Goal: Share content: Share content

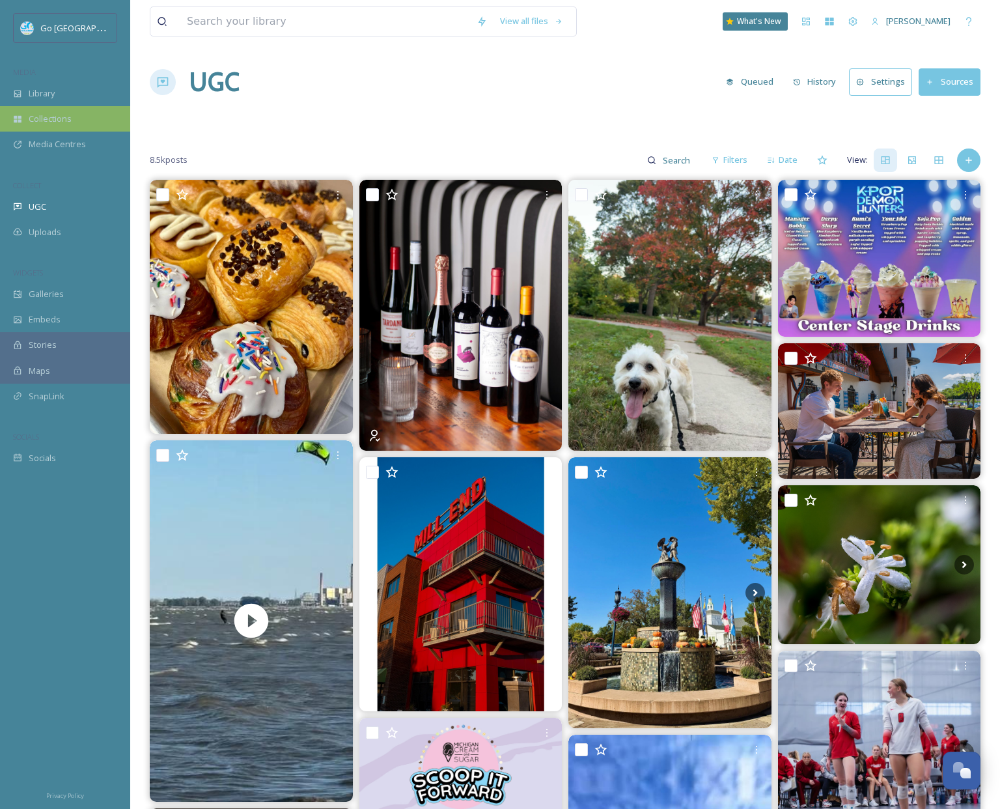
click at [51, 115] on span "Collections" at bounding box center [50, 119] width 43 height 12
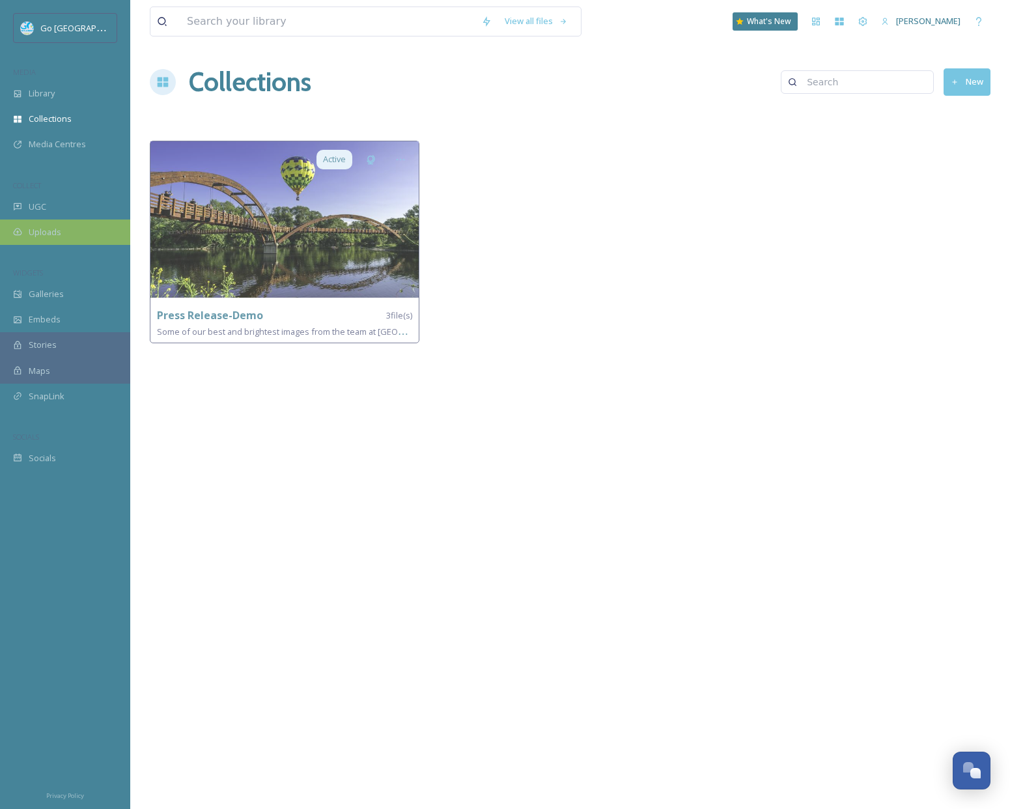
click at [51, 223] on div "Uploads" at bounding box center [65, 231] width 130 height 25
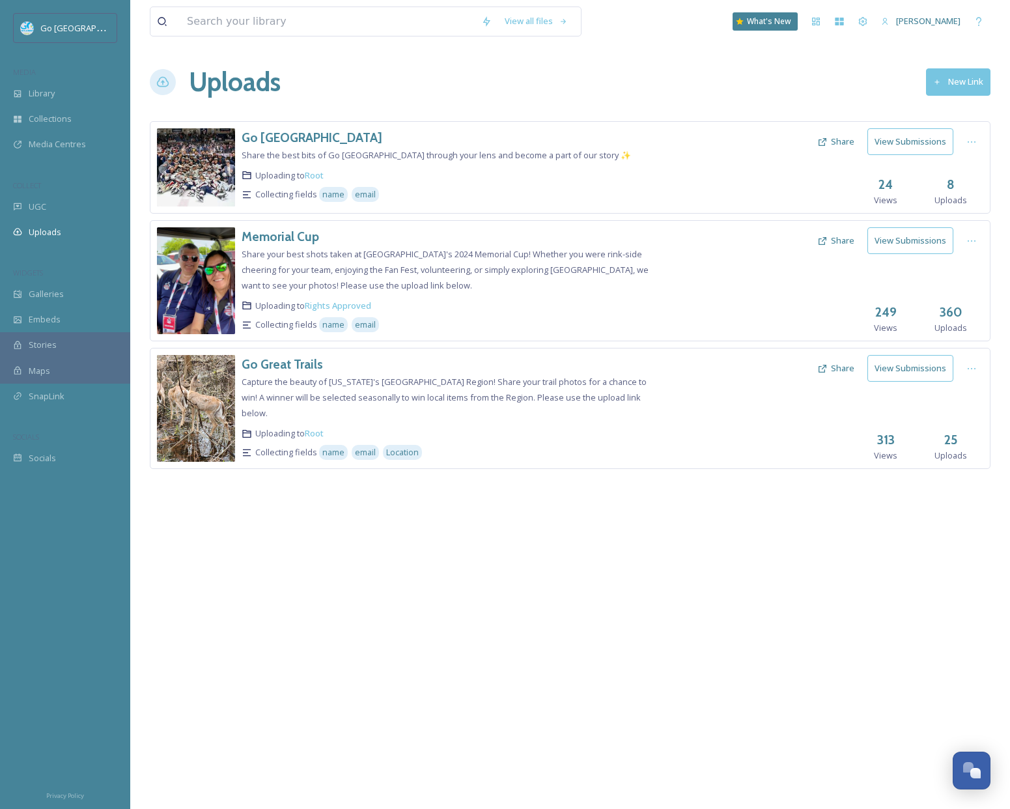
click at [972, 78] on button "New Link" at bounding box center [958, 81] width 64 height 27
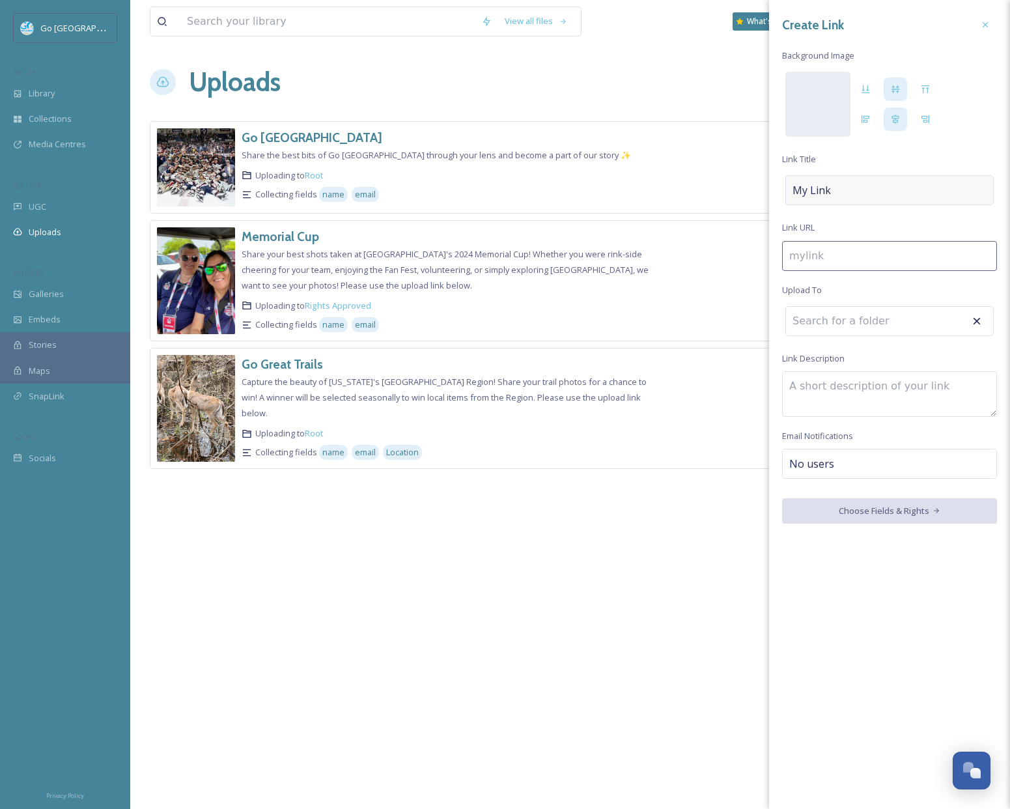
click at [892, 186] on div "My Link" at bounding box center [890, 190] width 208 height 30
click at [909, 257] on input at bounding box center [889, 253] width 215 height 30
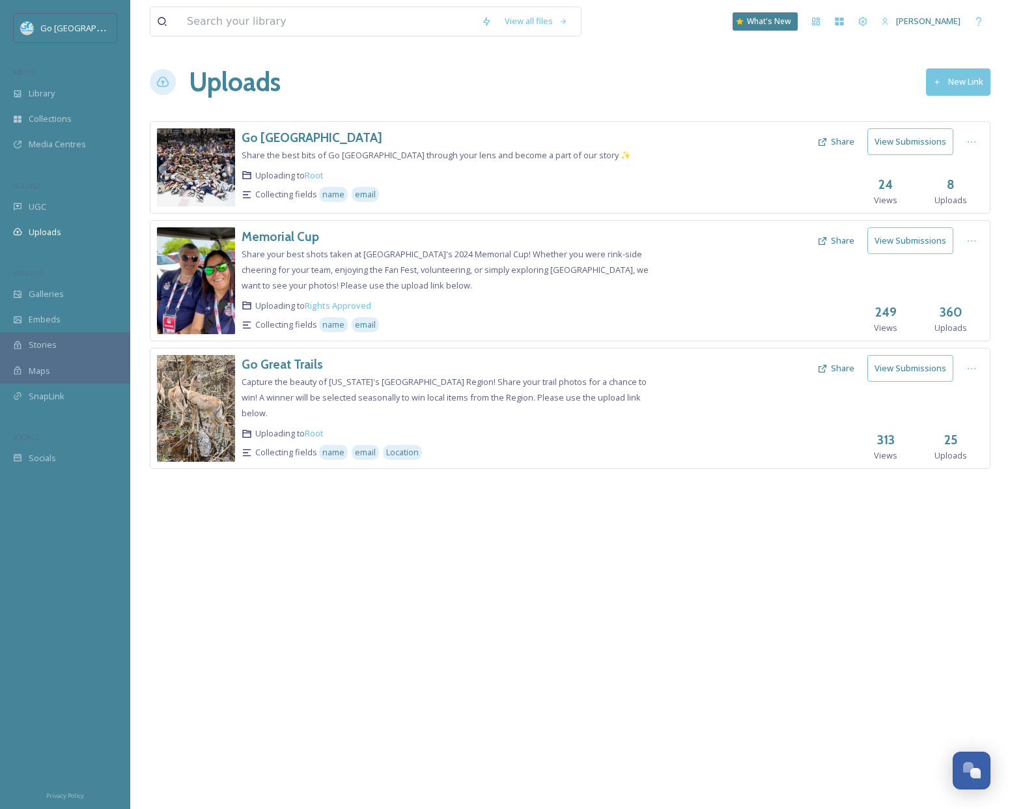
click at [643, 553] on div "View all files What's New Amber Balley Uploads New Link Go Great Lakes Bay Shar…" at bounding box center [570, 404] width 880 height 809
click at [955, 83] on button "New Link" at bounding box center [958, 81] width 64 height 27
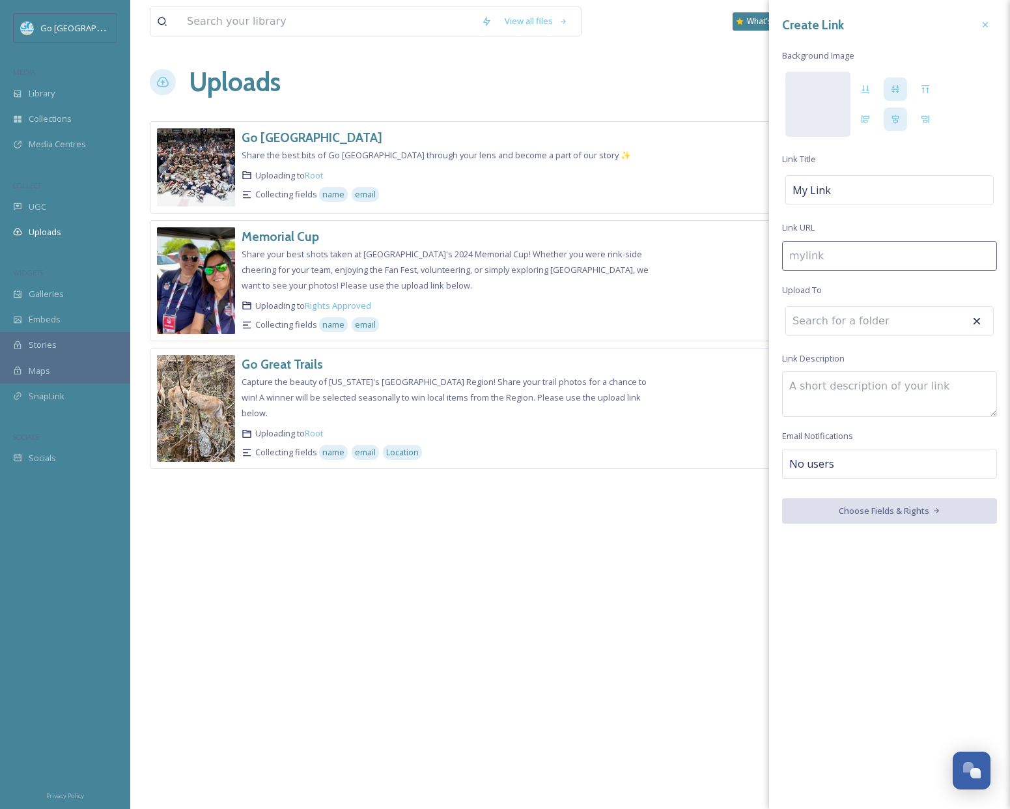
click at [902, 379] on textarea at bounding box center [889, 394] width 215 height 46
click at [873, 323] on input at bounding box center [857, 321] width 143 height 29
click at [862, 258] on input at bounding box center [889, 256] width 215 height 30
click at [866, 314] on input at bounding box center [857, 321] width 143 height 29
click at [847, 187] on div "My Link" at bounding box center [890, 190] width 208 height 30
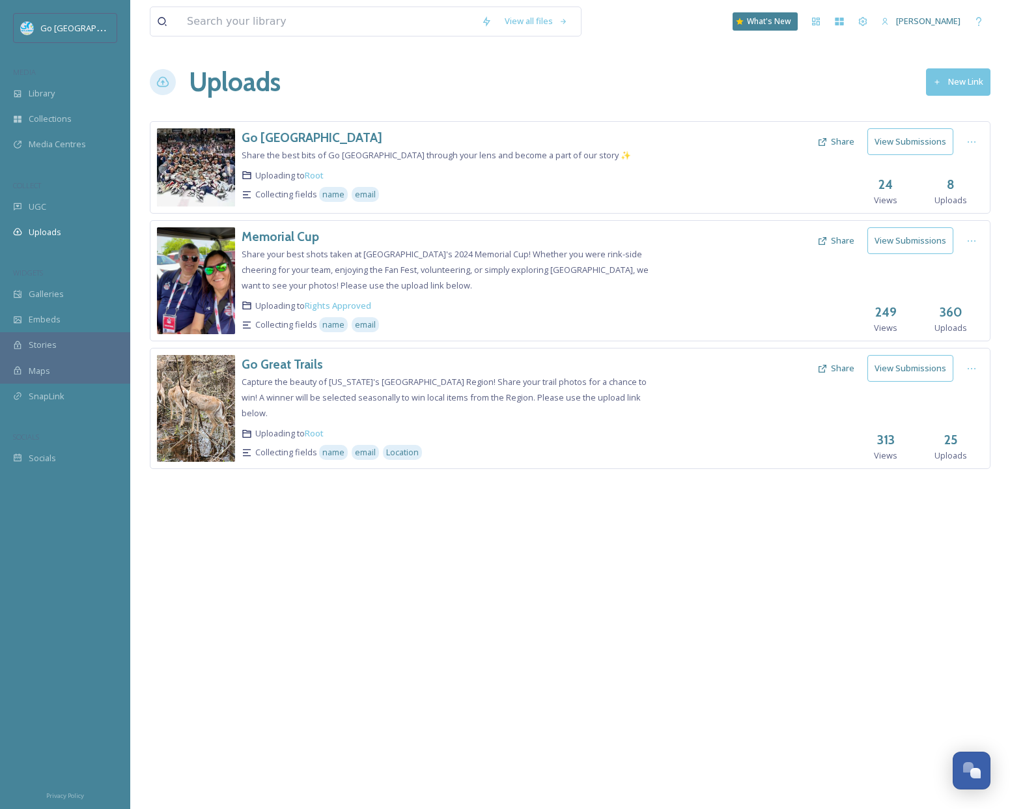
click at [568, 529] on div "View all files What's New Amber Balley Uploads New Link Go Great Lakes Bay Shar…" at bounding box center [570, 404] width 880 height 809
click at [975, 147] on div at bounding box center [971, 141] width 23 height 23
click at [963, 174] on span "View Link" at bounding box center [958, 170] width 36 height 12
drag, startPoint x: 679, startPoint y: 657, endPoint x: 722, endPoint y: 538, distance: 126.7
click at [680, 657] on div "View all files What's New Amber Balley Uploads New Link Go Great Lakes Bay Shar…" at bounding box center [570, 404] width 880 height 809
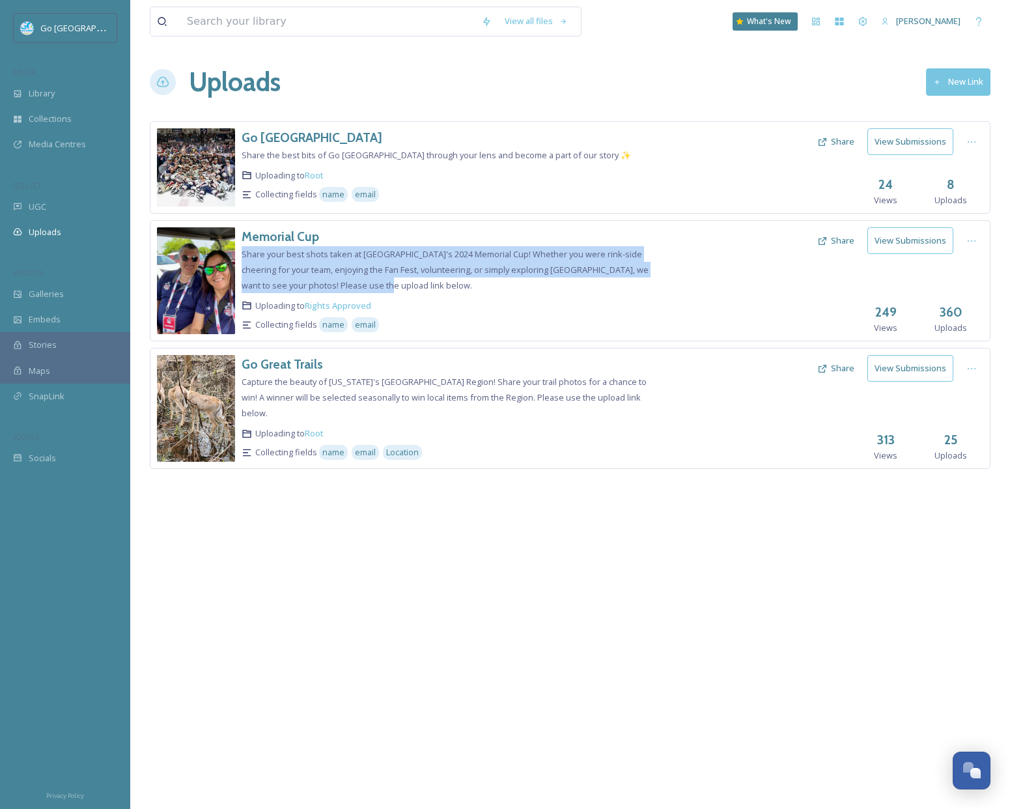
drag, startPoint x: 324, startPoint y: 280, endPoint x: 240, endPoint y: 254, distance: 87.3
click at [240, 254] on div "Memorial Cup Share your best shots taken at Saginaw's 2024 Memorial Cup! Whethe…" at bounding box center [570, 280] width 841 height 121
copy span "Share your best shots taken at Saginaw's 2024 Memorial Cup! Whether you were ri…"
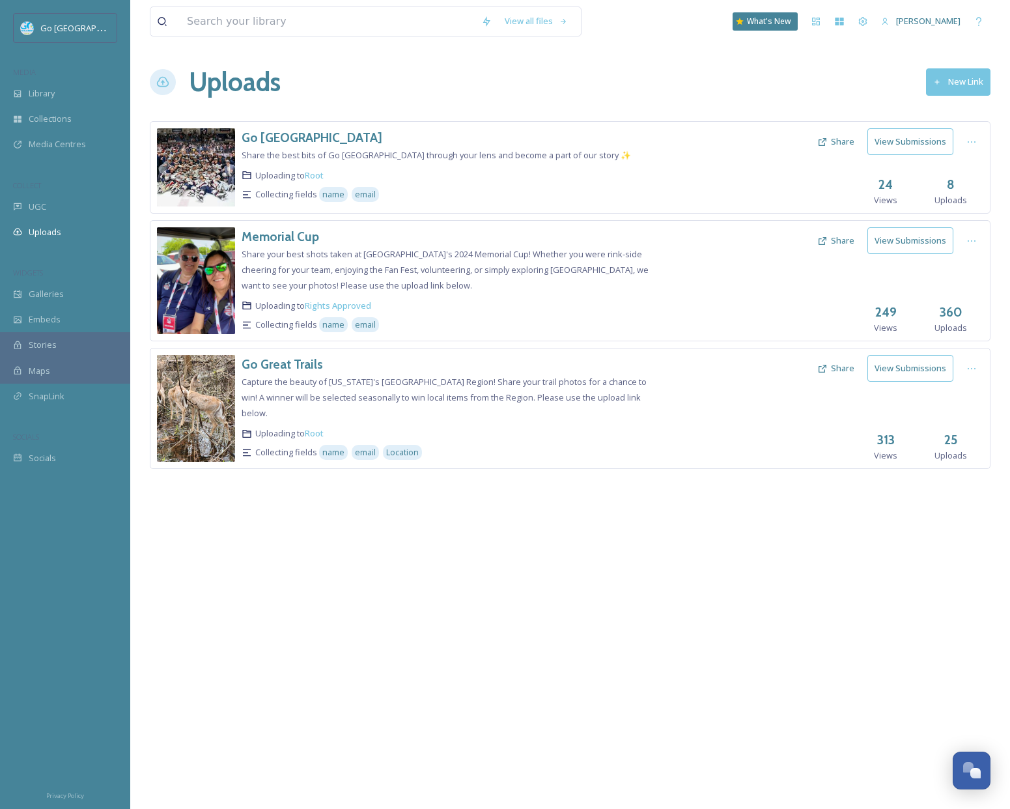
click at [800, 541] on div "View all files What's New Amber Balley Uploads New Link Go Great Lakes Bay Shar…" at bounding box center [570, 404] width 880 height 809
click at [976, 238] on icon at bounding box center [972, 241] width 10 height 10
click at [968, 270] on span "View Link" at bounding box center [958, 269] width 36 height 12
click at [963, 296] on div "Edit" at bounding box center [958, 294] width 50 height 25
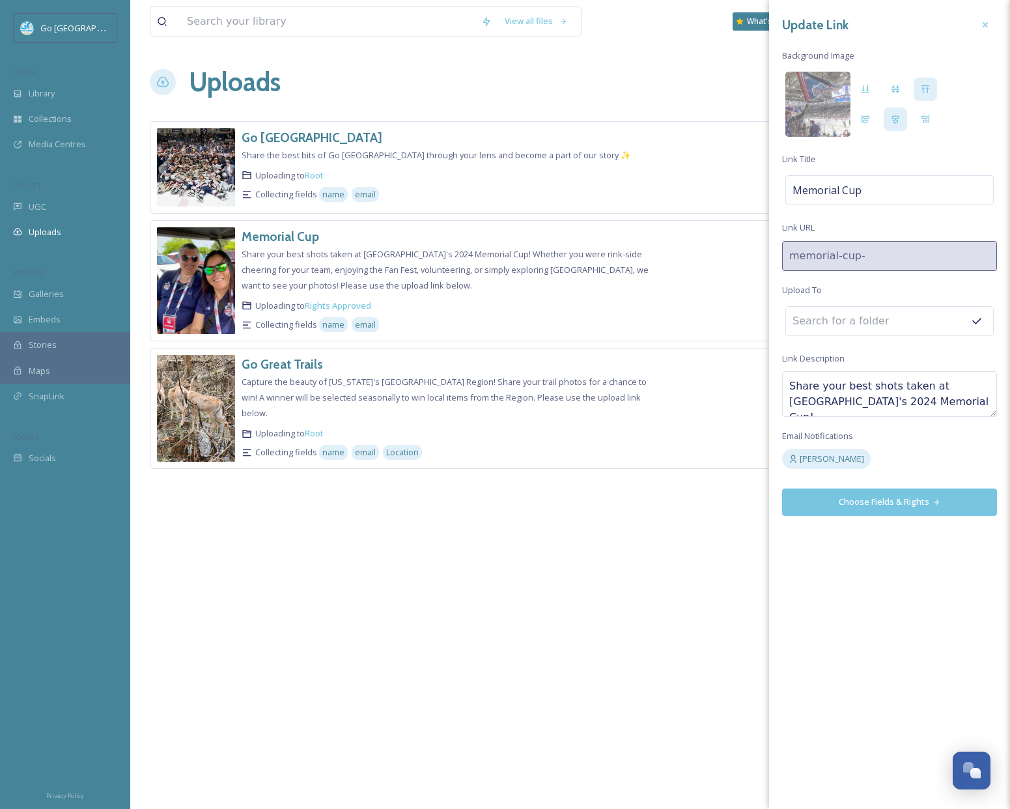
click at [594, 511] on div "View all files What's New Amber Balley Uploads New Link Go Great Lakes Bay Shar…" at bounding box center [570, 404] width 880 height 809
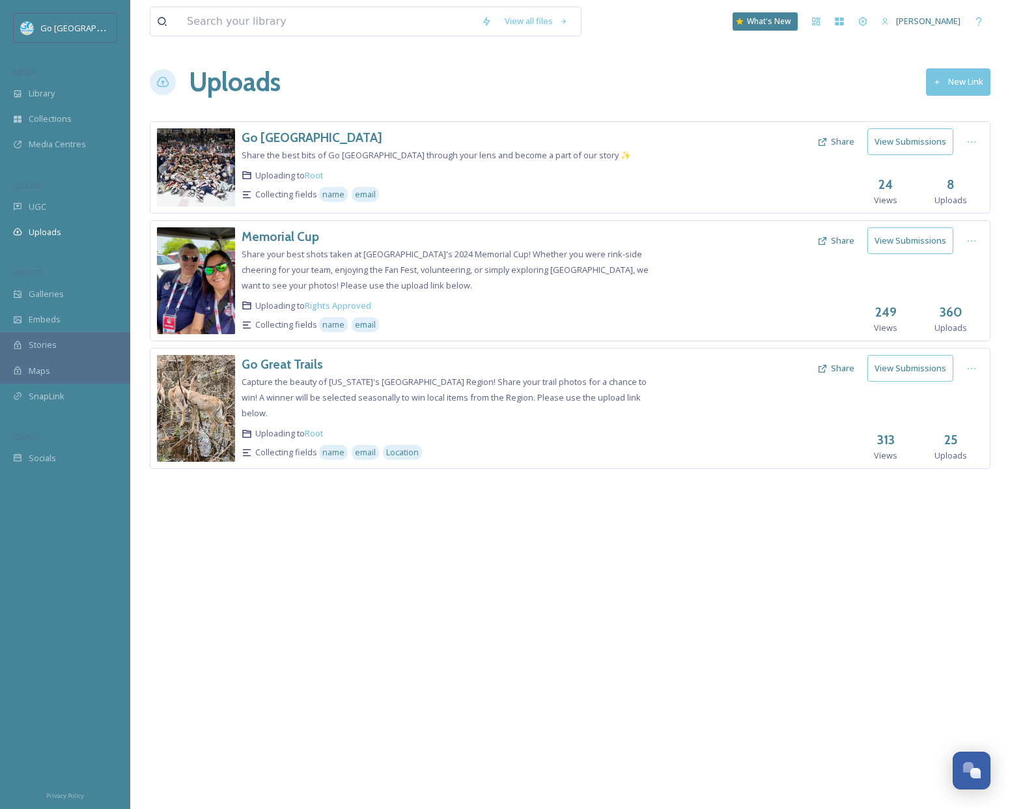
click at [974, 85] on button "New Link" at bounding box center [958, 81] width 64 height 27
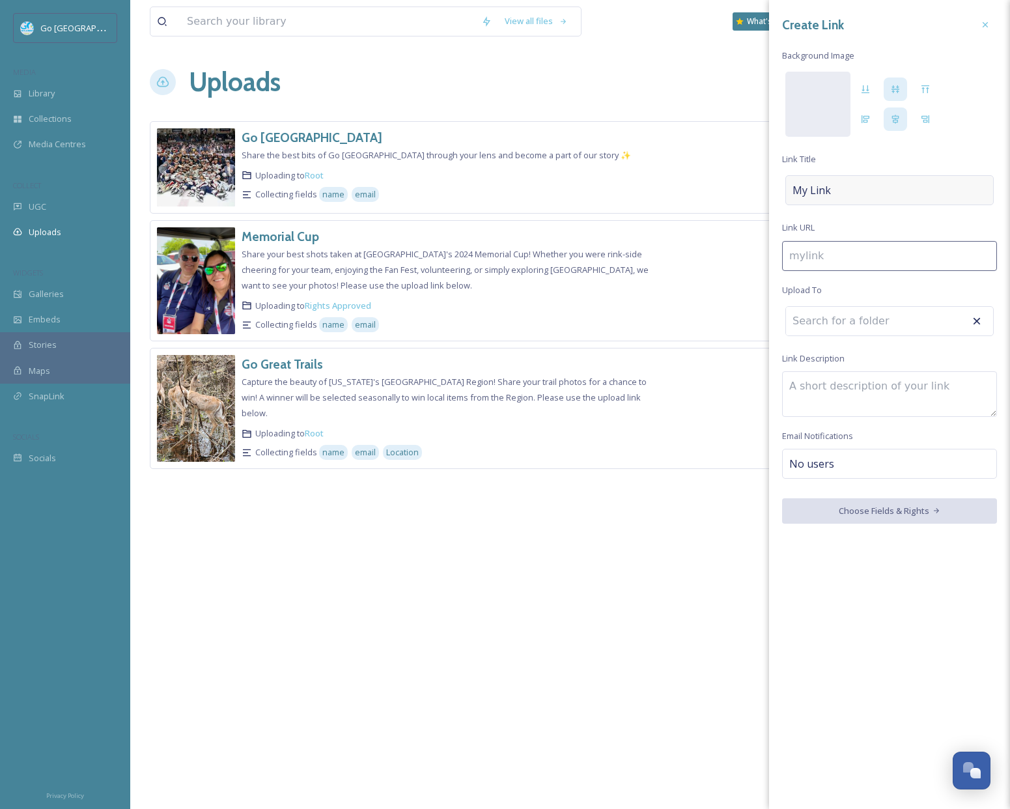
click at [845, 191] on div "My Link" at bounding box center [890, 190] width 208 height 30
type input "g"
type input "G"
type input "go"
type input "Go"
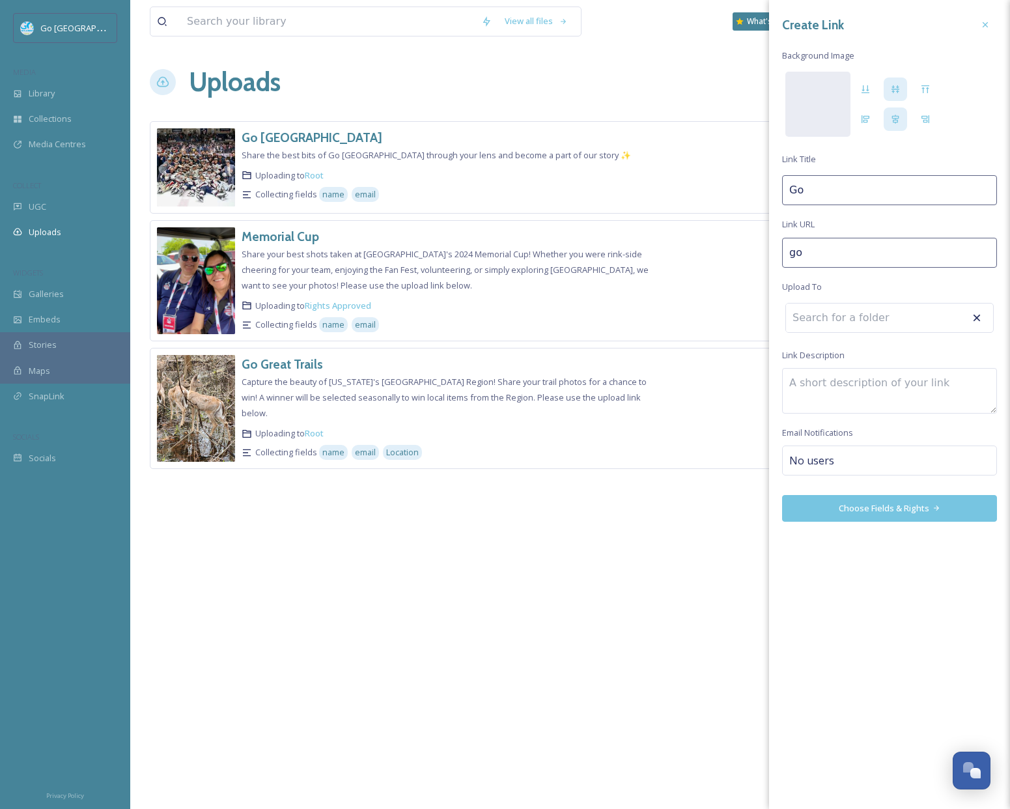
type input "go-"
type input "Go"
type input "go-g"
type input "Go G"
type input "go-gr"
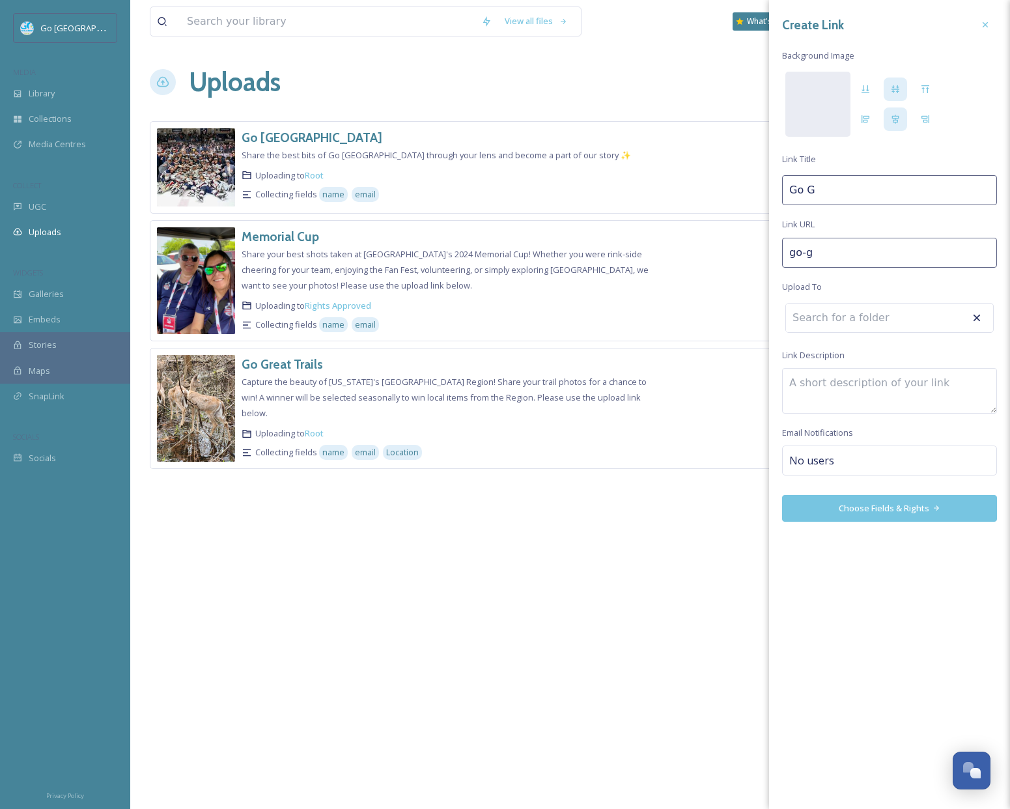
type input "Go Gr"
type input "go-gre"
type input "Go Gre"
type input "go-grea"
type input "Go Grea"
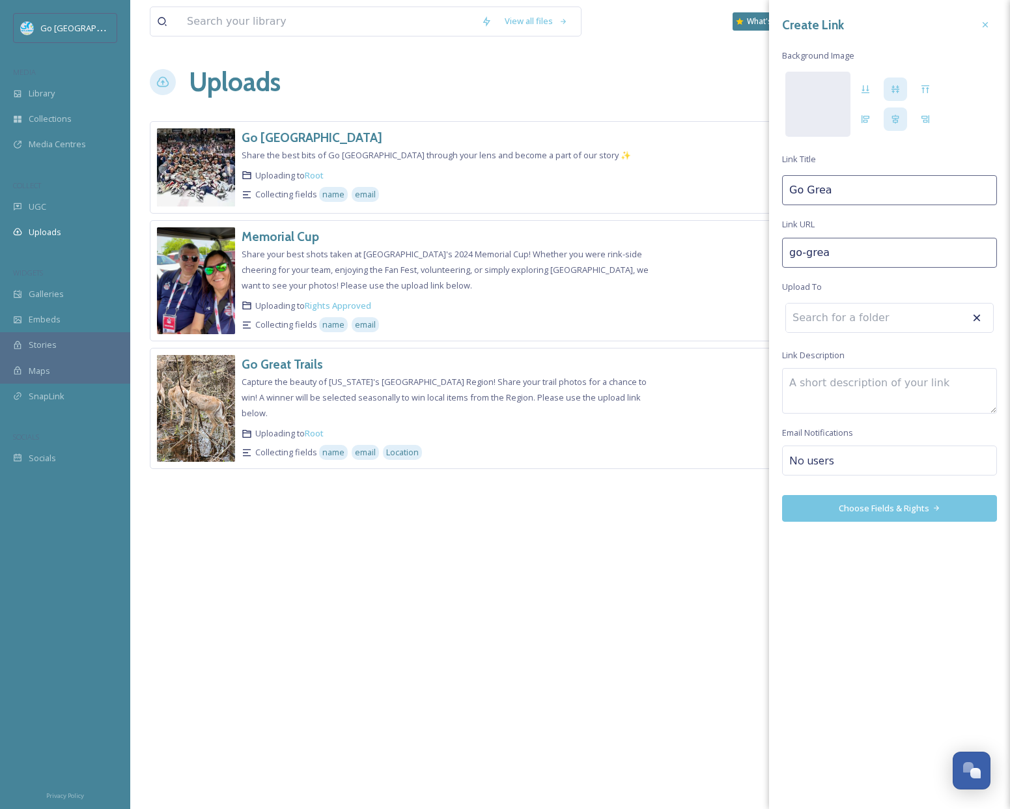
type input "go-great"
type input "Go Great"
type input "go-great-"
type input "Go Great L"
type input "go-great-la"
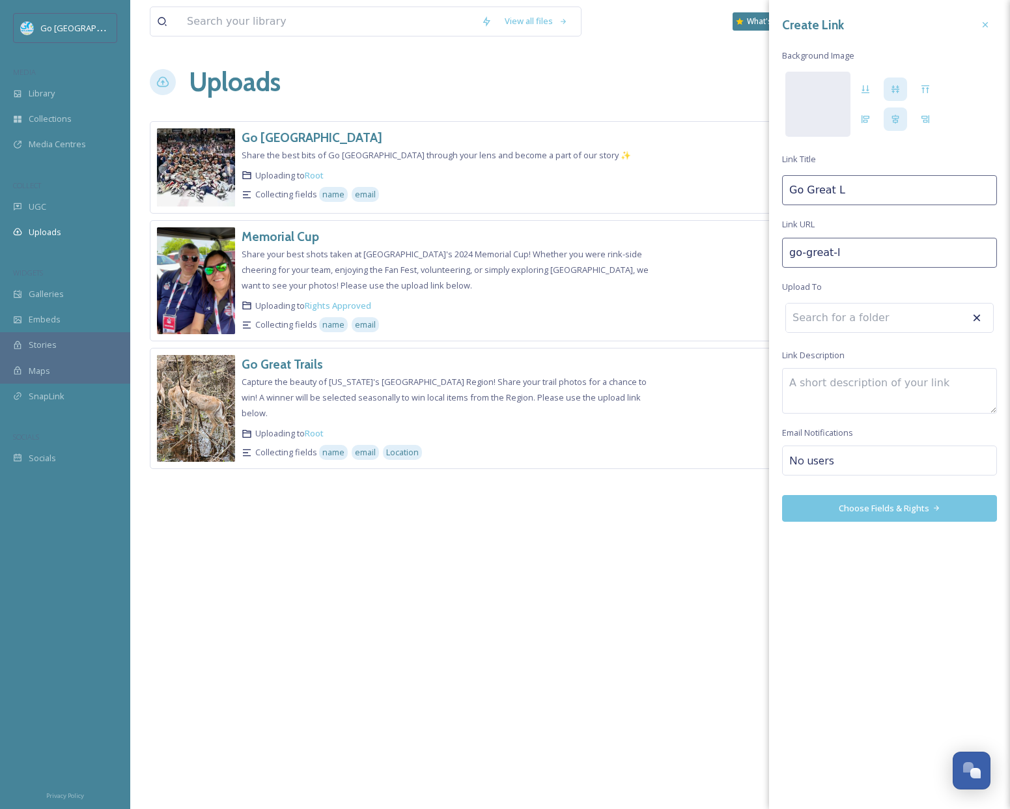
type input "Go Great La"
type input "go-great-lak"
type input "Go Great Lak"
type input "go-[GEOGRAPHIC_DATA]"
type input "Go [GEOGRAPHIC_DATA]"
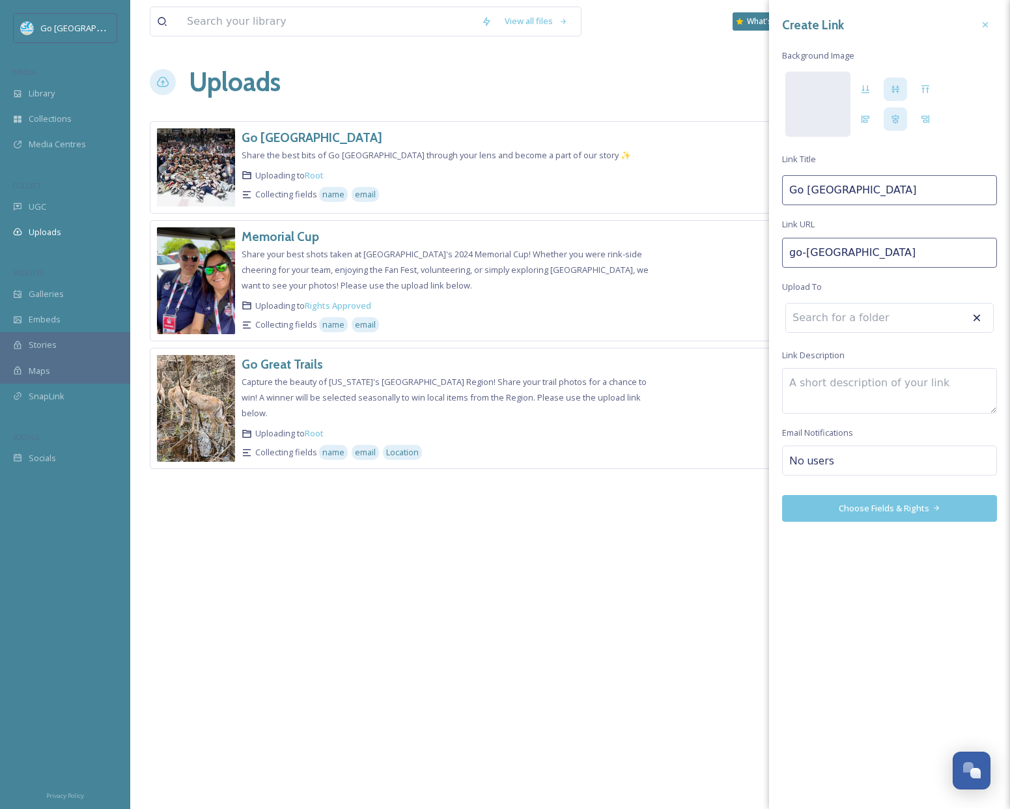
type input "go-great-lakes"
type input "Go [GEOGRAPHIC_DATA]"
type input "go-great-lakes-"
type input "Go [GEOGRAPHIC_DATA]"
type input "go-great-lakes-b"
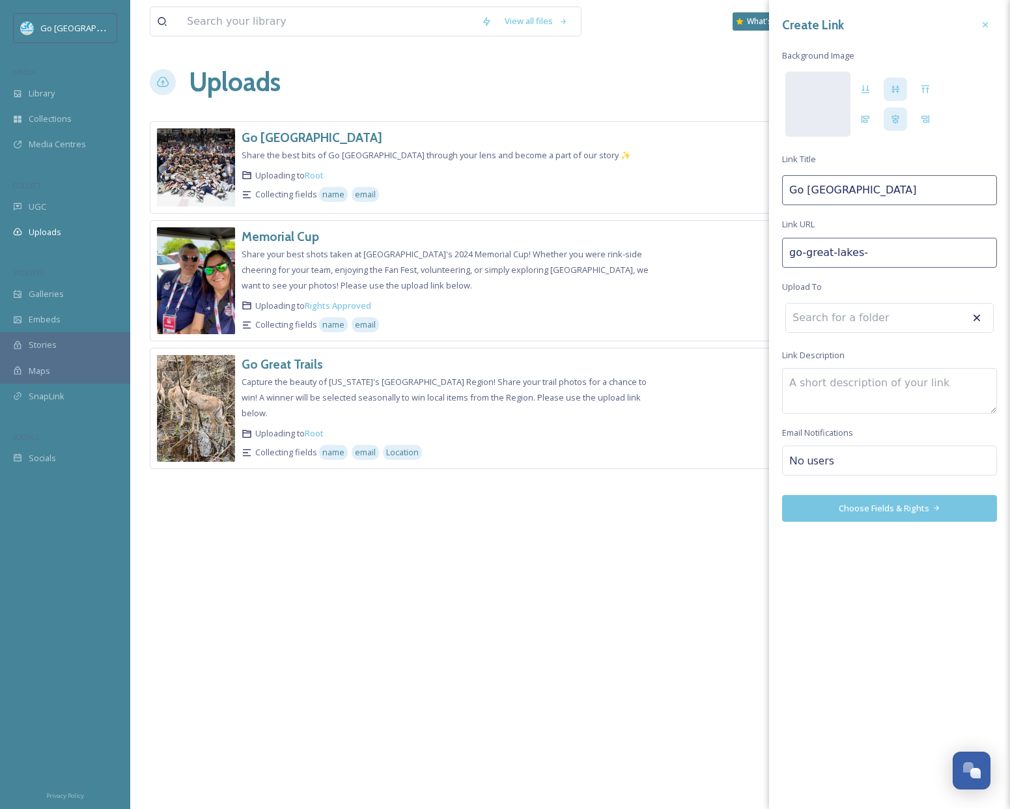
type input "Go Great Lakes B"
type input "go-great-lakes-ba"
type input "Go Great Lakes Ba"
type input "go-great-lakes-bay"
type input "Go [GEOGRAPHIC_DATA]"
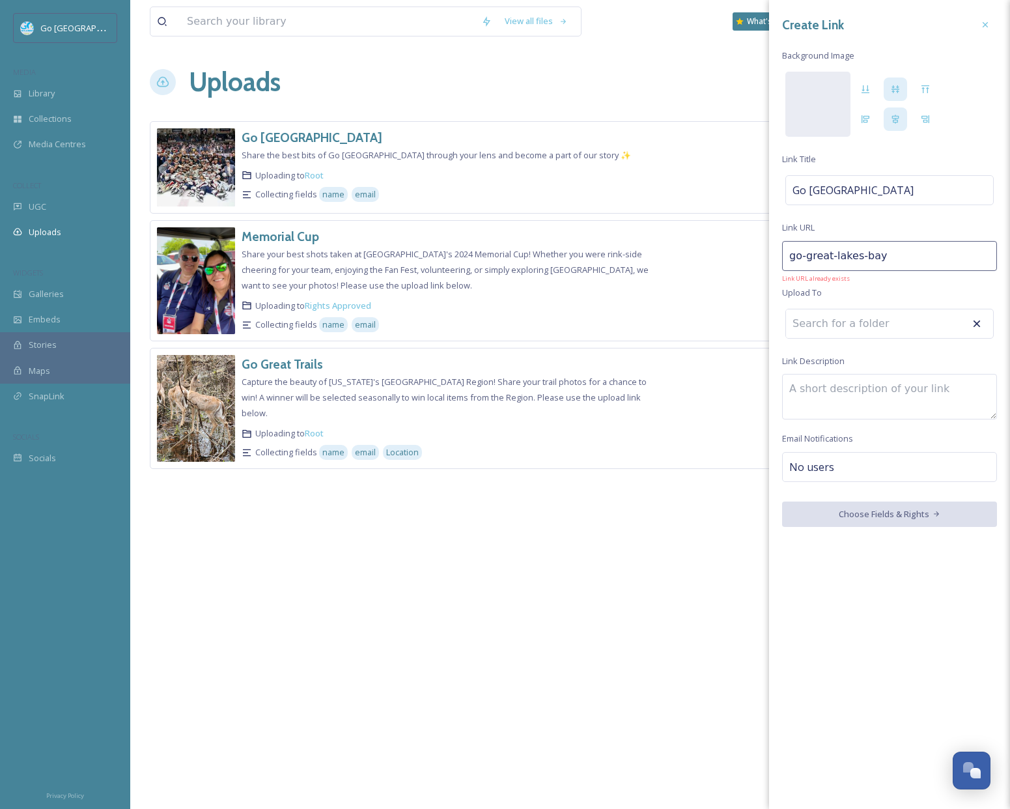
click at [874, 324] on input at bounding box center [857, 323] width 143 height 29
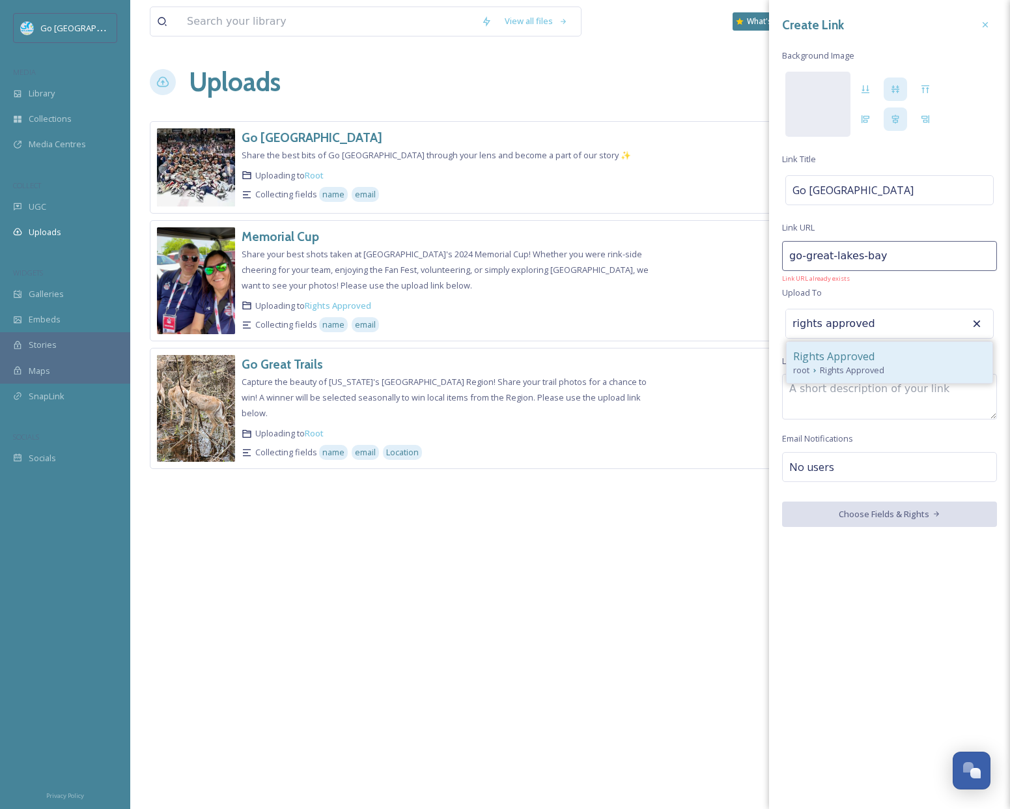
click at [858, 361] on span "Rights Approved" at bounding box center [833, 356] width 81 height 16
type input "Rights Approved"
click at [812, 376] on textarea at bounding box center [889, 397] width 215 height 46
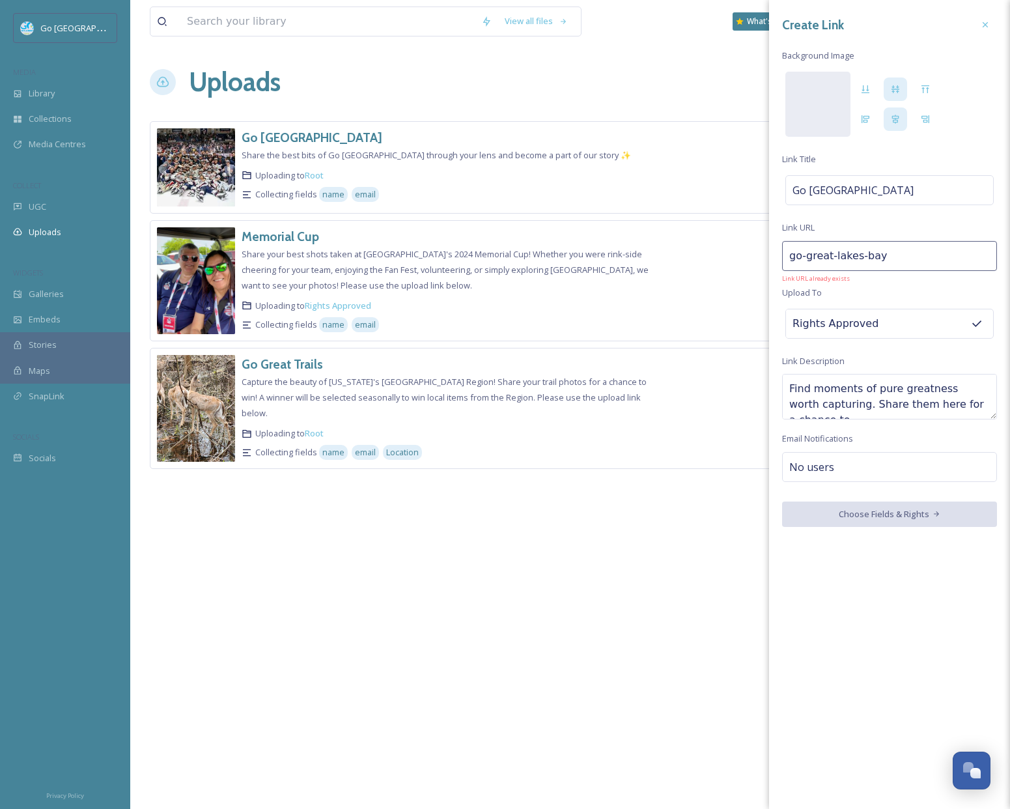
scroll to position [7, 0]
type textarea "Find moments of pure greatness worth capturing. Share them here for a chance to…"
click at [821, 469] on span "No users" at bounding box center [811, 467] width 45 height 16
click at [873, 460] on input at bounding box center [854, 467] width 130 height 16
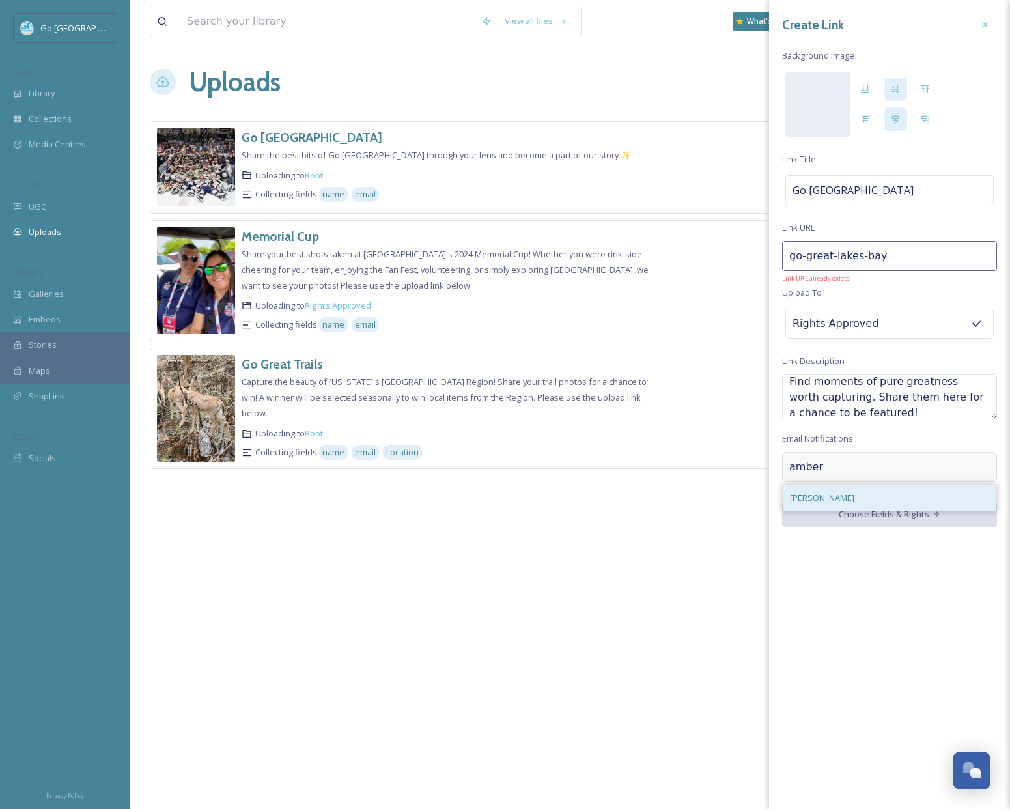
type input "amber"
click at [833, 492] on span "[PERSON_NAME]" at bounding box center [822, 498] width 64 height 12
drag, startPoint x: 871, startPoint y: 414, endPoint x: 843, endPoint y: 401, distance: 30.9
click at [843, 401] on textarea "Find moments of pure greatness worth capturing. Share them here for a chance to…" at bounding box center [889, 397] width 215 height 46
click at [881, 400] on textarea "Find moments of pure greatness worth capturing. Share them here for a chance to…" at bounding box center [889, 397] width 215 height 46
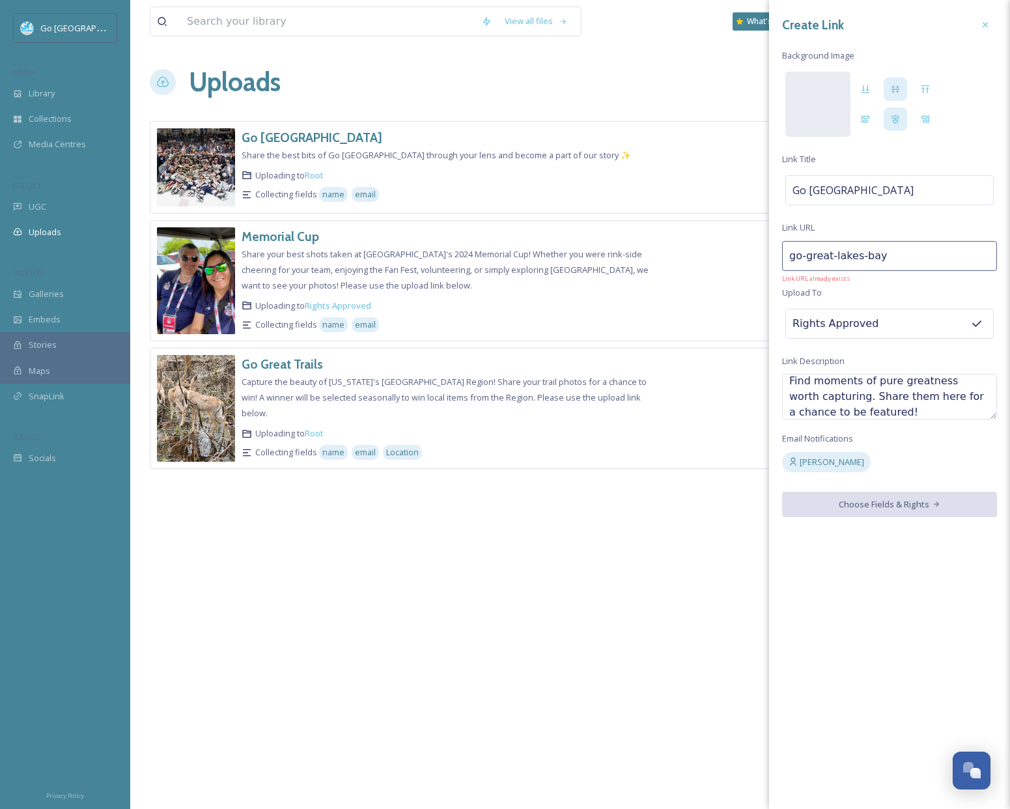
scroll to position [16, 0]
drag, startPoint x: 869, startPoint y: 410, endPoint x: 746, endPoint y: 330, distance: 147.2
click at [739, 344] on div "View all files What's New Amber Balley Uploads New Link Go Great Lakes Bay Shar…" at bounding box center [570, 404] width 880 height 809
drag, startPoint x: 917, startPoint y: 687, endPoint x: 860, endPoint y: 464, distance: 230.6
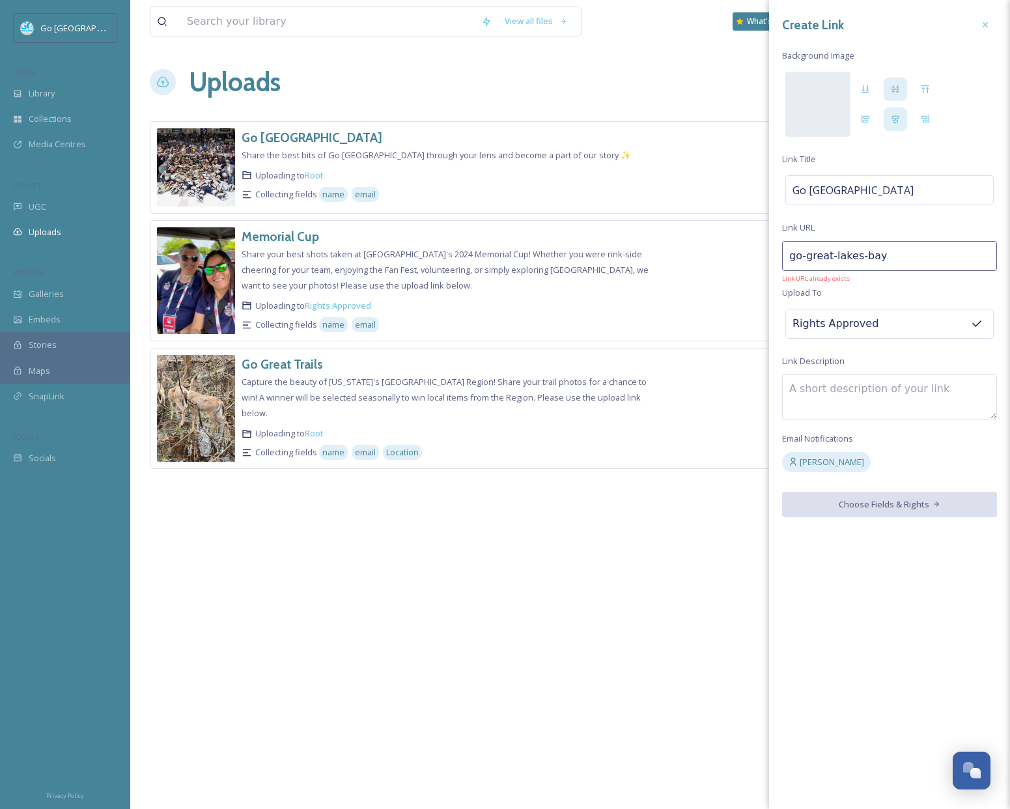
click at [920, 683] on div "Create Link Background Image Link Title Go Great Lakes Bay Link URL go-great-la…" at bounding box center [889, 404] width 241 height 809
click at [847, 387] on textarea at bounding box center [889, 397] width 215 height 46
click at [986, 25] on icon at bounding box center [985, 24] width 5 height 5
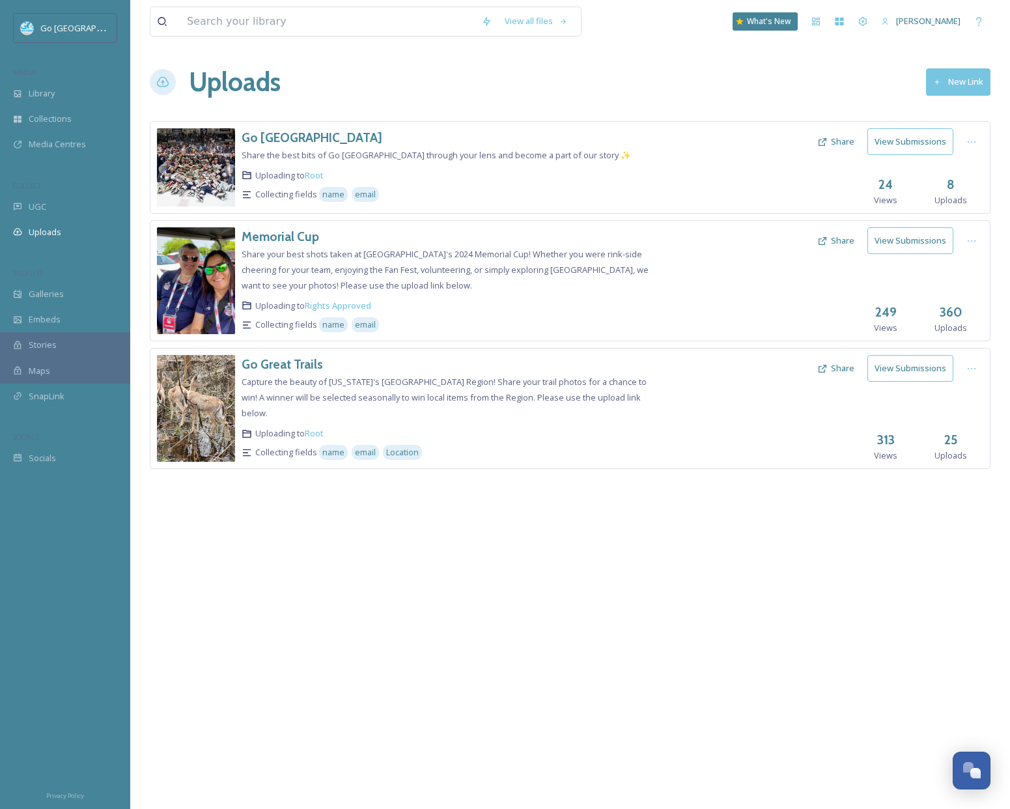
click at [945, 71] on button "New Link" at bounding box center [958, 81] width 64 height 27
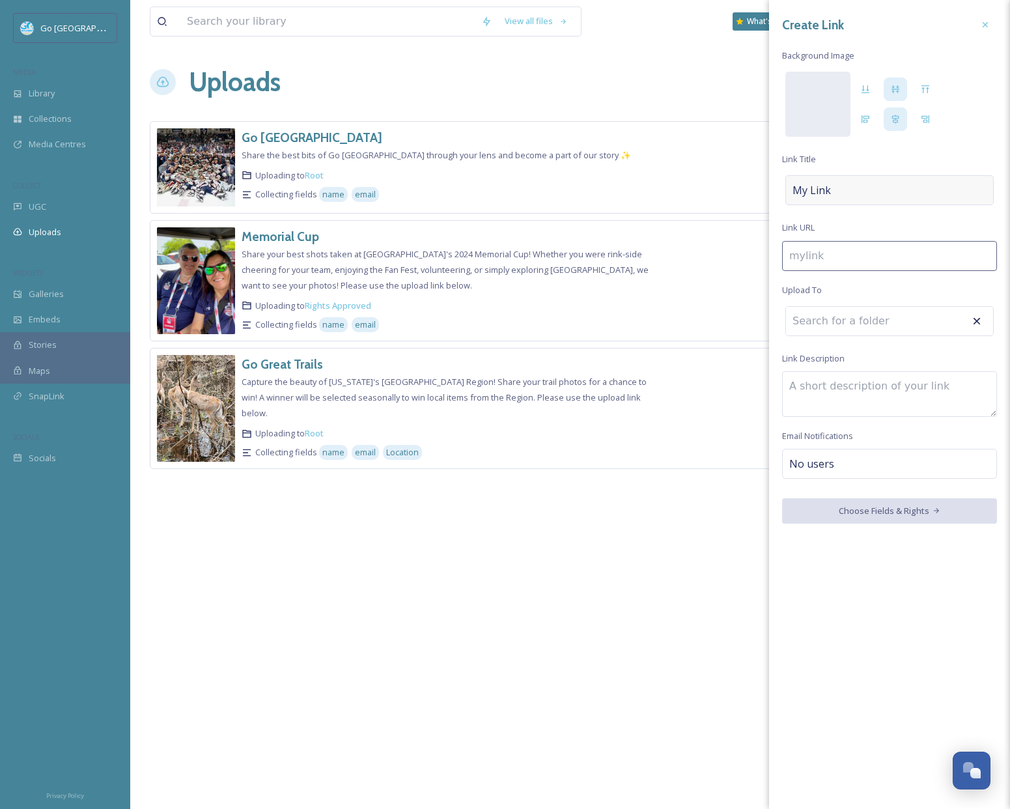
click at [859, 189] on div "My Link" at bounding box center [890, 190] width 208 height 30
type input "g"
type input "G"
type input "go"
type input "Go"
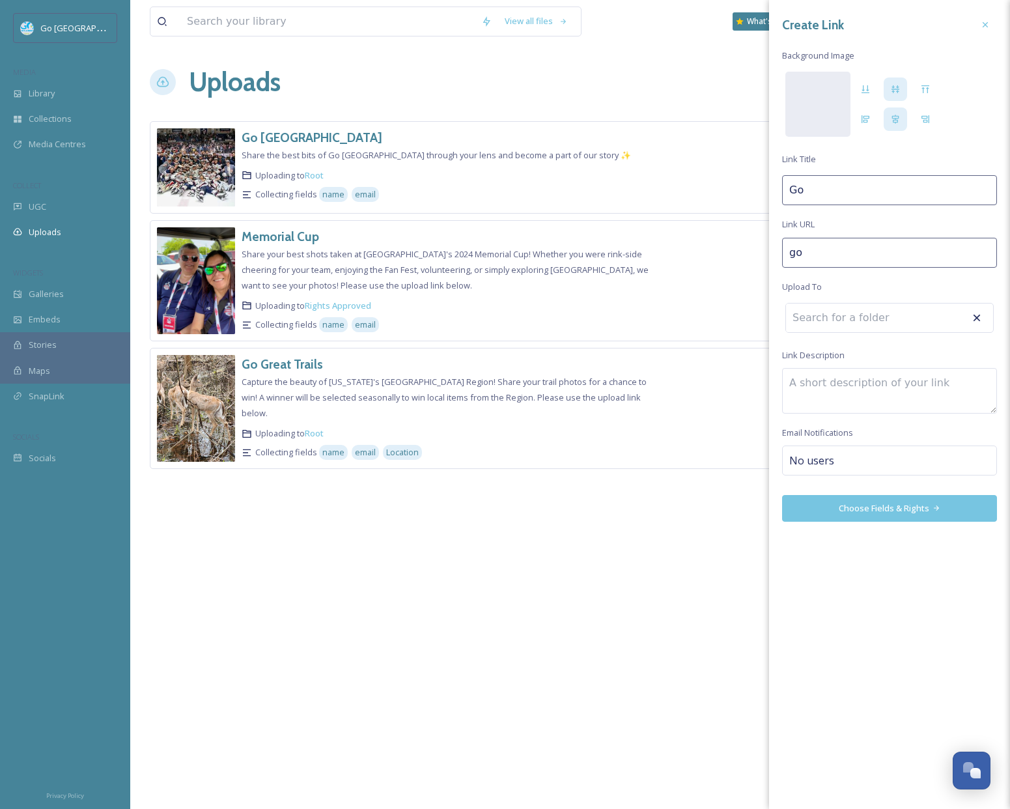
type input "go-"
type input "Go"
type input "go-g"
type input "Go g"
type input "go-"
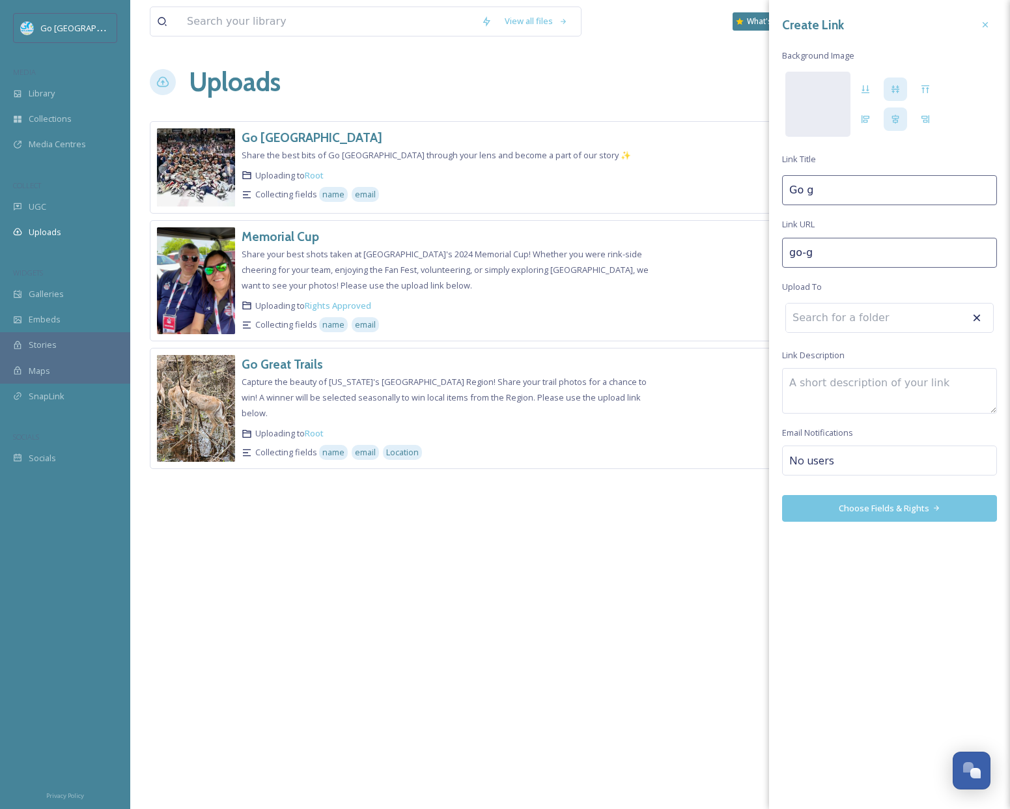
type input "Go"
type input "go-g"
type input "Go G"
type input "go-gr"
type input "Go Gr"
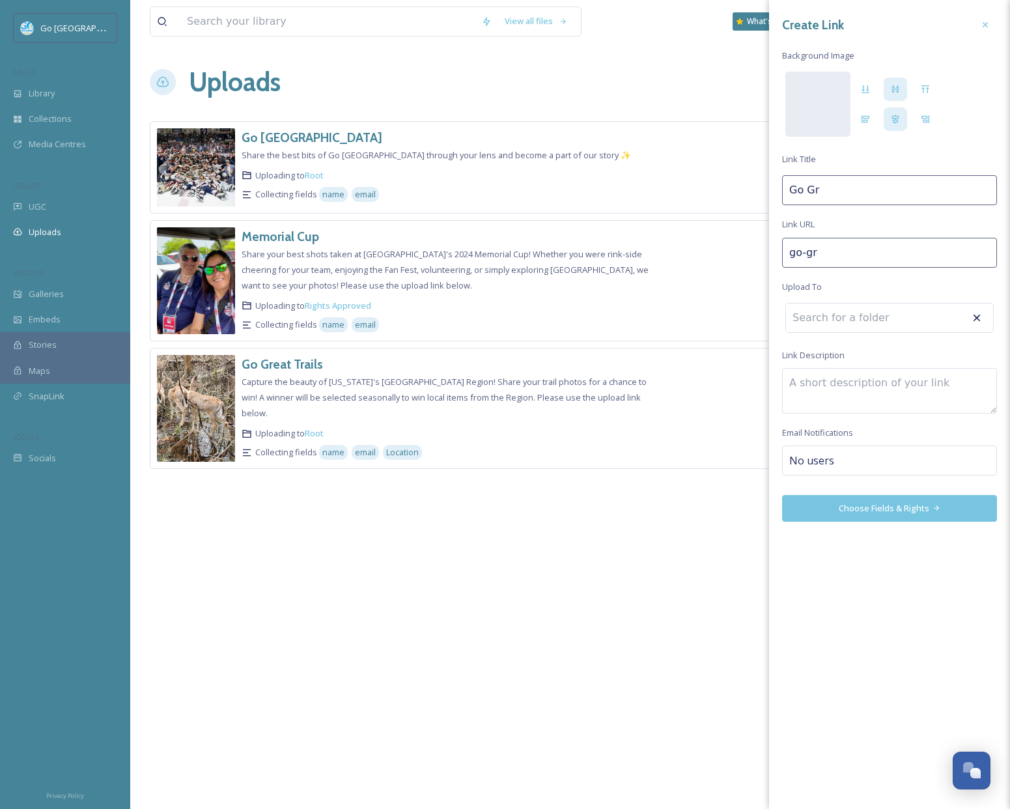
type input "go-gre"
type input "Go Gre"
type input "go-grea"
type input "Go Grea"
type input "go-great"
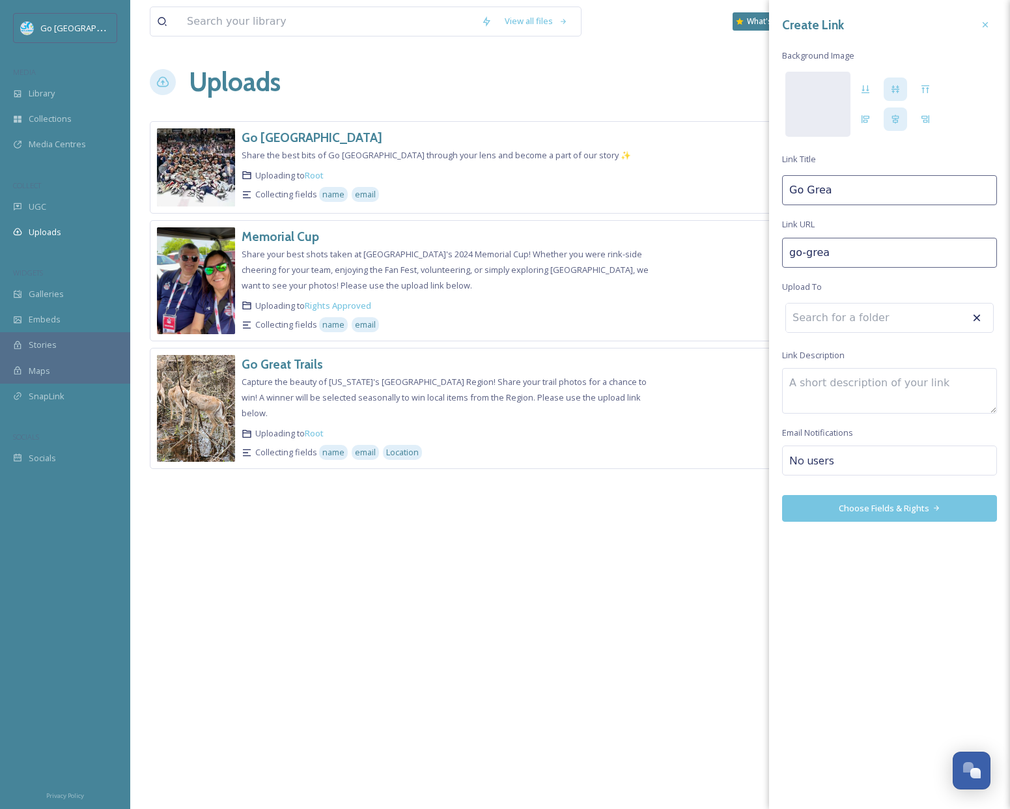
type input "Go Great"
type input "go-great-"
type input "Go Great"
type input "go-great-l"
type input "Go Great L"
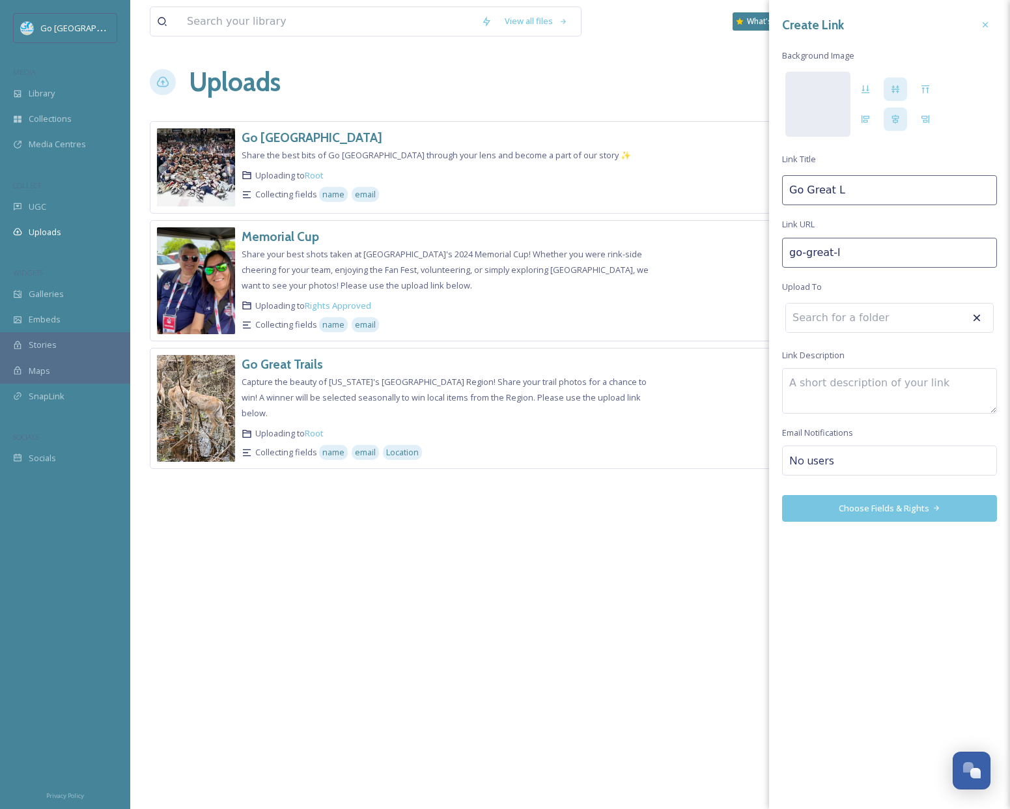
type input "go-great-la"
type input "Go Great La"
type input "go-great-lak"
type input "Go Great Lak"
type input "go-[GEOGRAPHIC_DATA]"
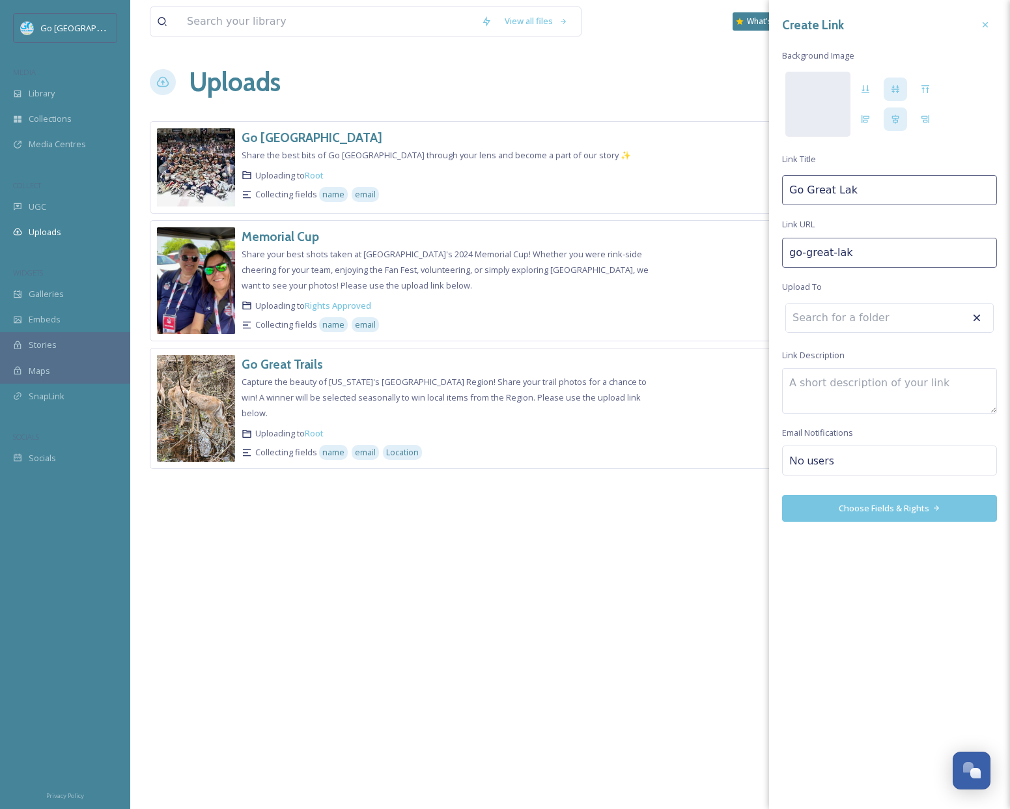
type input "Go [GEOGRAPHIC_DATA]"
type input "go-great-lakes"
type input "Go [GEOGRAPHIC_DATA]"
type input "go-great-lakes-"
type input "Go [GEOGRAPHIC_DATA]"
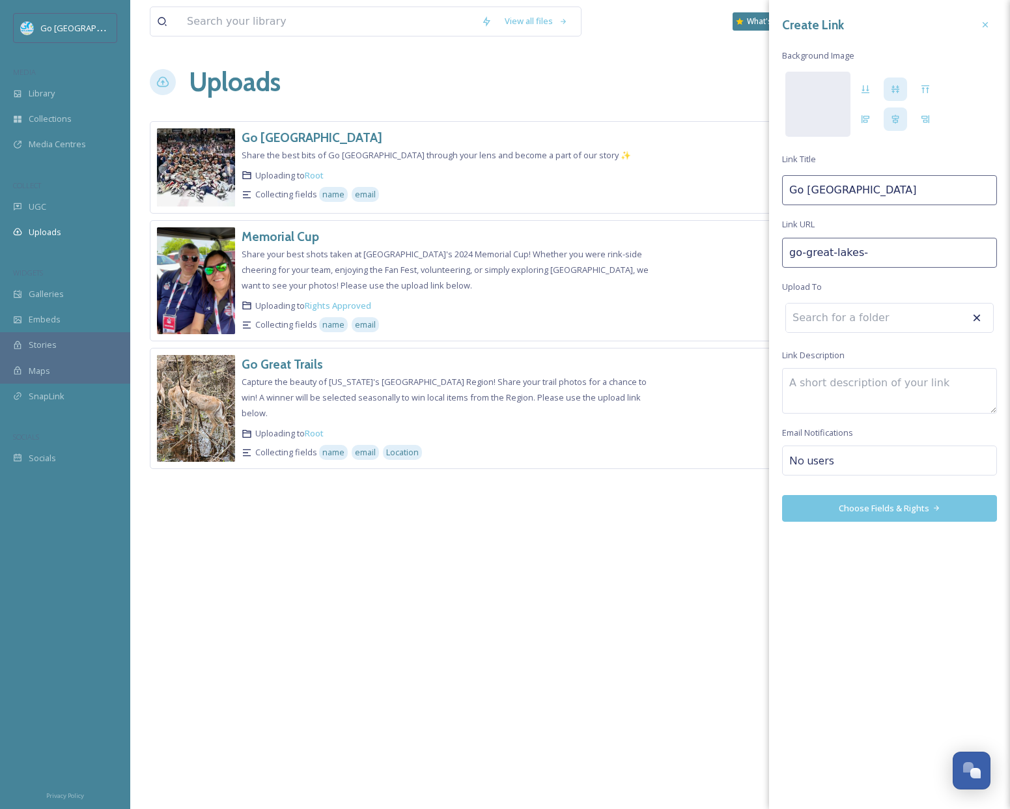
type input "go-great-lakes-b"
type input "Go Great Lakes B"
type input "go-great-lakes-ba"
type input "Go Great Lakes Ba"
type input "go-great-lakes-bay"
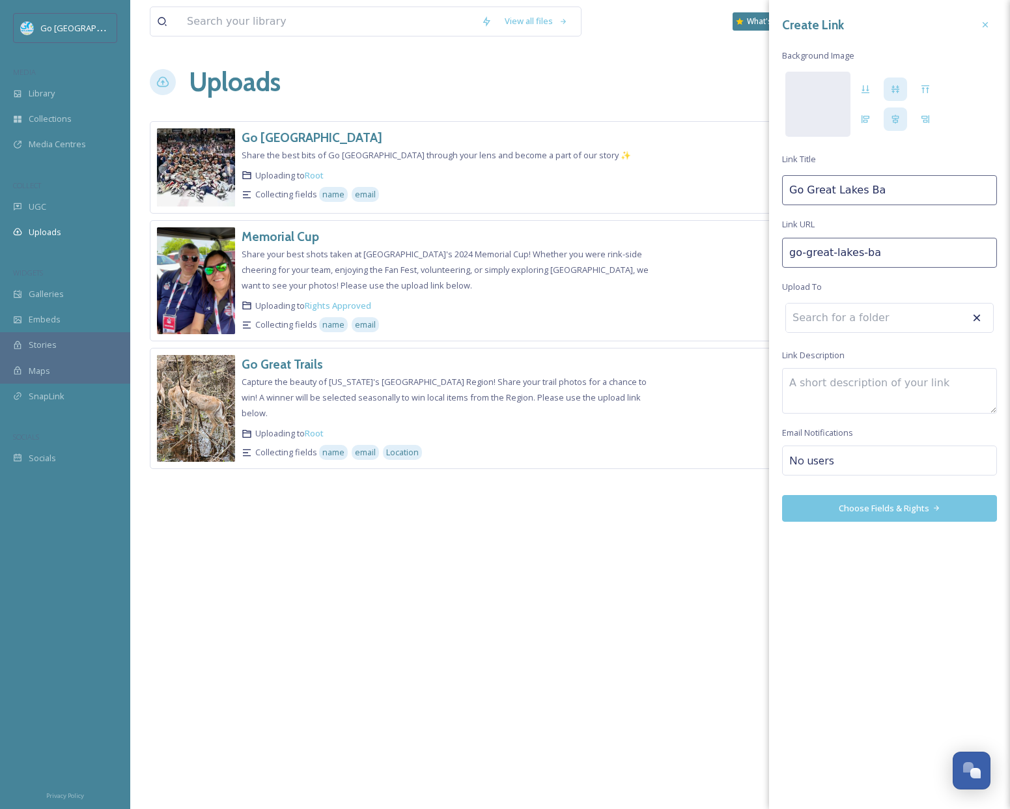
type input "Go [GEOGRAPHIC_DATA]"
click at [836, 320] on input at bounding box center [857, 320] width 143 height 29
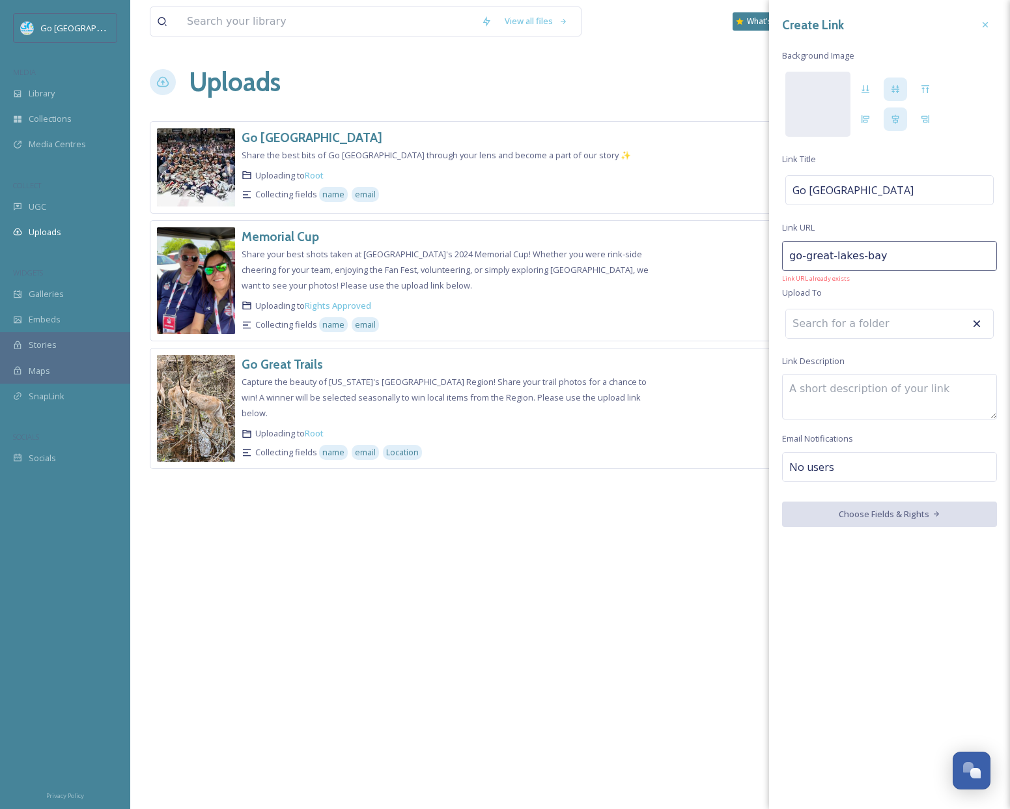
click at [869, 317] on input at bounding box center [857, 323] width 143 height 29
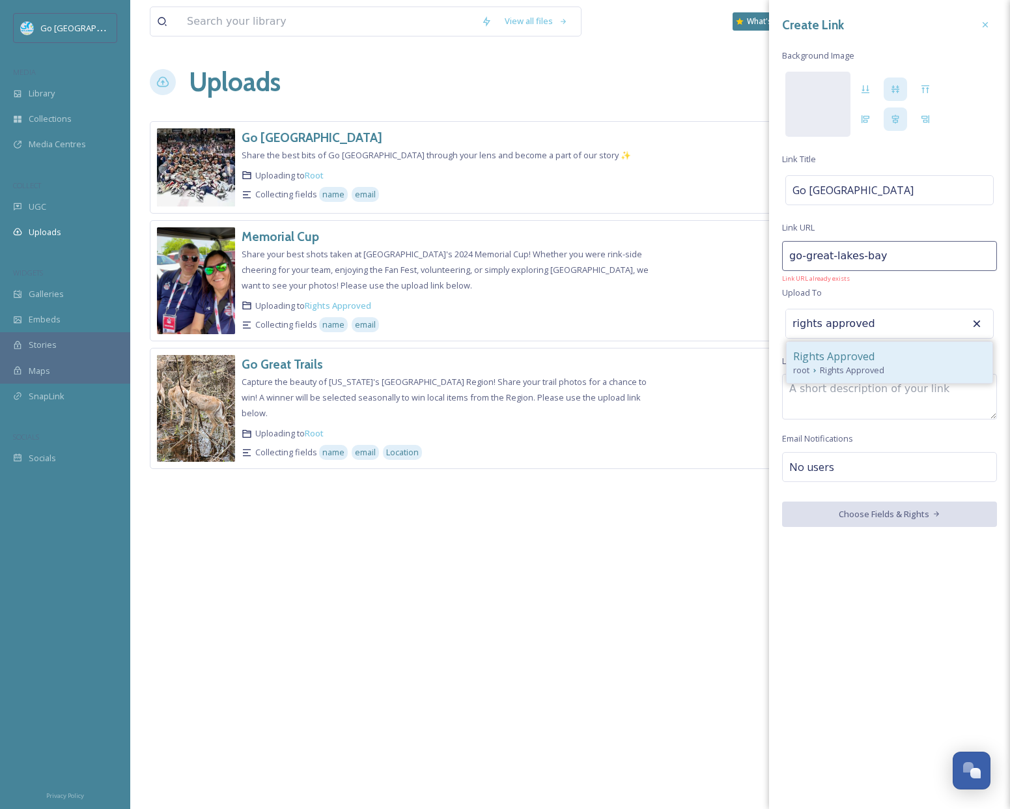
click at [834, 351] on span "Rights Approved" at bounding box center [833, 356] width 81 height 16
type input "Rights Approved"
click at [850, 456] on div "No users" at bounding box center [889, 467] width 215 height 30
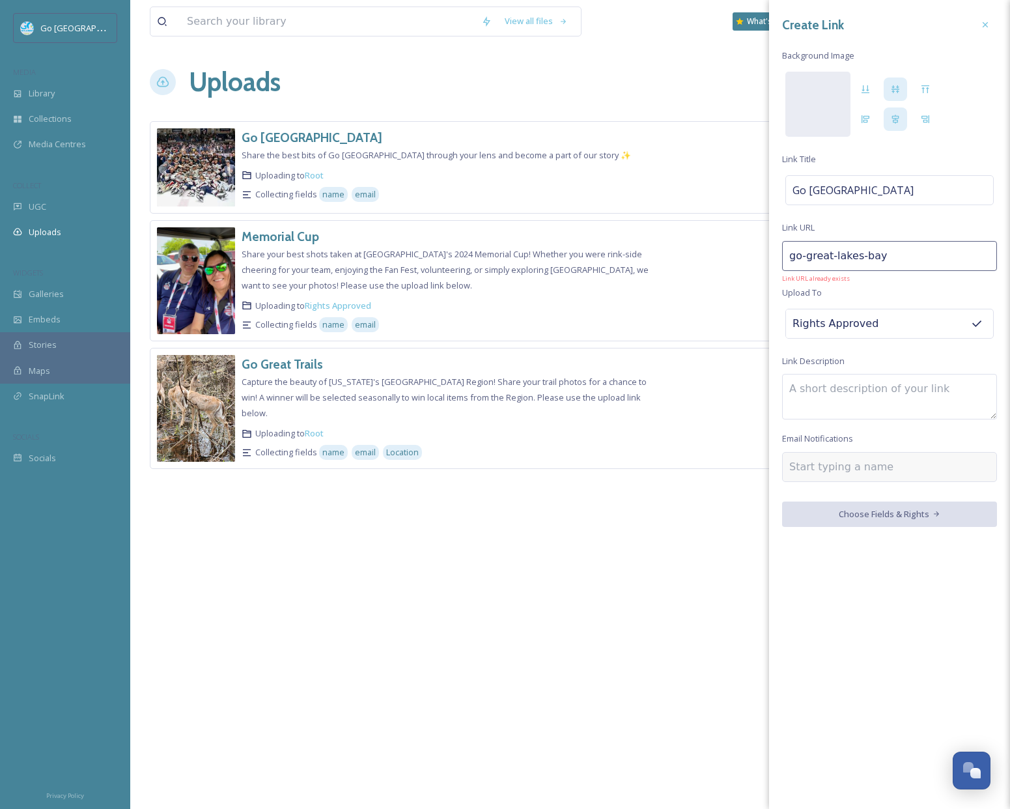
click at [849, 468] on input at bounding box center [854, 467] width 130 height 16
type input "[PERSON_NAME]"
click at [843, 496] on div "[PERSON_NAME]" at bounding box center [890, 497] width 212 height 25
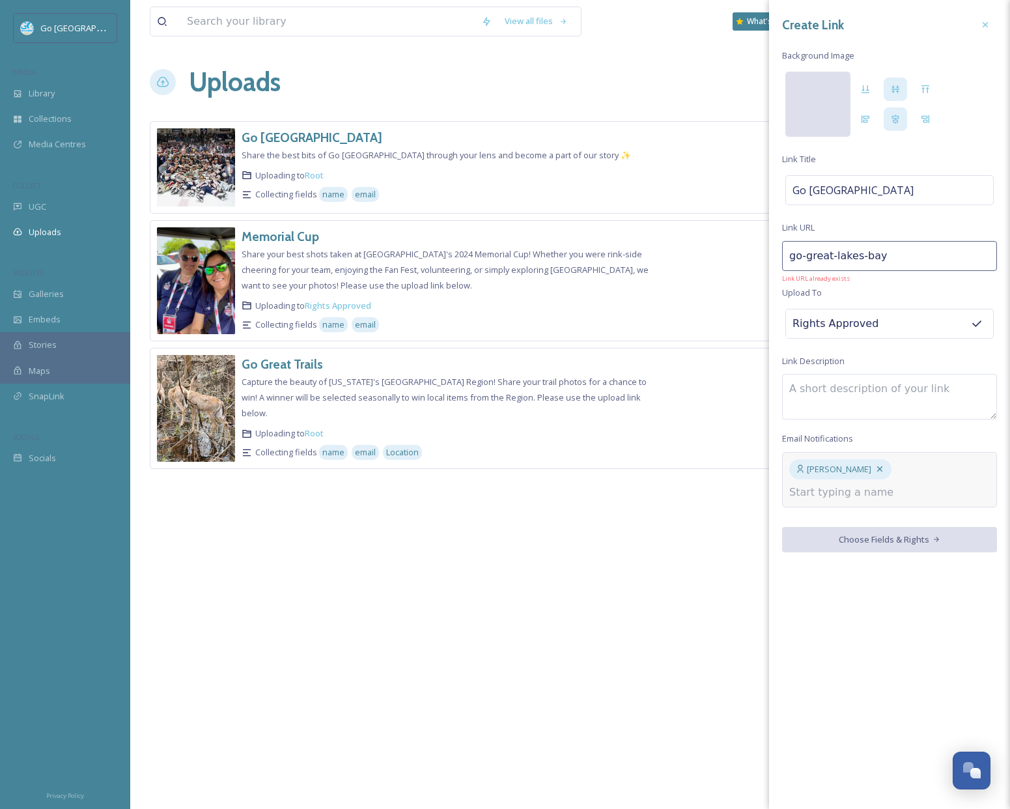
click at [815, 107] on div at bounding box center [818, 104] width 65 height 65
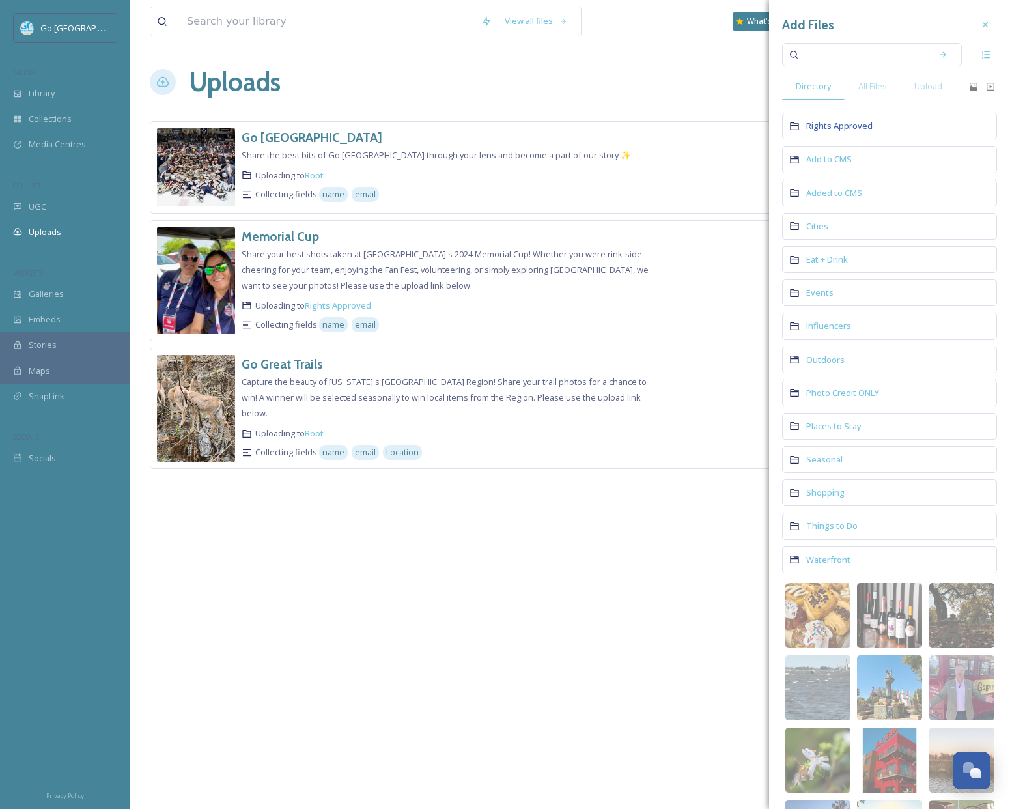
click at [818, 125] on span "Rights Approved" at bounding box center [839, 126] width 66 height 12
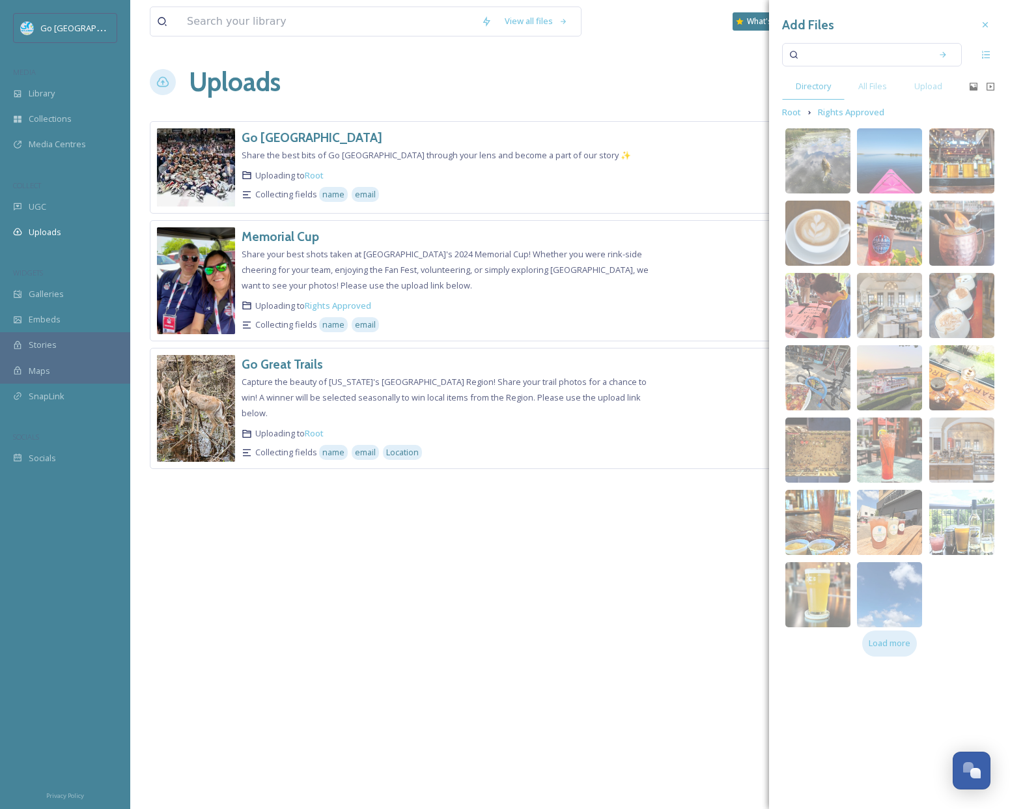
click at [880, 641] on span "Load more" at bounding box center [890, 643] width 42 height 12
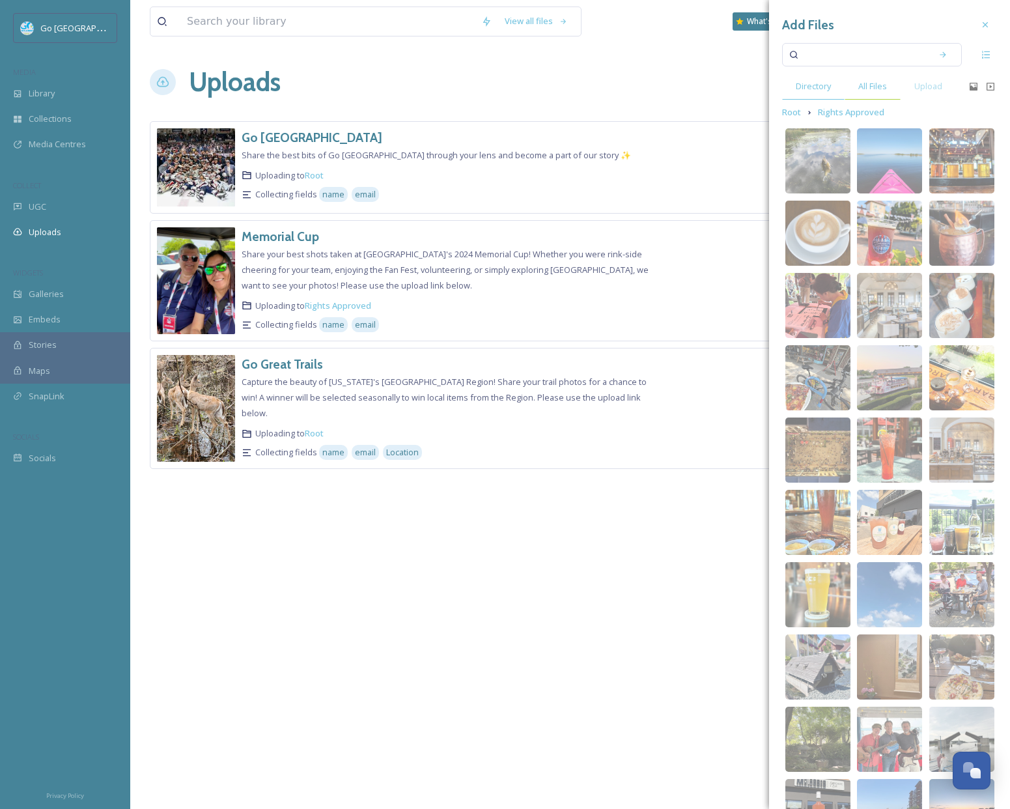
click at [872, 92] on div "All Files" at bounding box center [873, 86] width 56 height 27
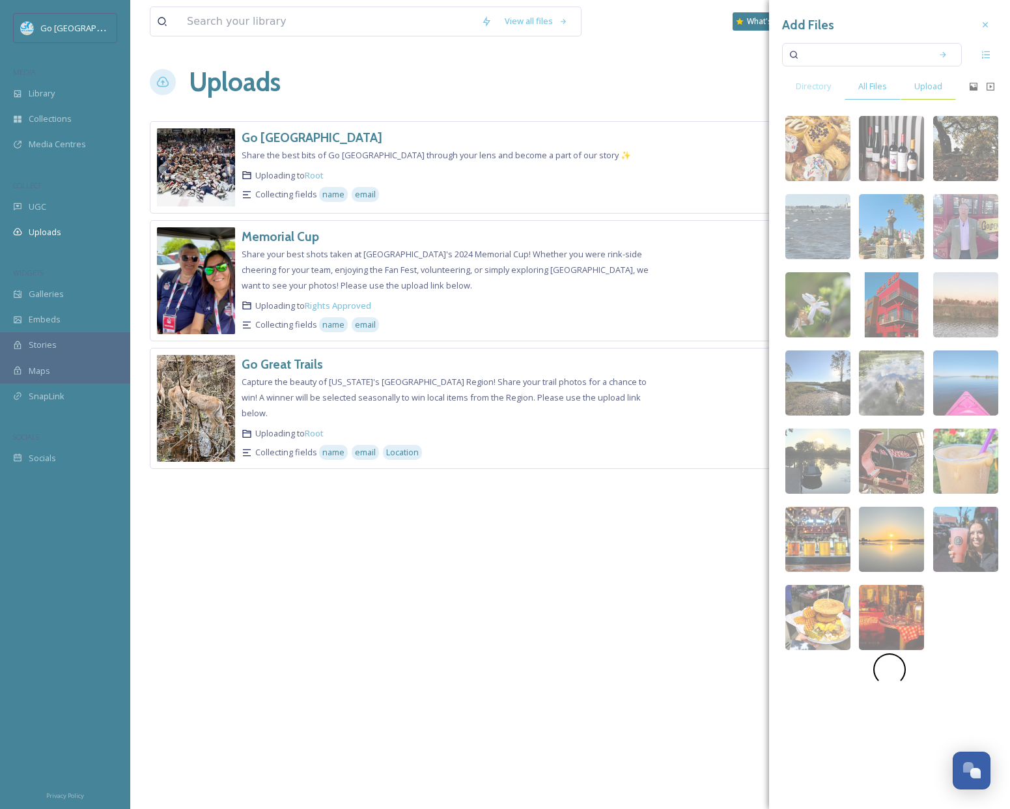
click at [922, 91] on span "Upload" at bounding box center [928, 86] width 28 height 12
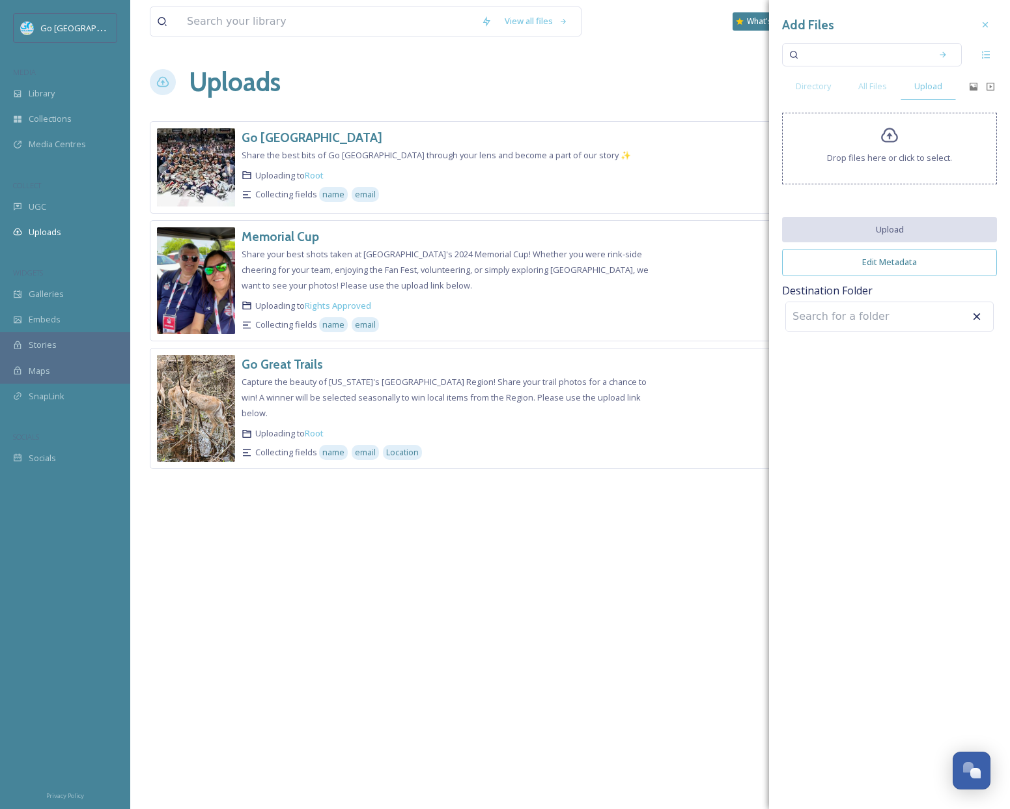
click at [884, 135] on icon at bounding box center [890, 135] width 19 height 19
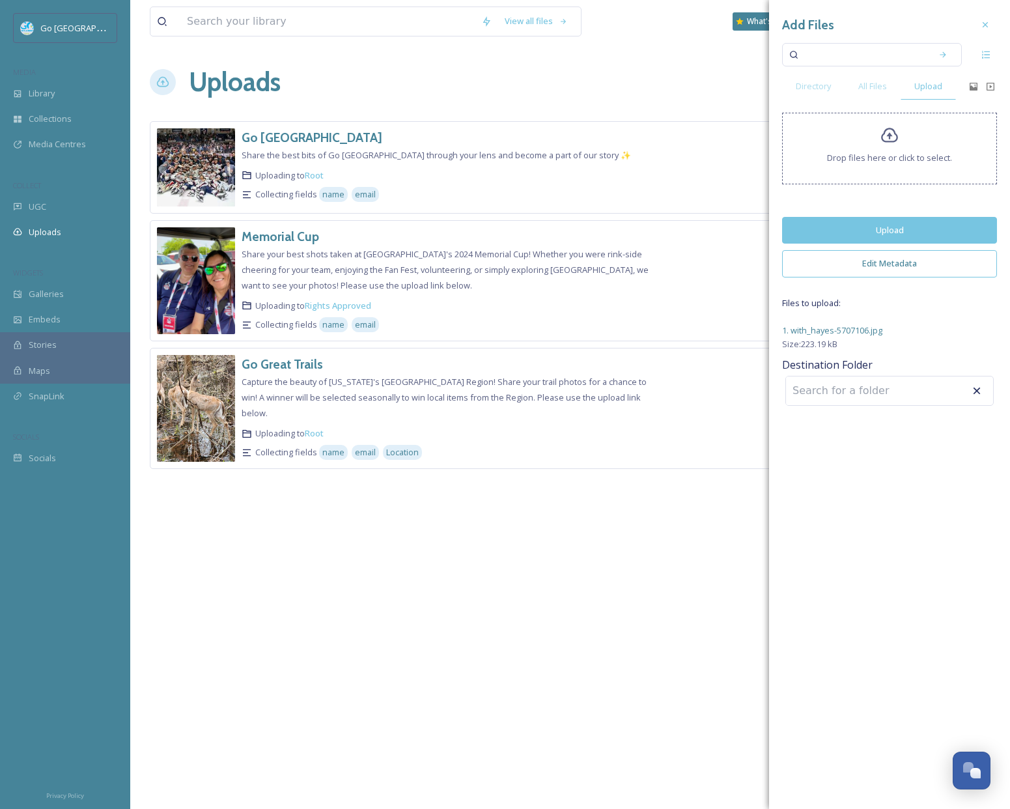
click at [899, 228] on button "Upload" at bounding box center [889, 230] width 215 height 27
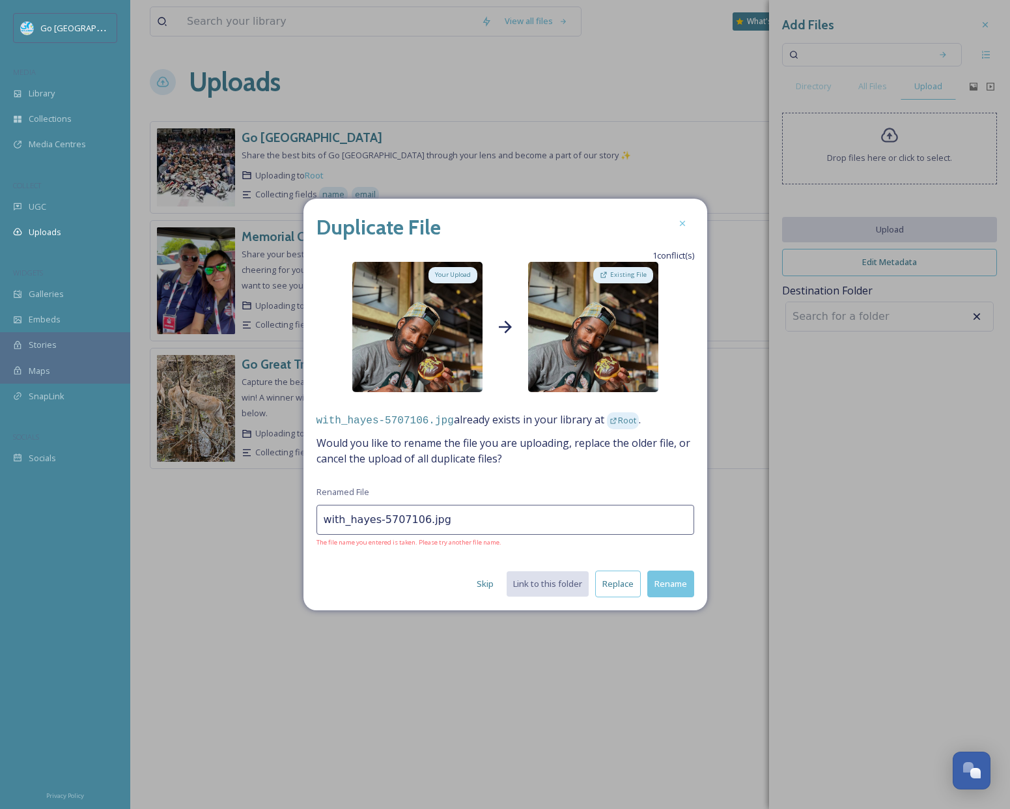
click at [490, 579] on button "Skip" at bounding box center [485, 583] width 30 height 25
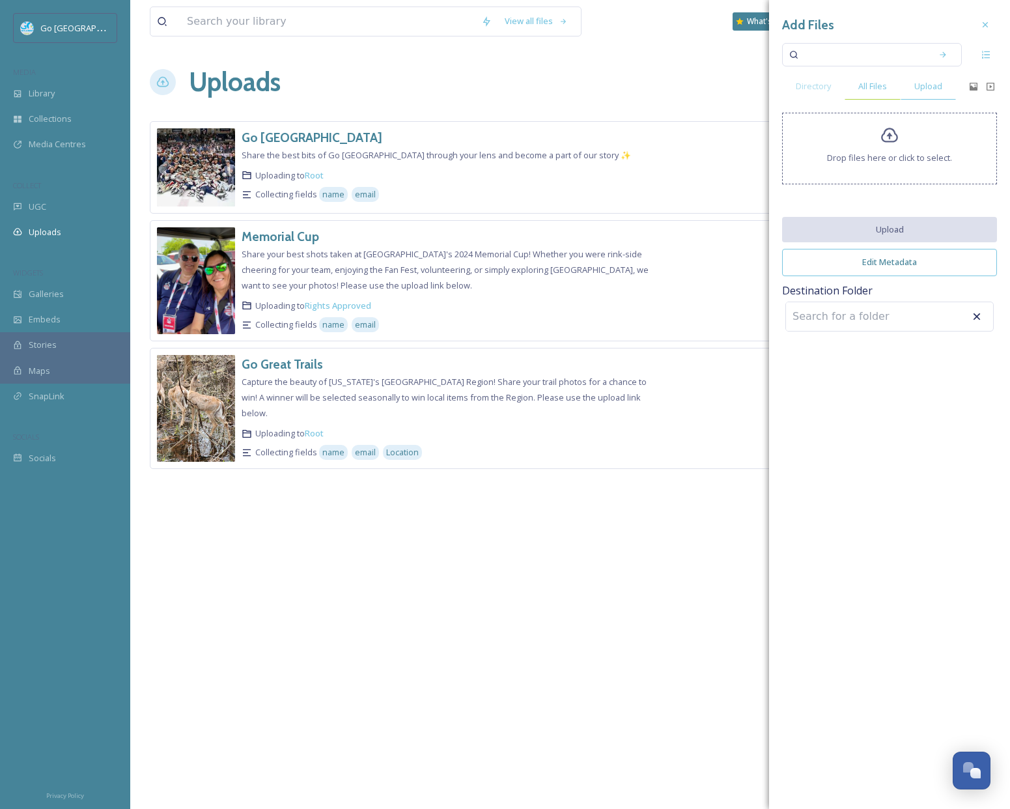
click at [867, 84] on span "All Files" at bounding box center [872, 86] width 29 height 12
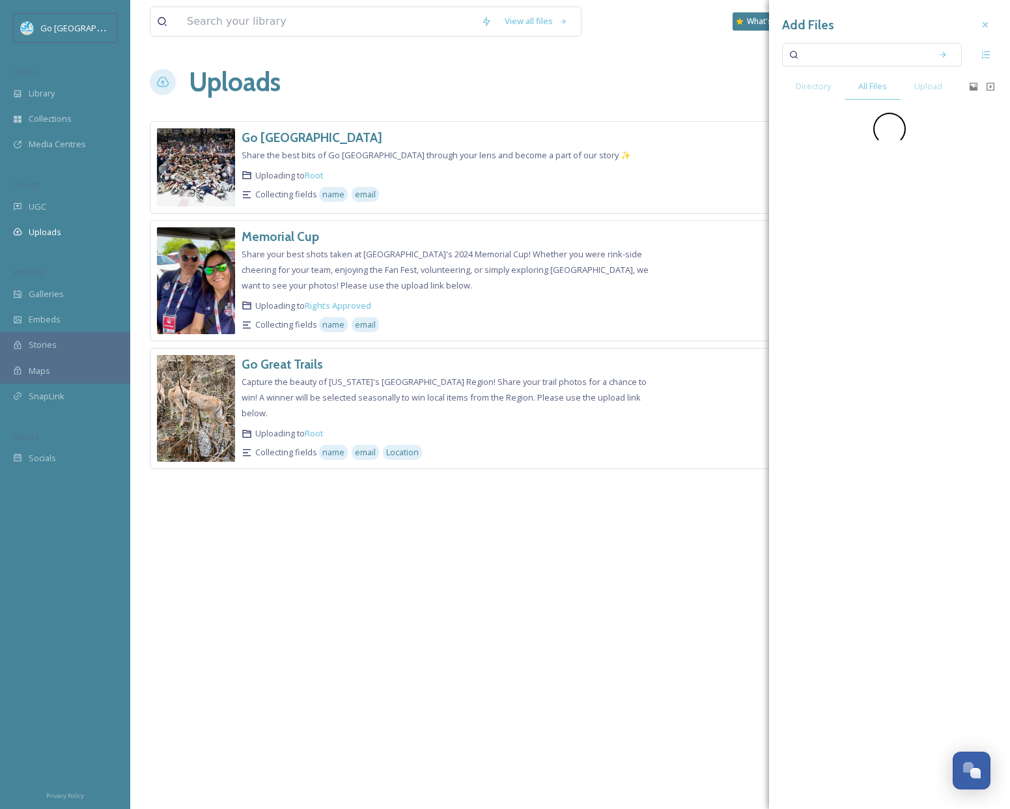
click at [842, 59] on input at bounding box center [863, 54] width 123 height 29
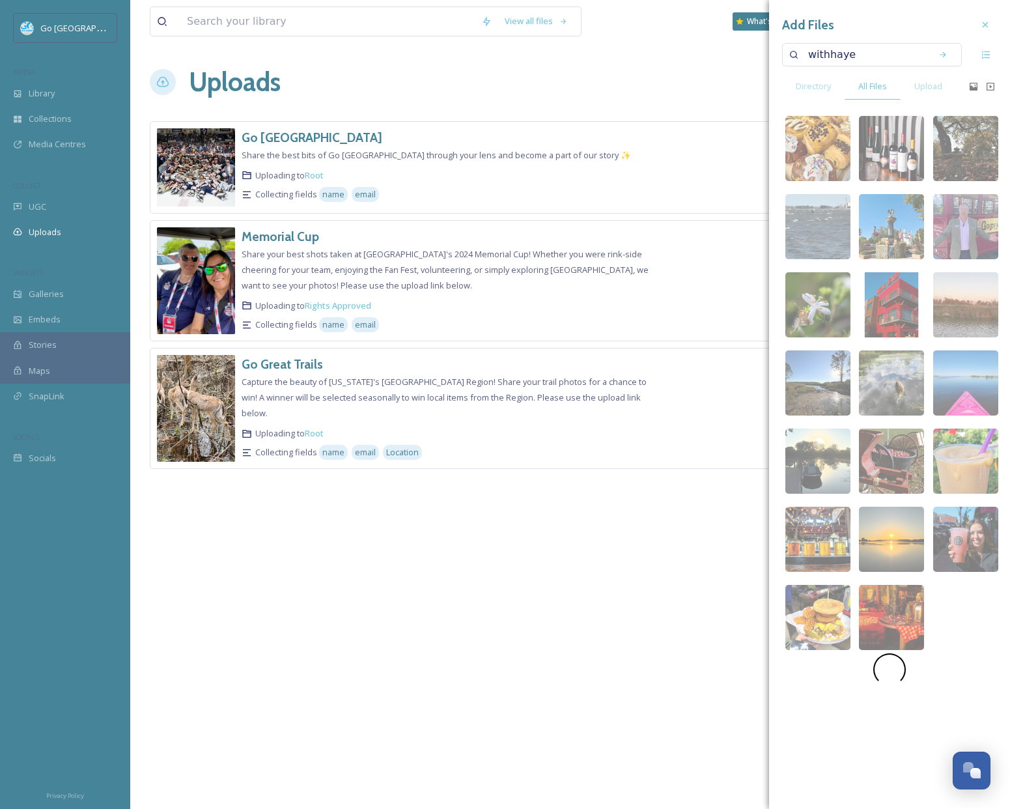
type input "withhayes"
click at [943, 52] on icon at bounding box center [943, 54] width 9 height 9
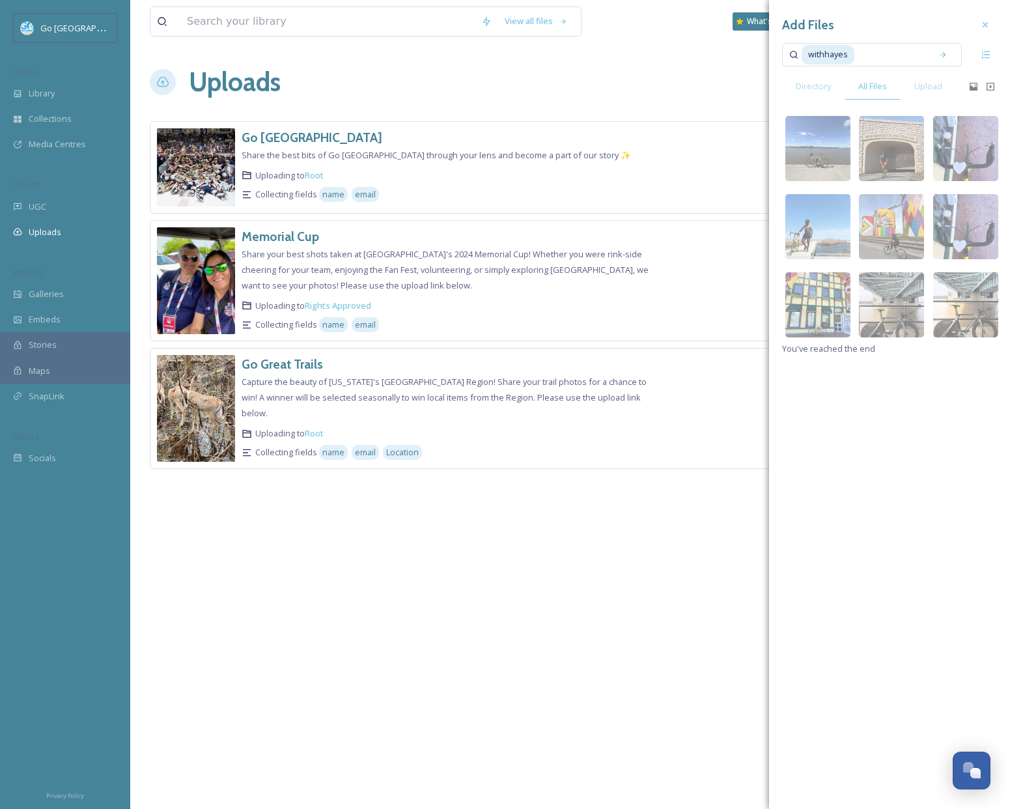
click at [864, 54] on input at bounding box center [890, 54] width 69 height 29
click at [900, 201] on img at bounding box center [891, 226] width 65 height 65
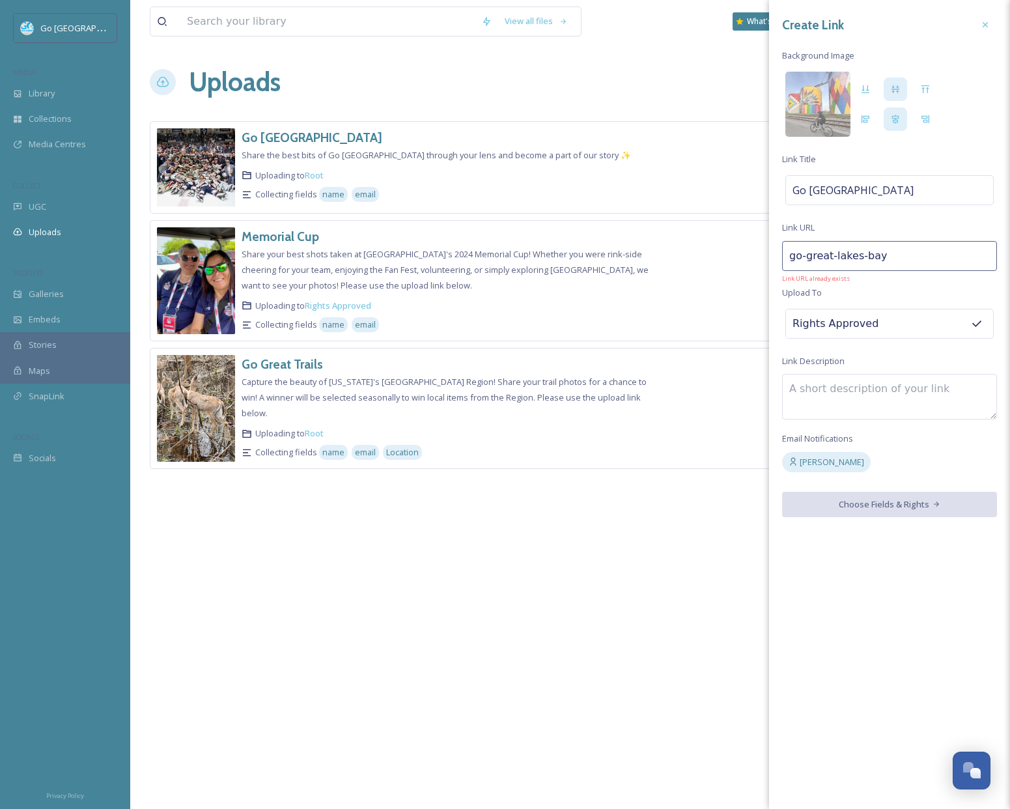
click at [869, 404] on textarea at bounding box center [889, 397] width 215 height 46
paste textarea "Do you have great photos of [GEOGRAPHIC_DATA][PERSON_NAME]? Or new photos or vi…"
drag, startPoint x: 926, startPoint y: 384, endPoint x: 942, endPoint y: 406, distance: 27.5
click at [941, 406] on textarea "Find moments of pure greatness worth capturing! Do you have great photos of Sai…" at bounding box center [889, 397] width 215 height 46
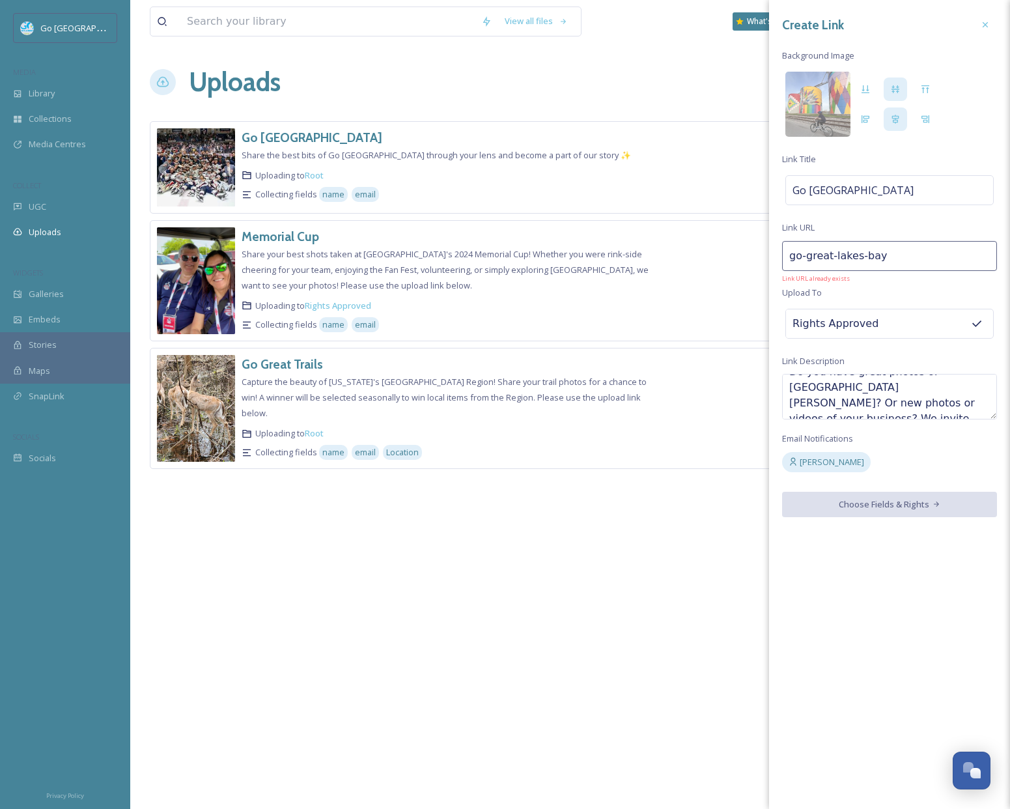
click at [824, 391] on textarea "Find moments of pure greatness worth capturing! Do you have great photos of Sai…" at bounding box center [889, 397] width 215 height 46
drag, startPoint x: 840, startPoint y: 404, endPoint x: 776, endPoint y: 393, distance: 65.4
click at [776, 393] on div "Create Link Background Image Link Title Go Great Lakes Bay Link URL go-great-la…" at bounding box center [889, 265] width 241 height 530
click at [911, 408] on textarea "Find moments of pure greatness worth capturing! Do you have great photos of Sai…" at bounding box center [889, 397] width 215 height 46
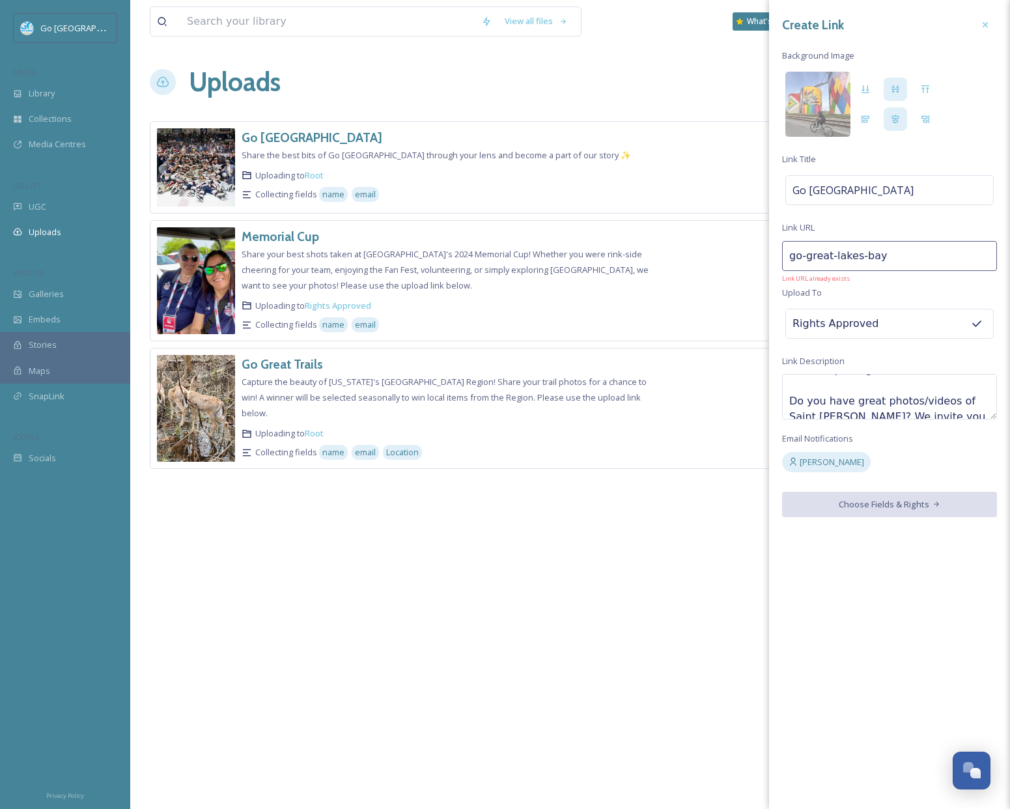
scroll to position [44, 0]
drag, startPoint x: 837, startPoint y: 408, endPoint x: 782, endPoint y: 406, distance: 54.7
click at [782, 406] on textarea "Find moments of pure greatness worth capturing! Do you have great photos/videos…" at bounding box center [889, 397] width 215 height 46
drag, startPoint x: 838, startPoint y: 416, endPoint x: 769, endPoint y: 406, distance: 69.7
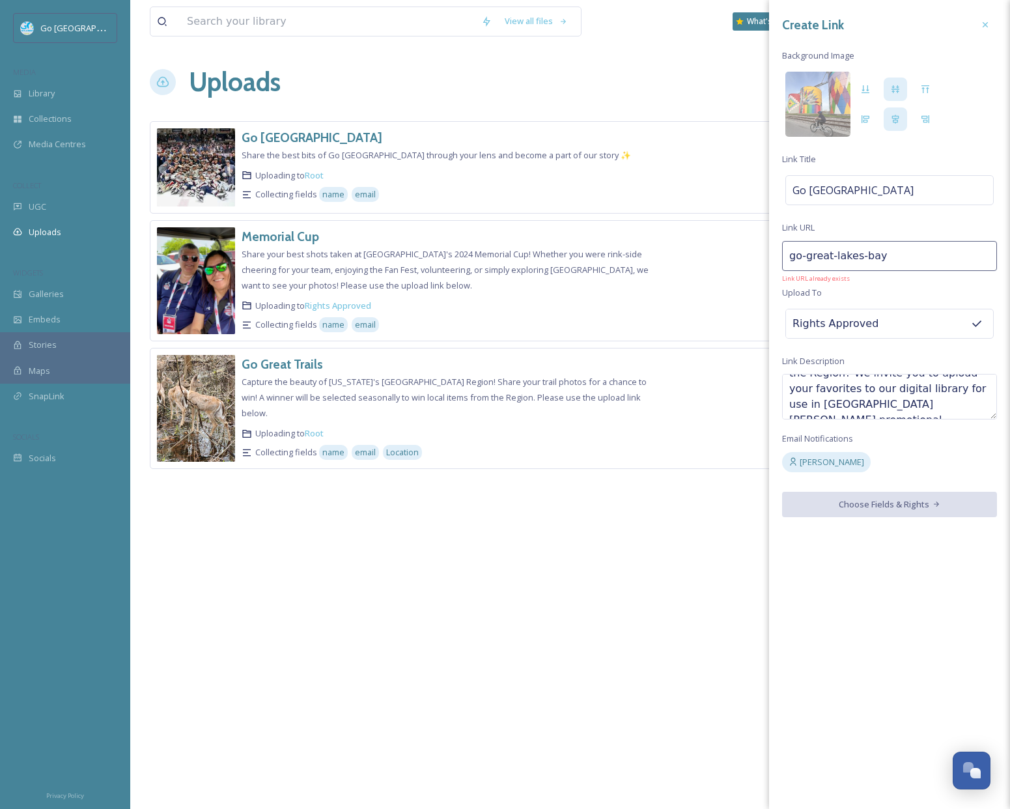
click at [769, 406] on div "View all files What's New Amber Balley Uploads New Link Go Great Lakes Bay Shar…" at bounding box center [570, 404] width 880 height 809
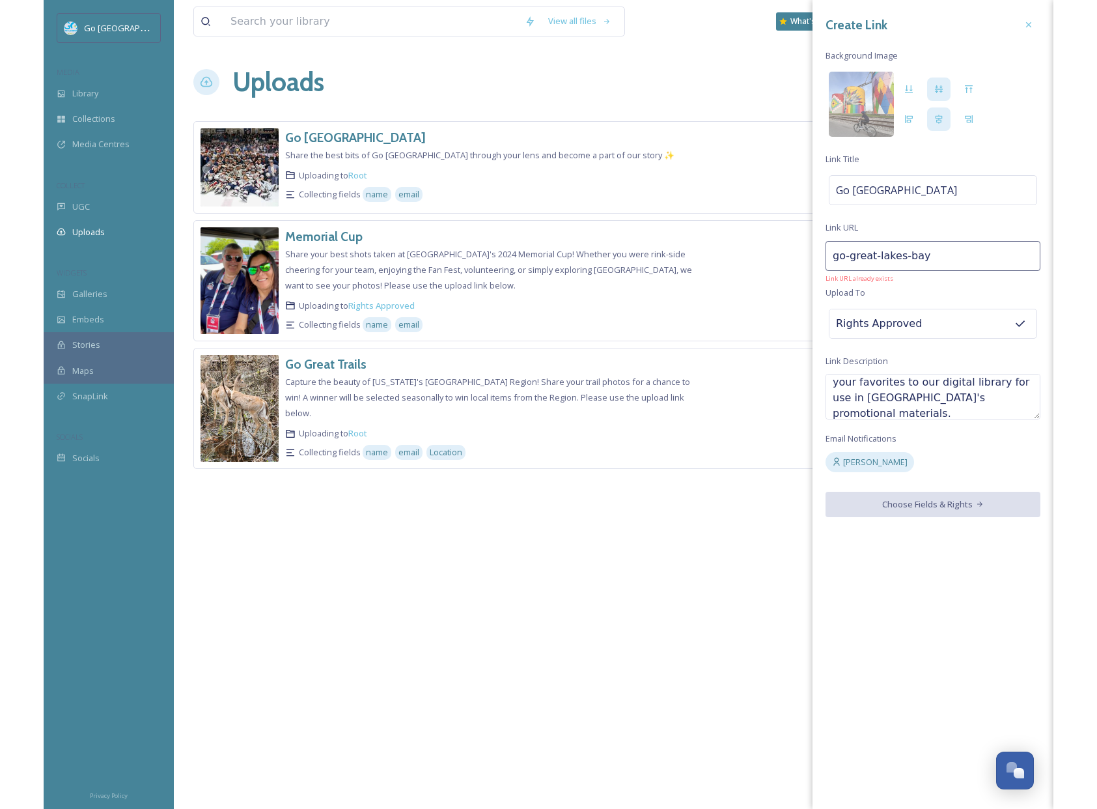
scroll to position [94, 0]
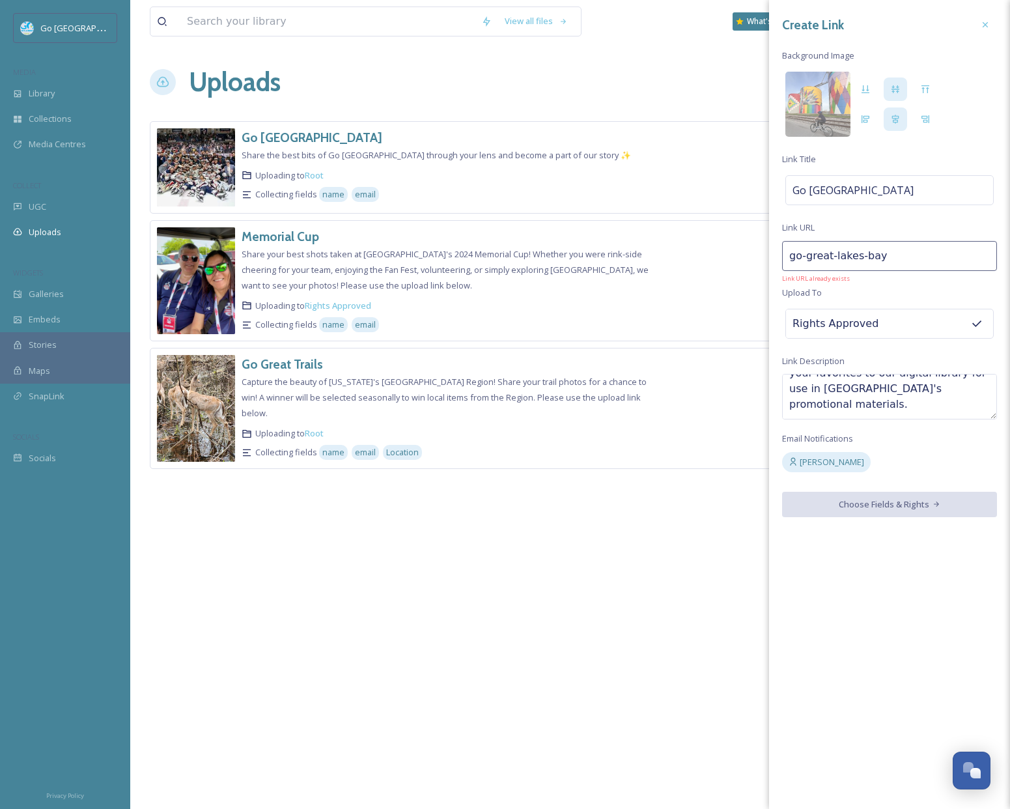
click at [855, 404] on textarea "Find moments of pure greatness worth capturing! Do you have great photos/videos…" at bounding box center [889, 397] width 215 height 46
type textarea "Find moments of pure greatness worth capturing! Do you have great photos/videos…"
click at [857, 257] on input "go-great-lakes-bay" at bounding box center [889, 256] width 215 height 30
drag, startPoint x: 911, startPoint y: 259, endPoint x: 727, endPoint y: 244, distance: 184.2
click at [727, 244] on div "View all files What's New Amber Balley Uploads New Link Go Great Lakes Bay Shar…" at bounding box center [570, 404] width 880 height 809
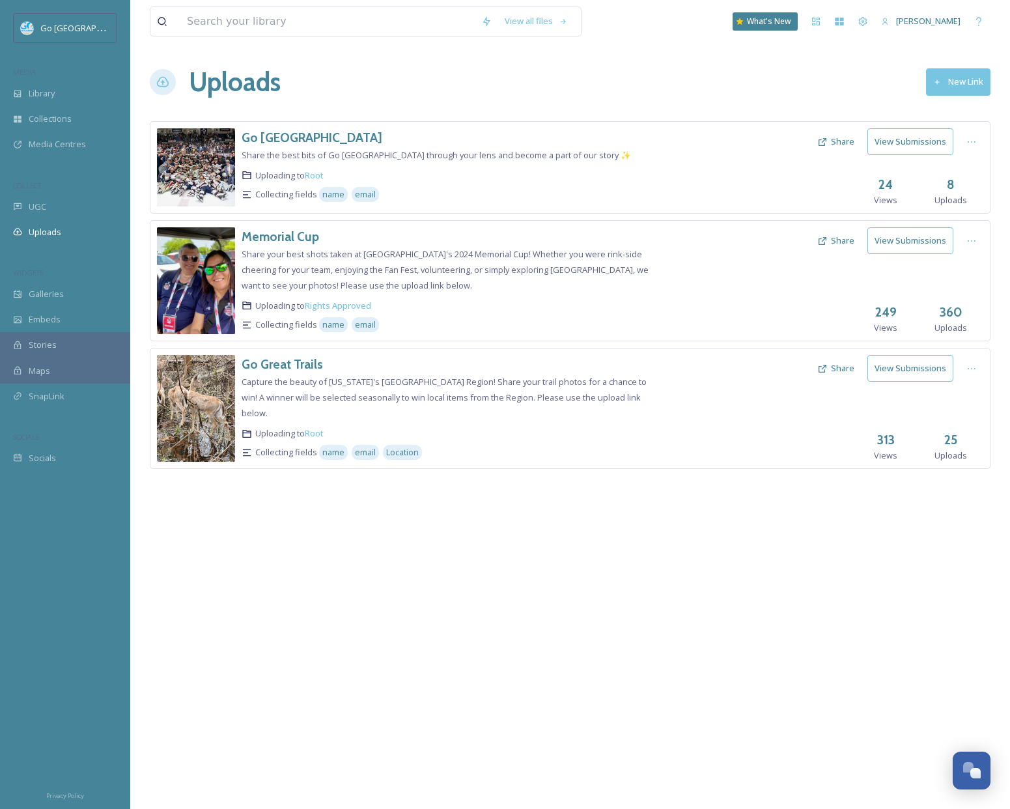
click at [645, 554] on div "View all files What's New Amber Balley Uploads New Link Go Great Lakes Bay Shar…" at bounding box center [570, 404] width 880 height 809
click at [982, 149] on div at bounding box center [971, 141] width 23 height 23
click at [688, 588] on div "View all files What's New Amber Balley Uploads New Link Go Great Lakes Bay Shar…" at bounding box center [570, 404] width 880 height 809
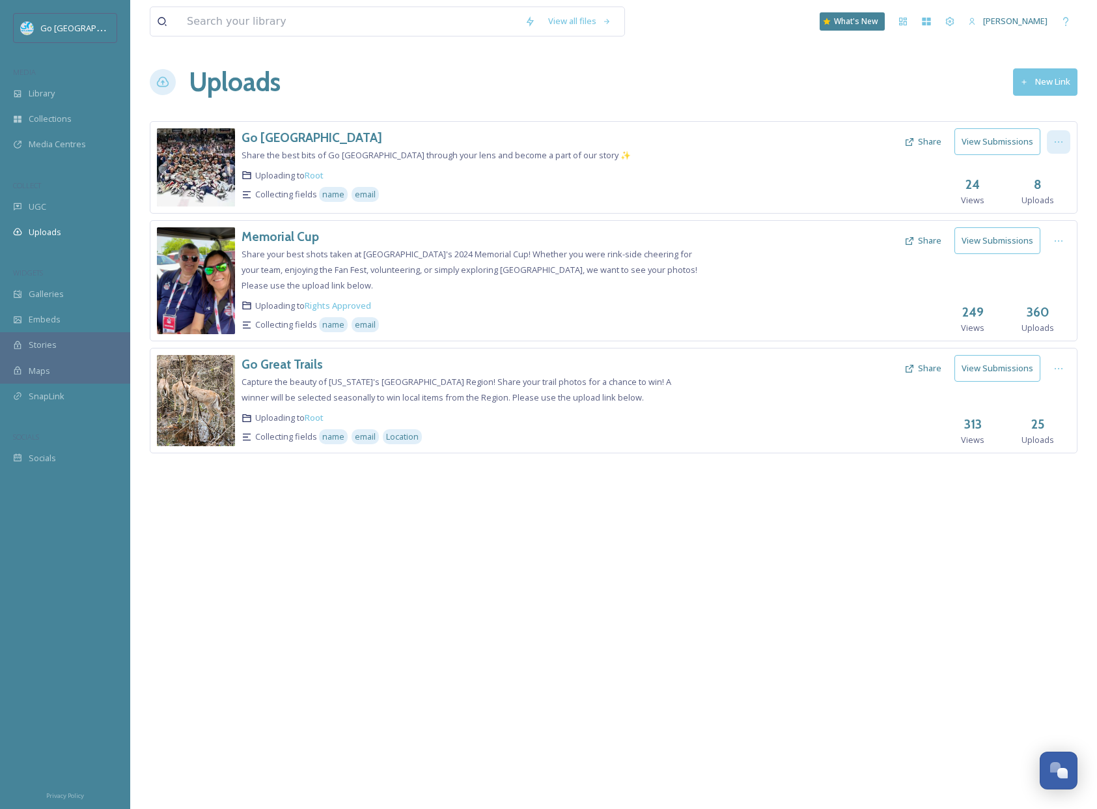
click at [1000, 139] on icon at bounding box center [1059, 142] width 10 height 10
click at [1000, 199] on div "Edit" at bounding box center [1046, 195] width 50 height 25
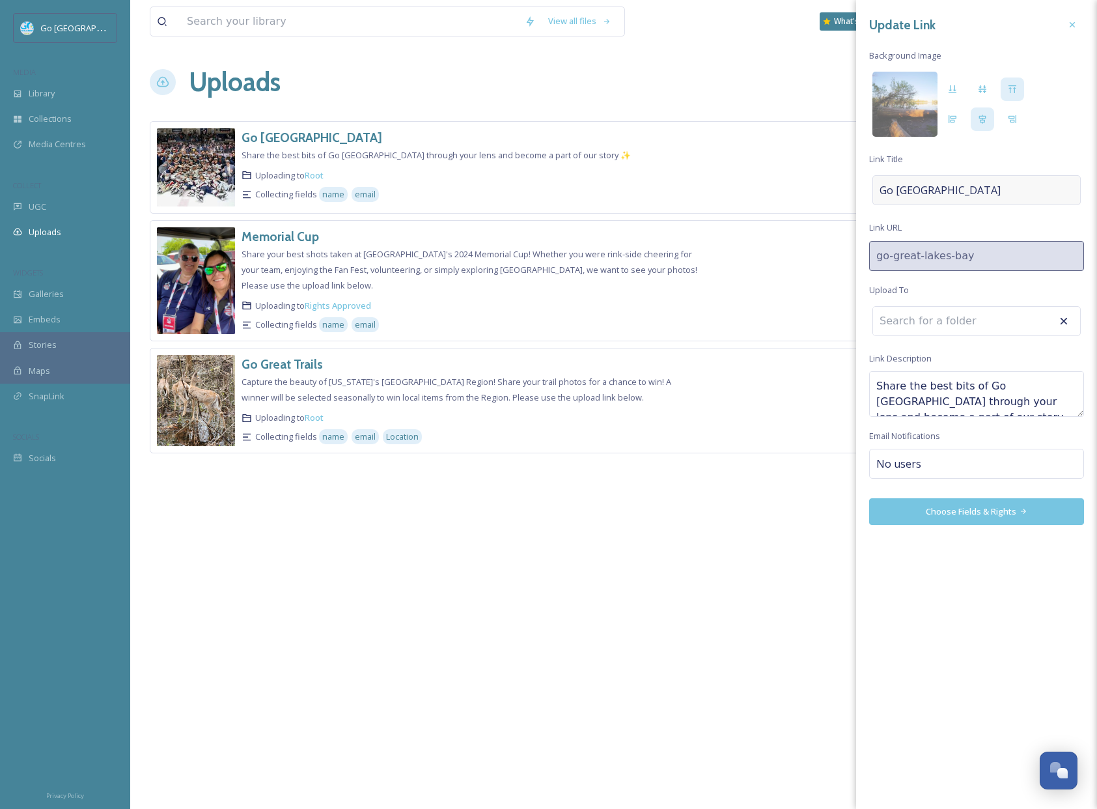
click at [955, 188] on span "Go [GEOGRAPHIC_DATA]" at bounding box center [940, 190] width 121 height 16
type input "Go Great Lakes Bay 1"
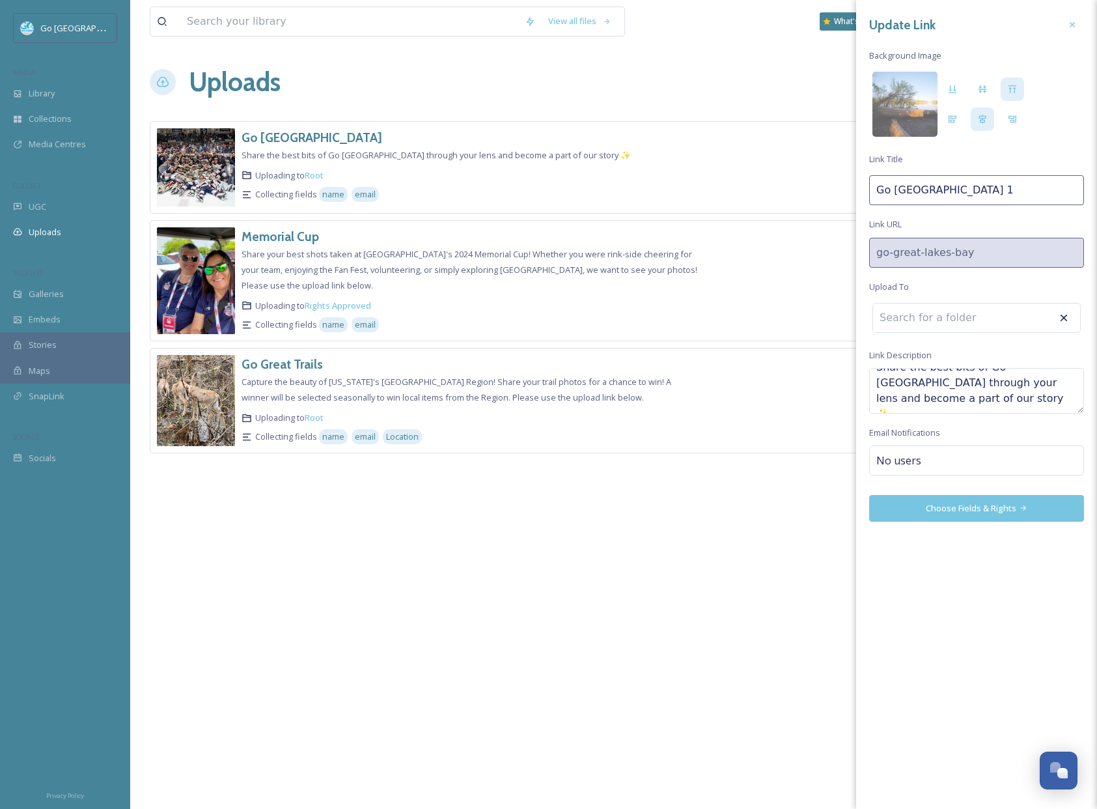
click at [1000, 654] on div "Update Link Background Image Link Title Go Great Lakes Bay 1 Link URL go-great-…" at bounding box center [977, 404] width 241 height 809
click at [1000, 21] on icon at bounding box center [1073, 25] width 10 height 10
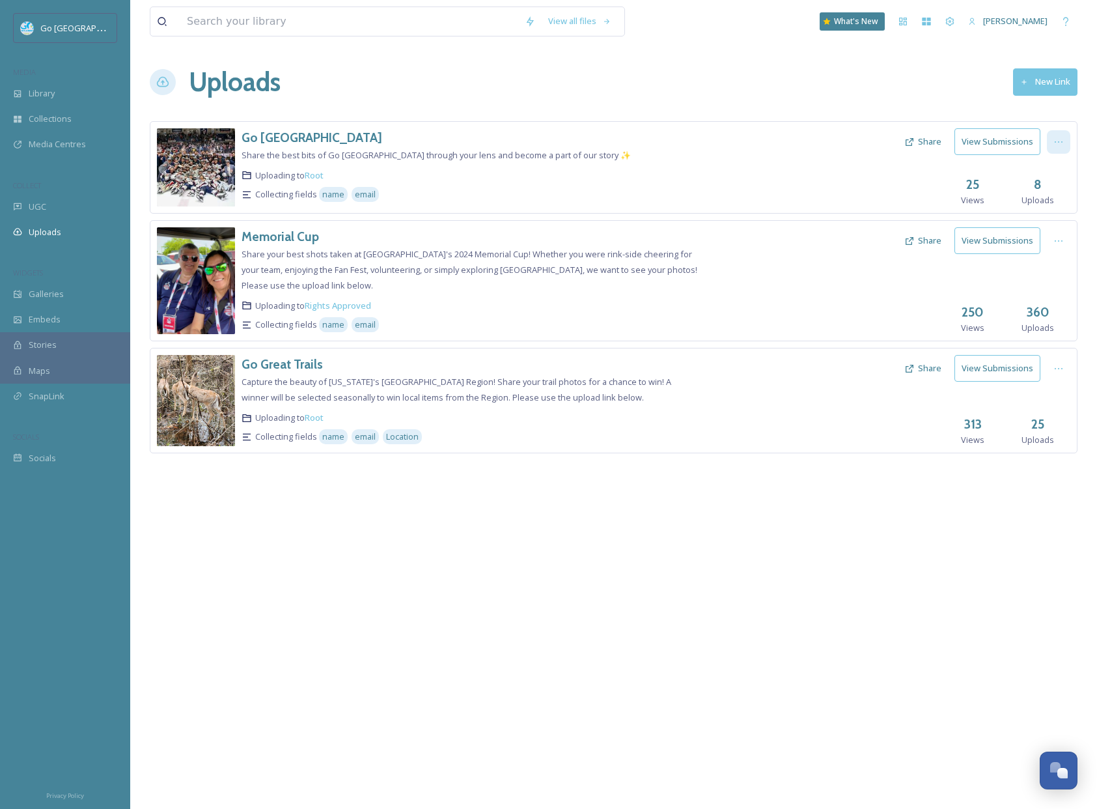
click at [1056, 147] on div at bounding box center [1058, 141] width 23 height 23
click at [861, 195] on div at bounding box center [799, 167] width 200 height 78
click at [311, 141] on h3 "Go [GEOGRAPHIC_DATA]" at bounding box center [312, 138] width 141 height 16
click at [1051, 143] on div at bounding box center [1058, 141] width 23 height 23
click at [1039, 236] on span "Delete" at bounding box center [1040, 235] width 26 height 12
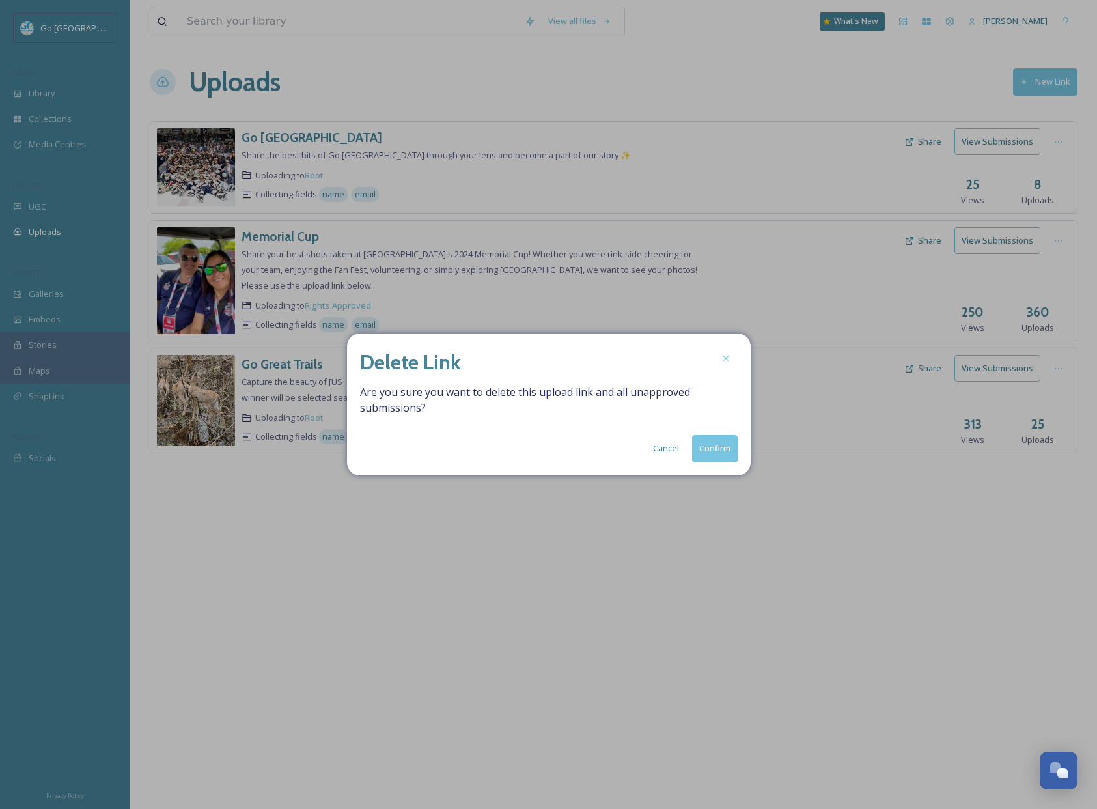
click at [733, 440] on button "Confirm" at bounding box center [715, 448] width 46 height 27
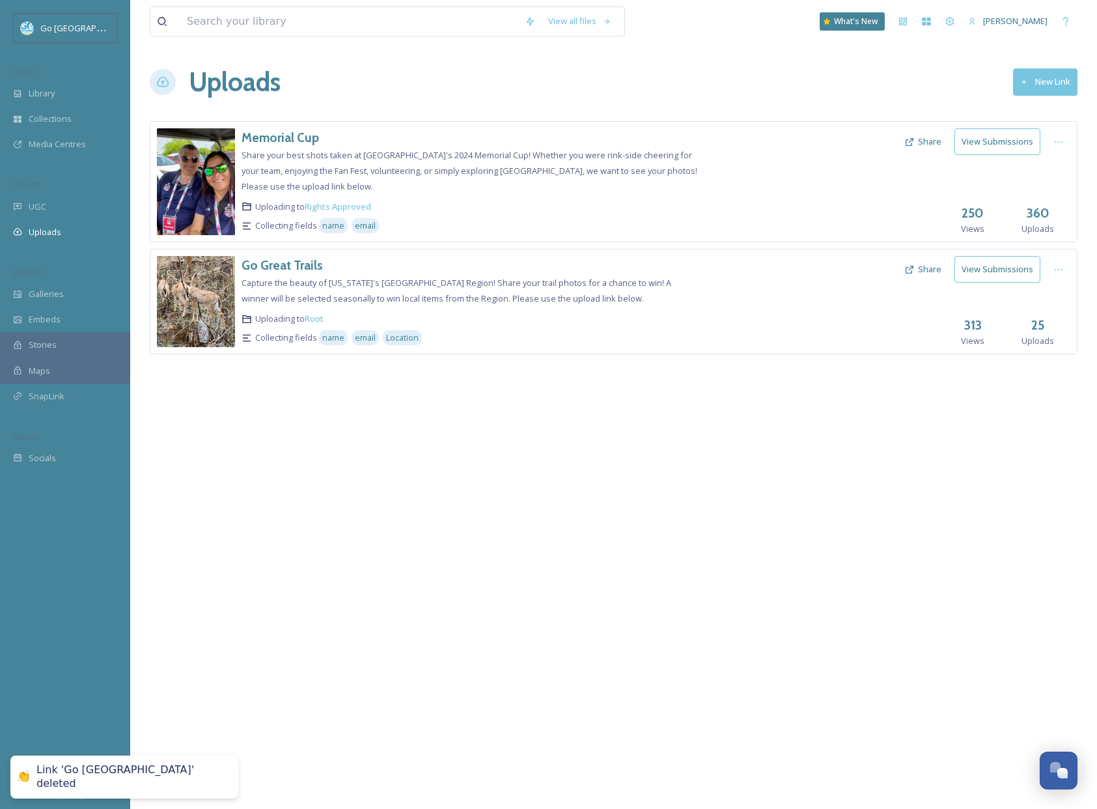
click at [1067, 80] on button "New Link" at bounding box center [1045, 81] width 64 height 27
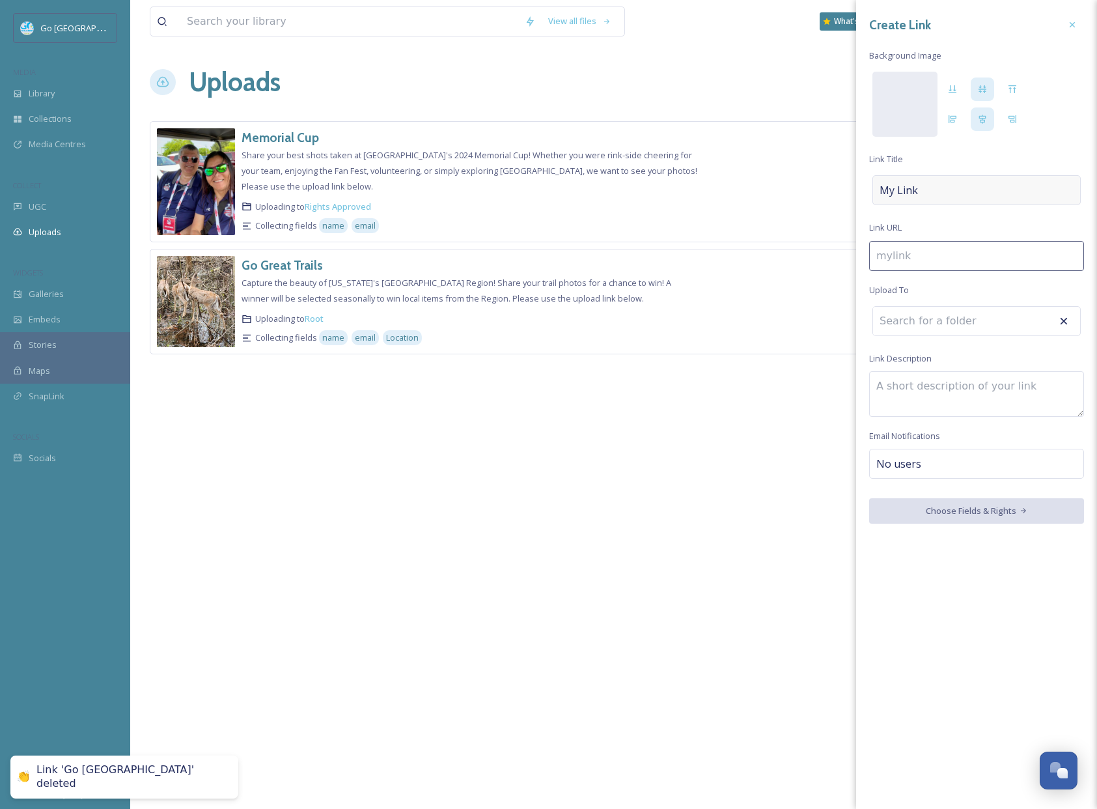
click at [938, 188] on div "My Link" at bounding box center [977, 190] width 208 height 30
type input "g"
type input "G"
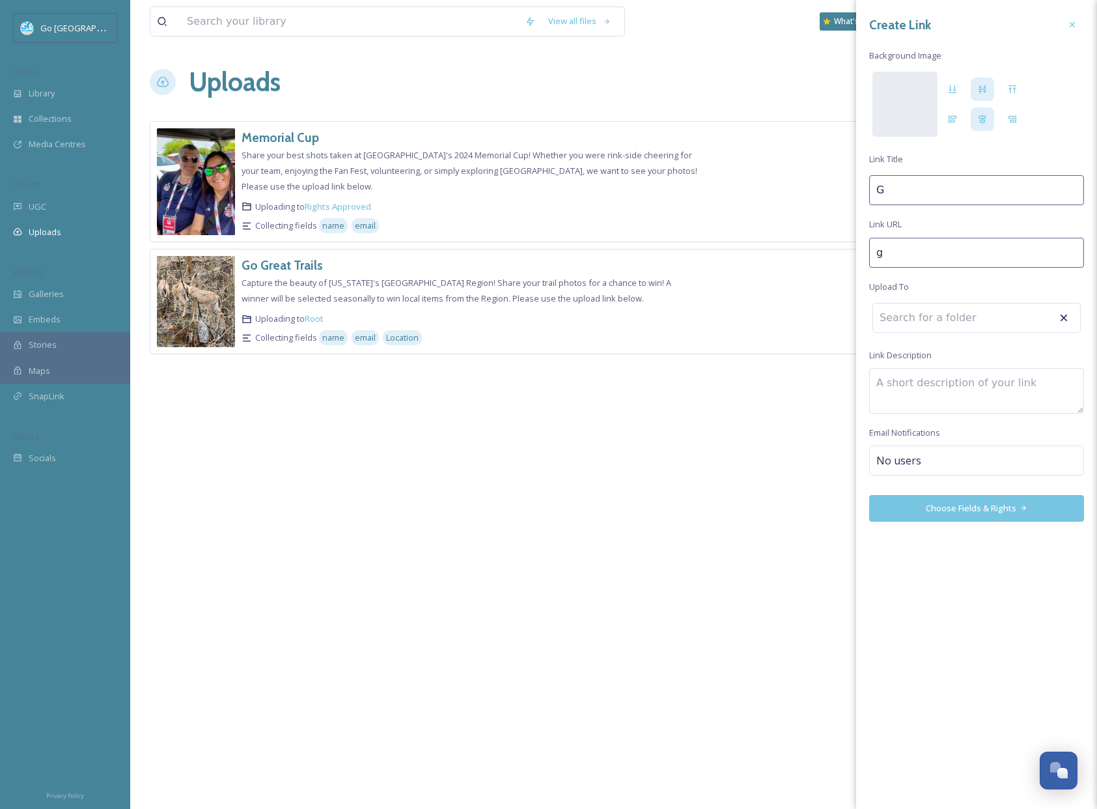
type input "go"
type input "Go"
type input "go-"
type input "Go G"
type input "go-ge"
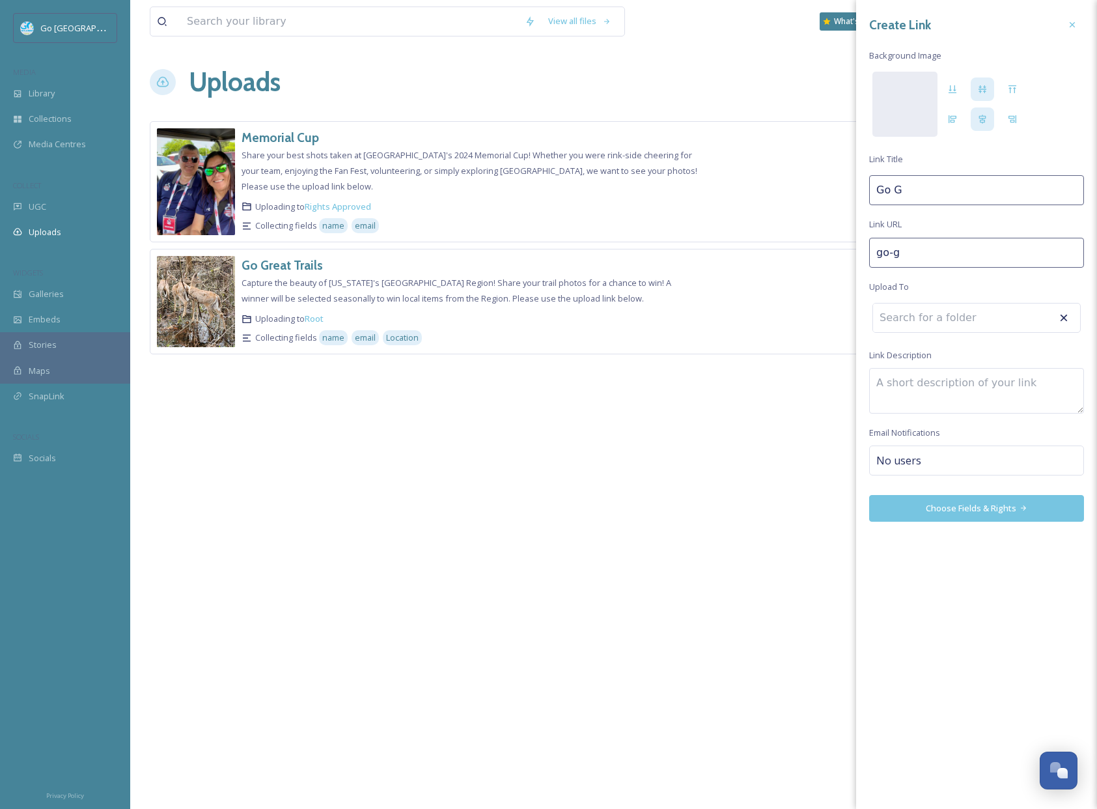
type input "Go Ge"
type input "go-g"
type input "Go G"
type input "go-gr"
type input "Go Gr"
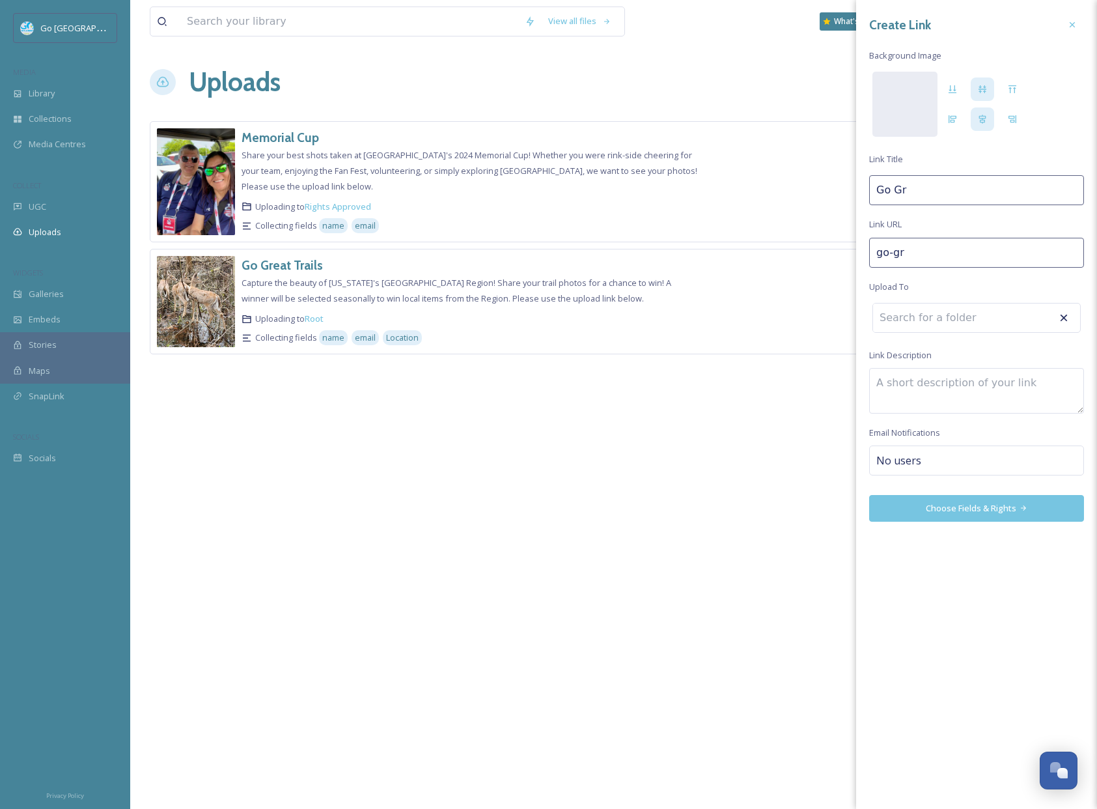
type input "go-gre"
type input "Go Gre"
type input "go-grea"
type input "Go Grea"
type input "go-great"
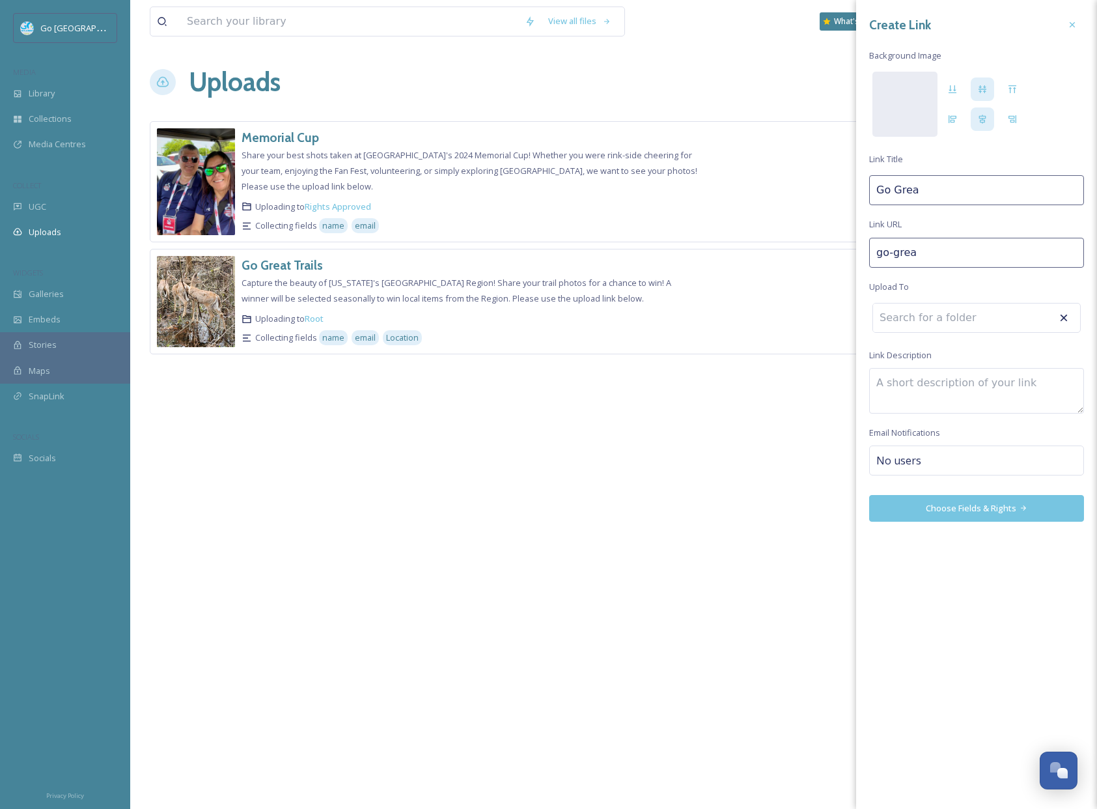
type input "Go Great"
type input "go-great-"
type input "Go Great"
type input "go-great-l"
type input "Go Great L"
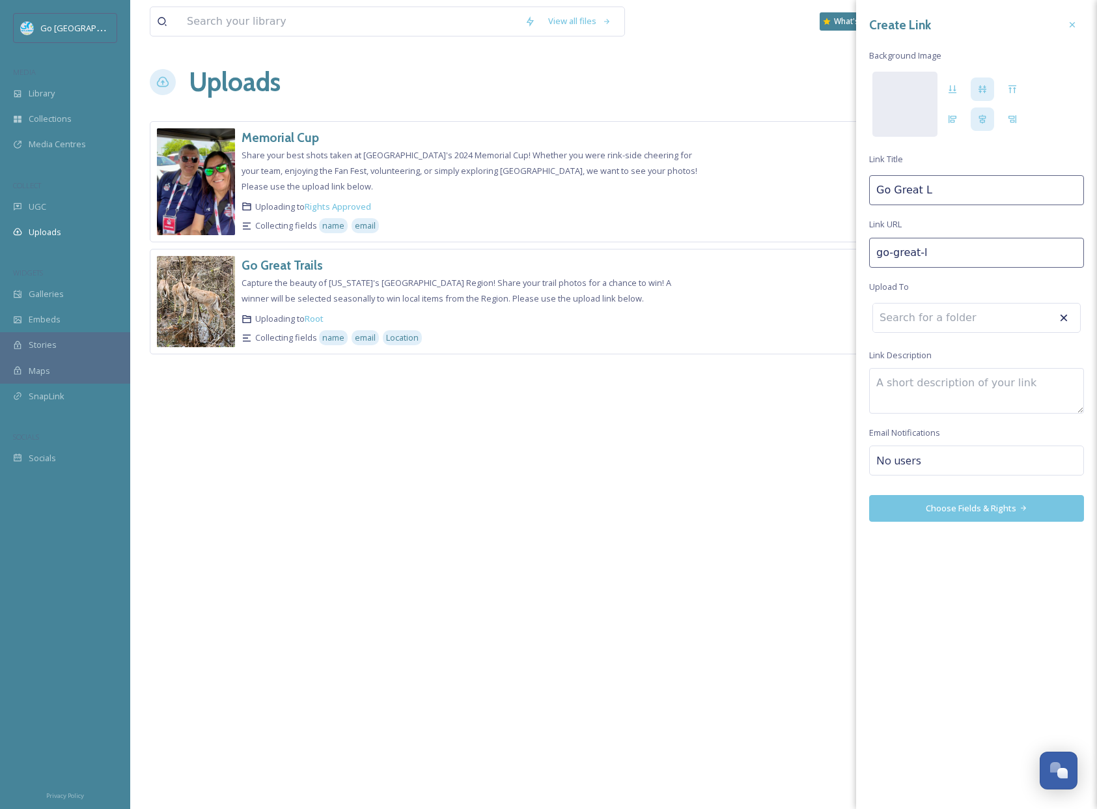
type input "go-great-la"
type input "Go Great La"
type input "go-great-lak"
type input "Go Great Lak"
type input "go-[GEOGRAPHIC_DATA]"
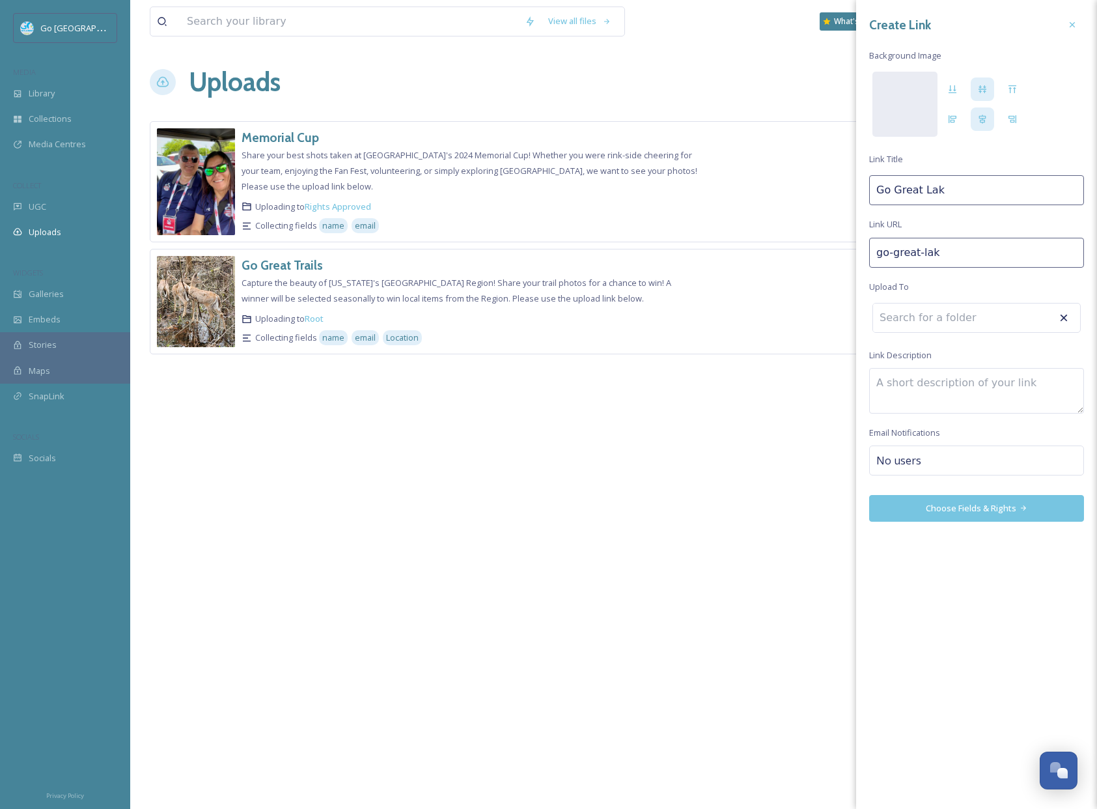
type input "Go [GEOGRAPHIC_DATA]"
type input "go-great-lakes"
type input "Go [GEOGRAPHIC_DATA]"
type input "go-great-lakes-"
type input "Go [GEOGRAPHIC_DATA]"
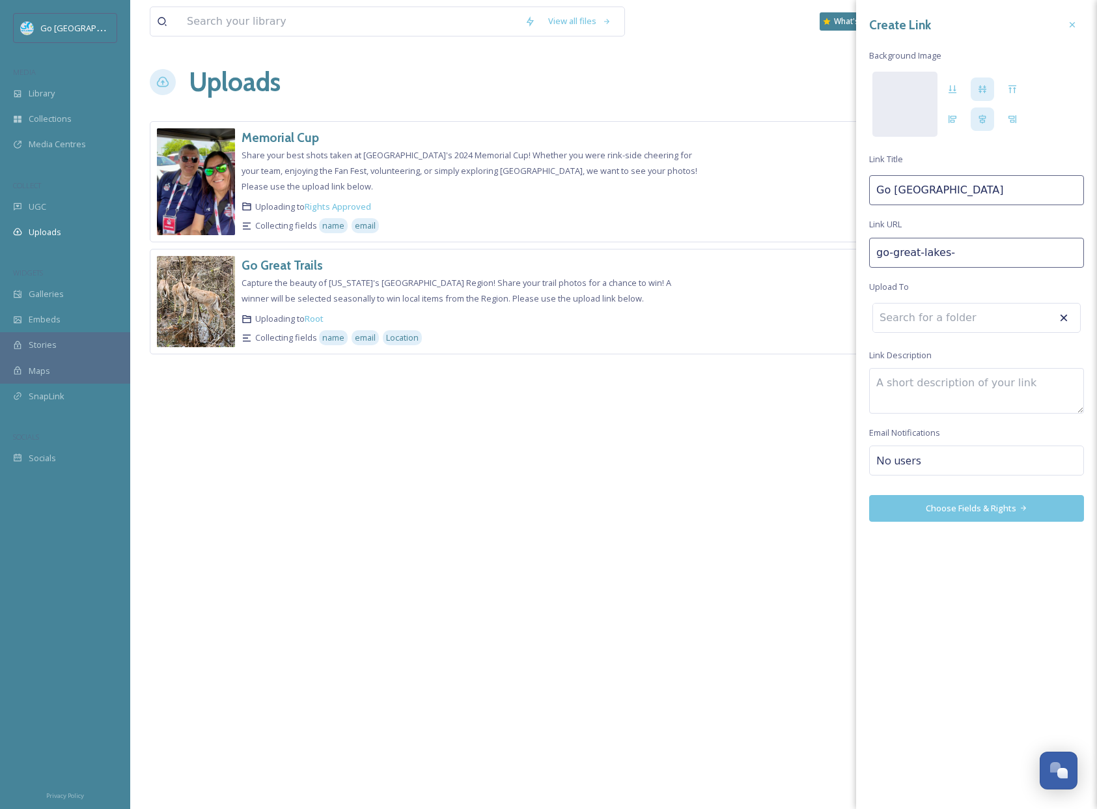
type input "go-great-lakes-b"
type input "Go Great Lakes B"
type input "go-great-lakes-ba"
type input "Go Great Lakes Ba"
type input "go-great-lakes-bay"
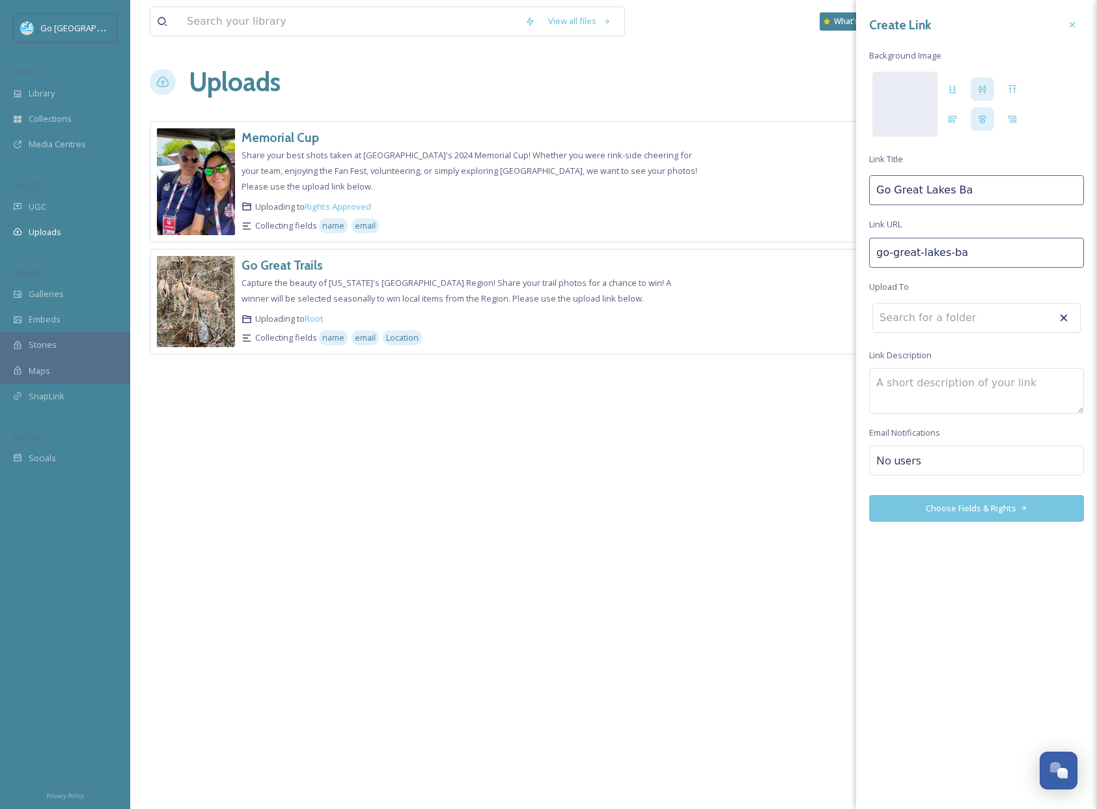
type input "Go [GEOGRAPHIC_DATA]"
click at [957, 328] on input at bounding box center [944, 318] width 143 height 29
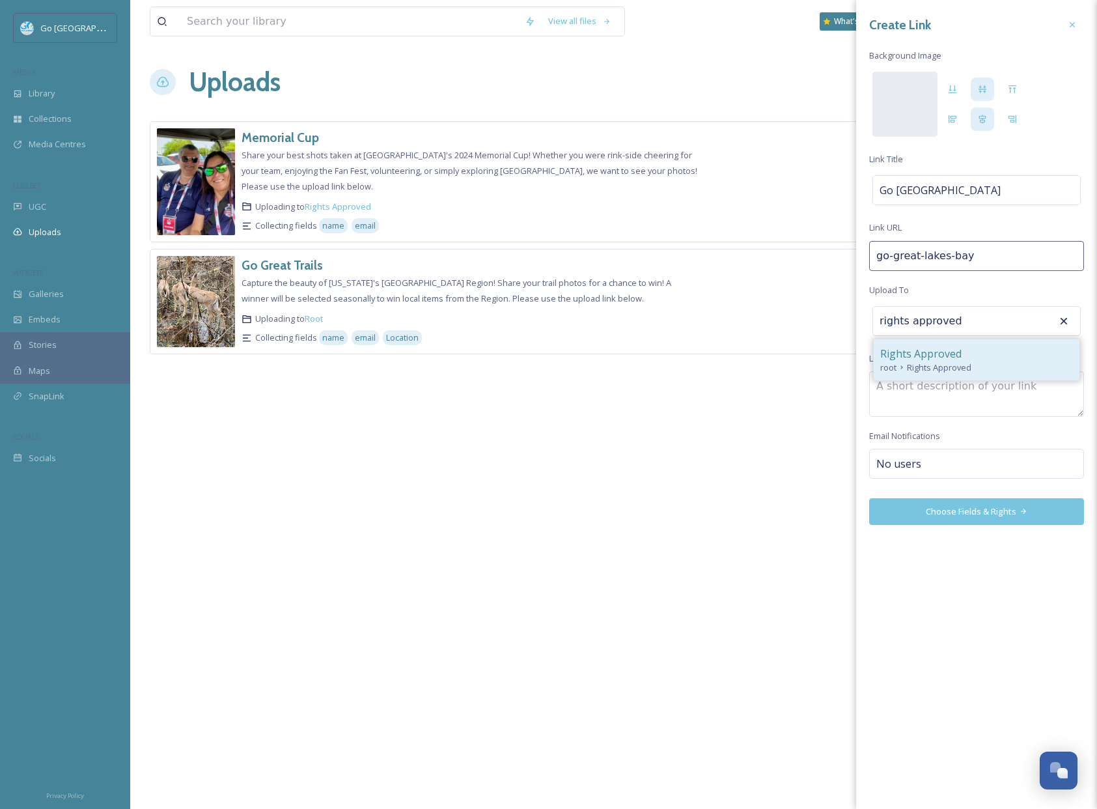
click at [936, 369] on span "Rights Approved" at bounding box center [939, 367] width 64 height 12
type input "Rights Approved"
click at [919, 393] on textarea at bounding box center [977, 394] width 215 height 46
click at [940, 455] on div "No users" at bounding box center [977, 464] width 215 height 30
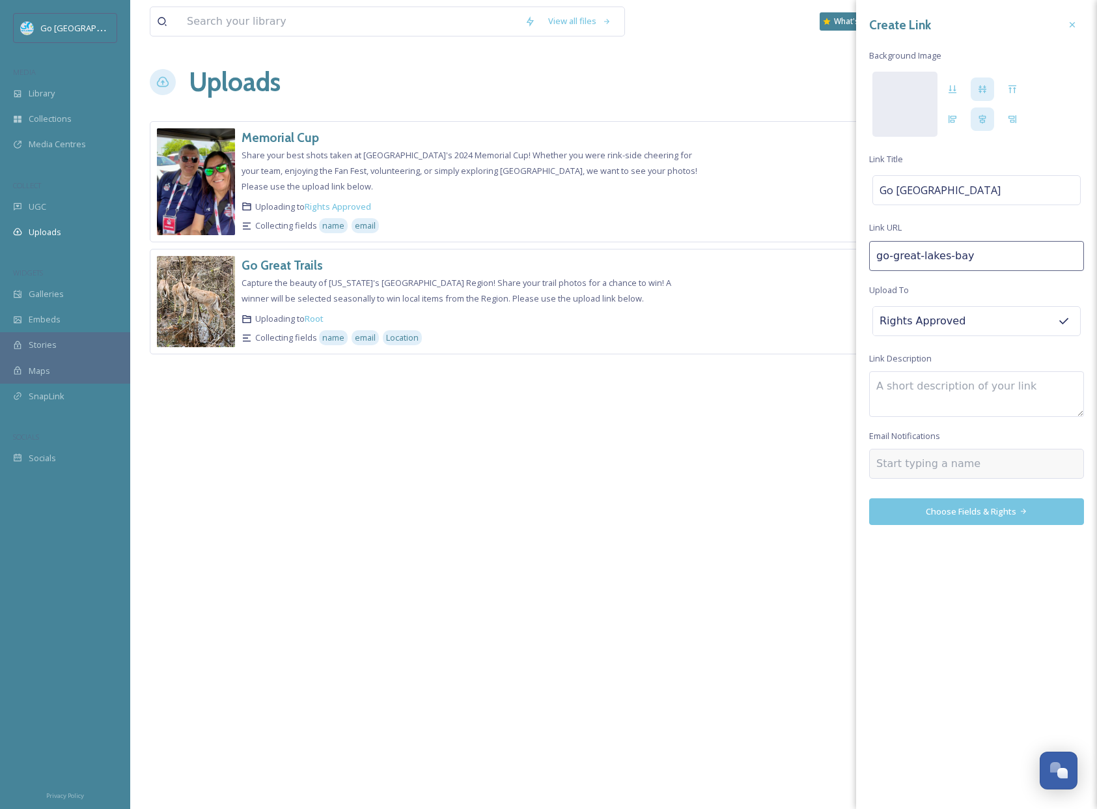
click at [940, 455] on div at bounding box center [977, 464] width 215 height 30
click at [918, 464] on input at bounding box center [942, 464] width 130 height 16
type input "[PERSON_NAME]"
click at [910, 489] on span "[PERSON_NAME]" at bounding box center [909, 494] width 64 height 12
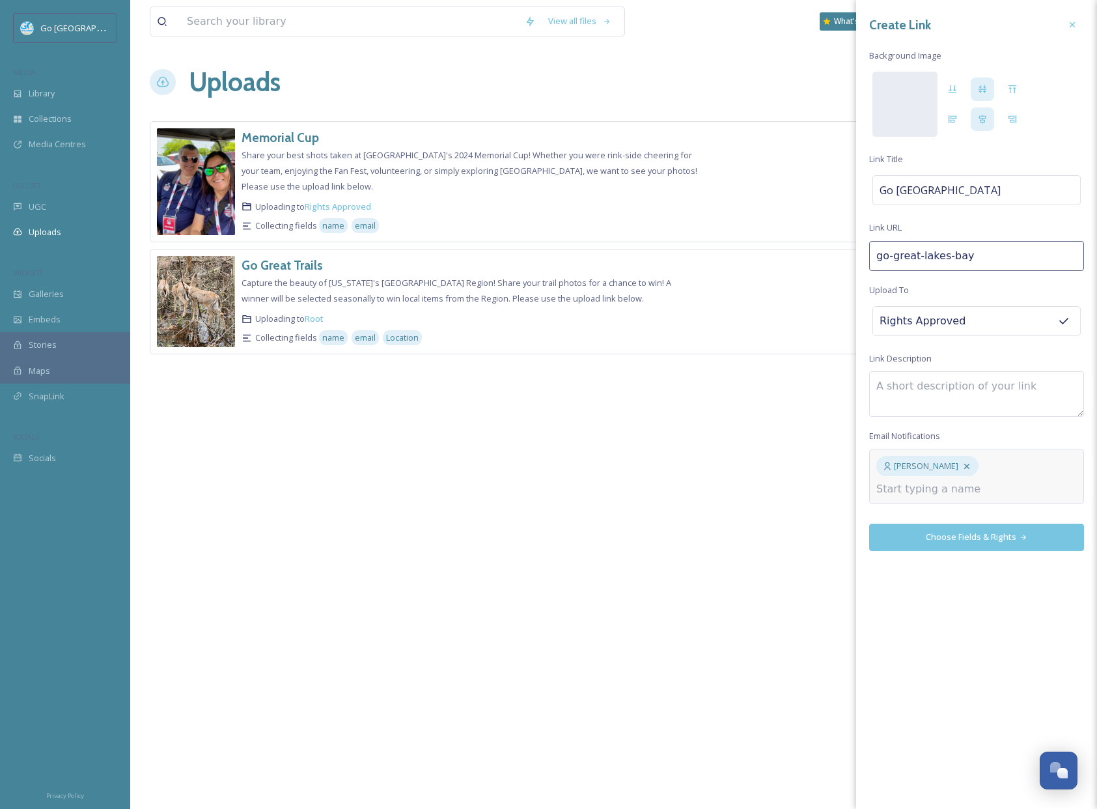
click at [906, 384] on textarea at bounding box center [977, 394] width 215 height 46
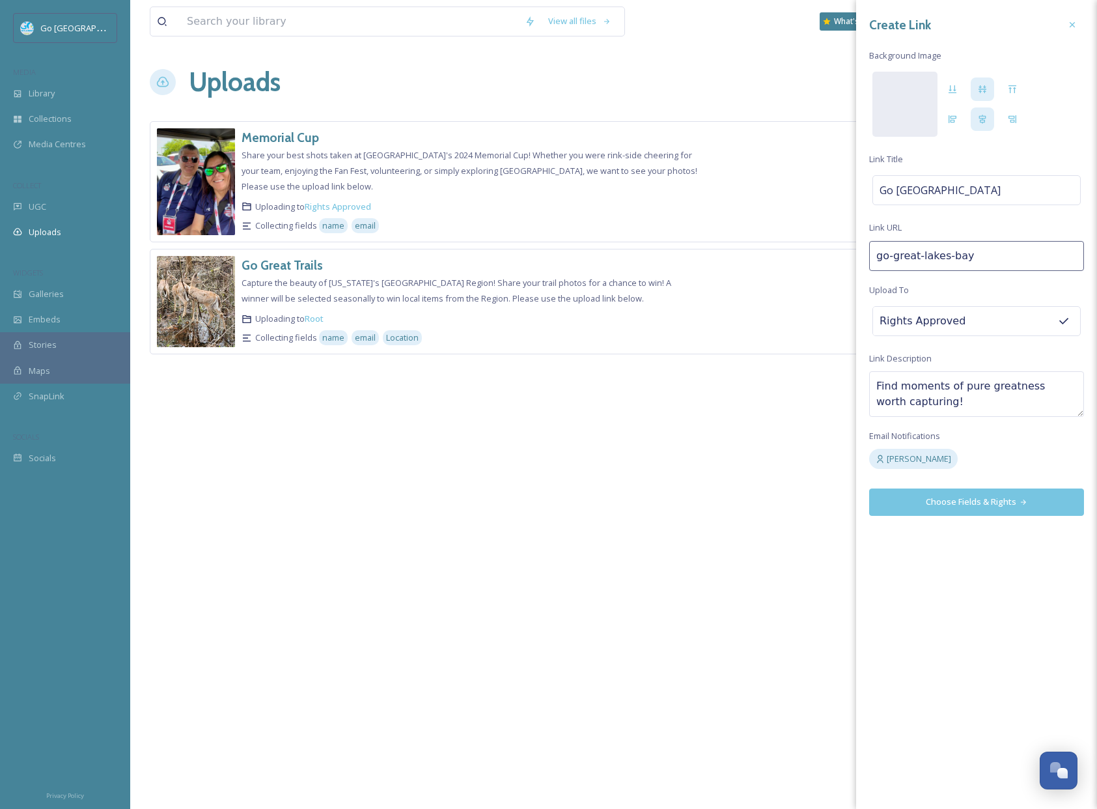
paste textarea "Do you have great photos of [GEOGRAPHIC_DATA][PERSON_NAME]? Or new photos or vi…"
drag, startPoint x: 920, startPoint y: 399, endPoint x: 870, endPoint y: 389, distance: 50.6
click at [870, 389] on textarea "Find moments of pure greatness worth capturing! Do you have great photos of [GE…" at bounding box center [977, 394] width 215 height 46
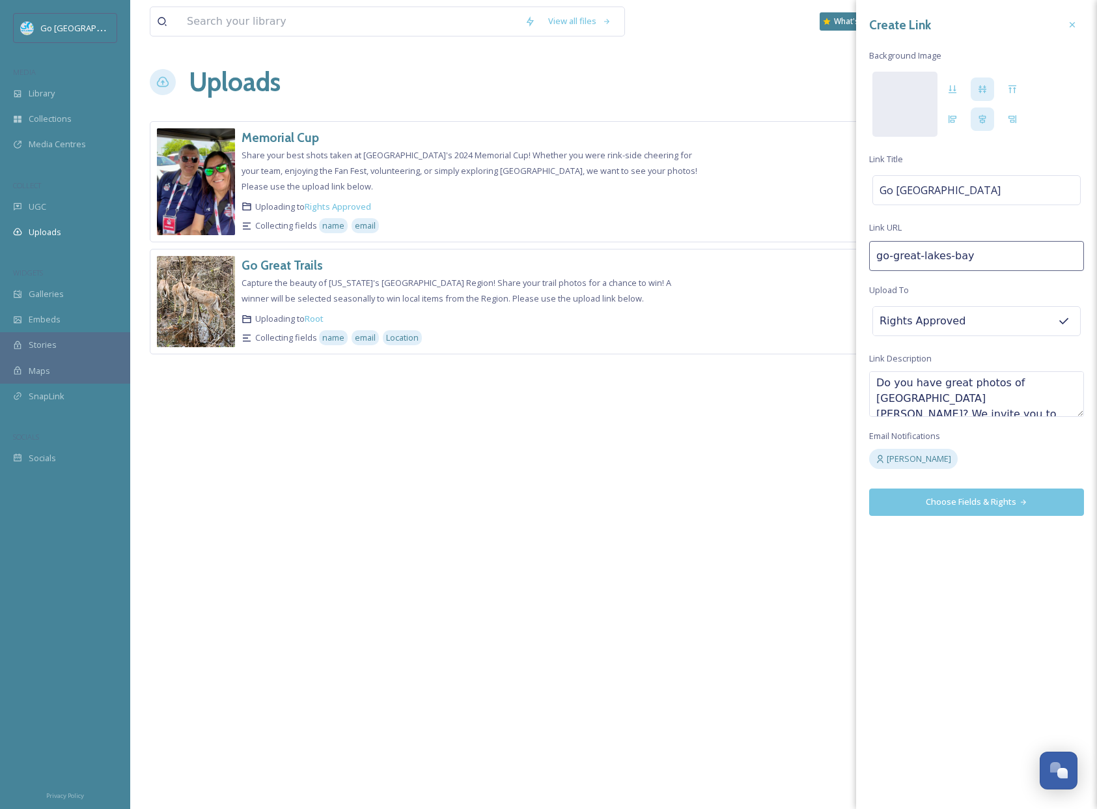
click at [997, 380] on textarea "Find moments of pure greatness worth capturing! Do you have great photos of [GE…" at bounding box center [977, 394] width 215 height 46
drag, startPoint x: 926, startPoint y: 397, endPoint x: 864, endPoint y: 401, distance: 61.4
click at [864, 401] on div "Create Link Background Image [PERSON_NAME] Go [GEOGRAPHIC_DATA] Link URL go-gre…" at bounding box center [977, 264] width 241 height 529
drag, startPoint x: 923, startPoint y: 404, endPoint x: 845, endPoint y: 398, distance: 77.7
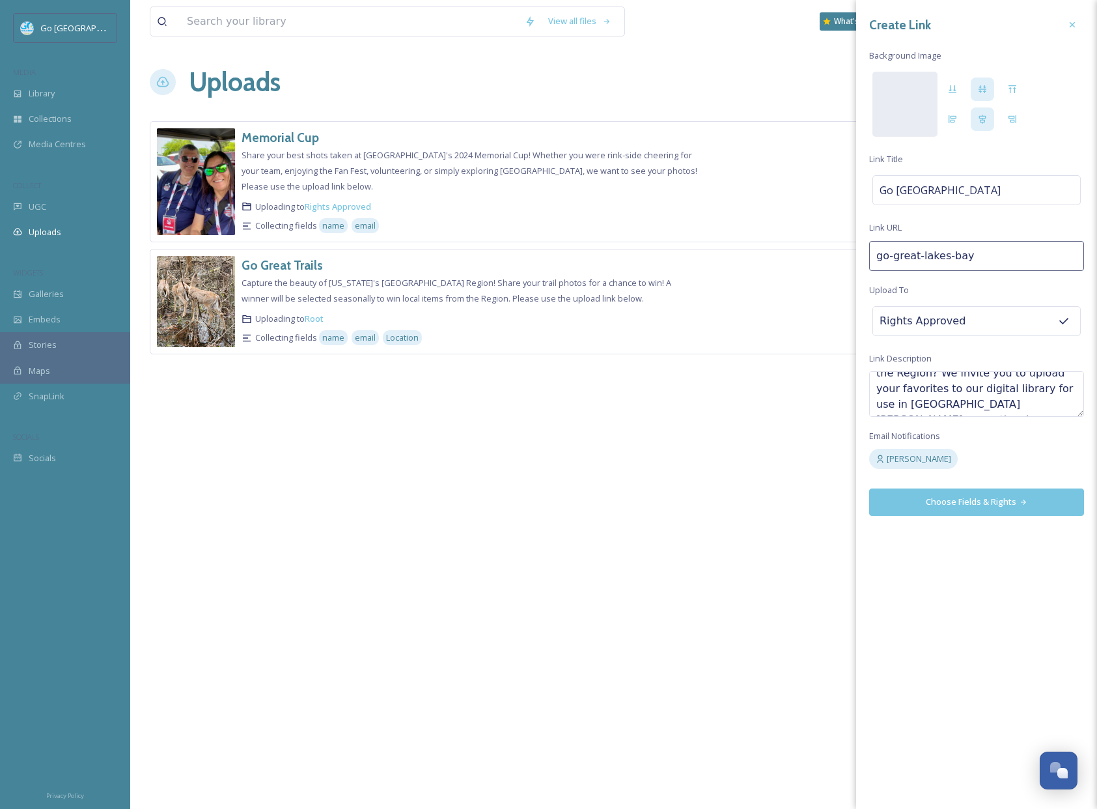
click at [845, 398] on div "View all files What's New [PERSON_NAME] Uploads New Link Memorial Cup Share you…" at bounding box center [613, 404] width 967 height 809
type textarea "Find moments of pure greatness worth capturing! Do you have great photos/videos…"
click at [915, 104] on div at bounding box center [905, 104] width 65 height 65
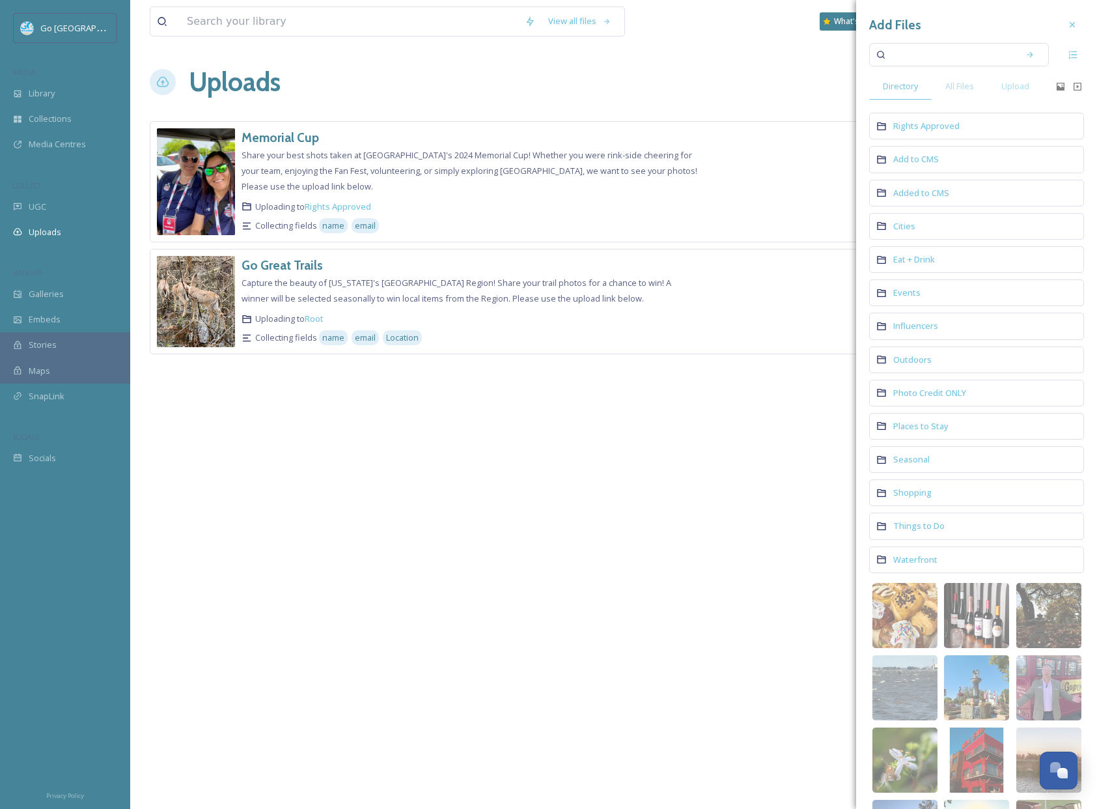
click at [926, 53] on input at bounding box center [950, 54] width 123 height 29
type input "withhayes"
click at [1026, 55] on icon at bounding box center [1030, 54] width 9 height 9
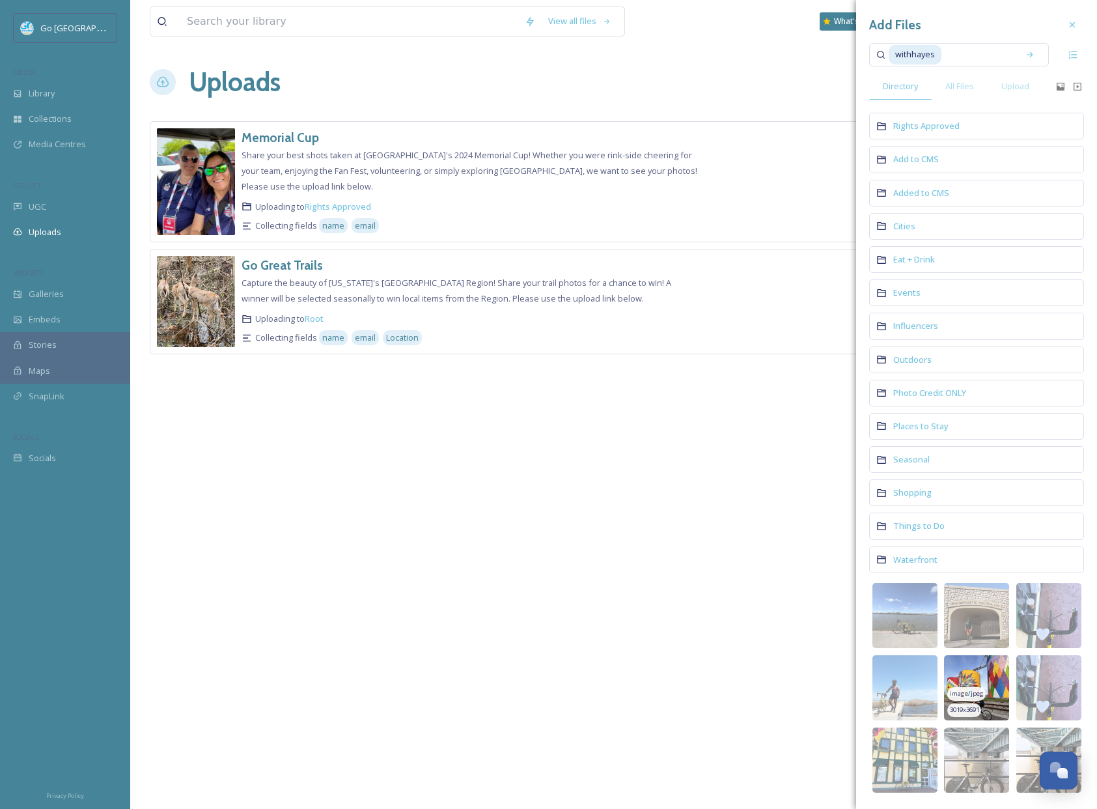
click at [986, 677] on img at bounding box center [976, 687] width 65 height 65
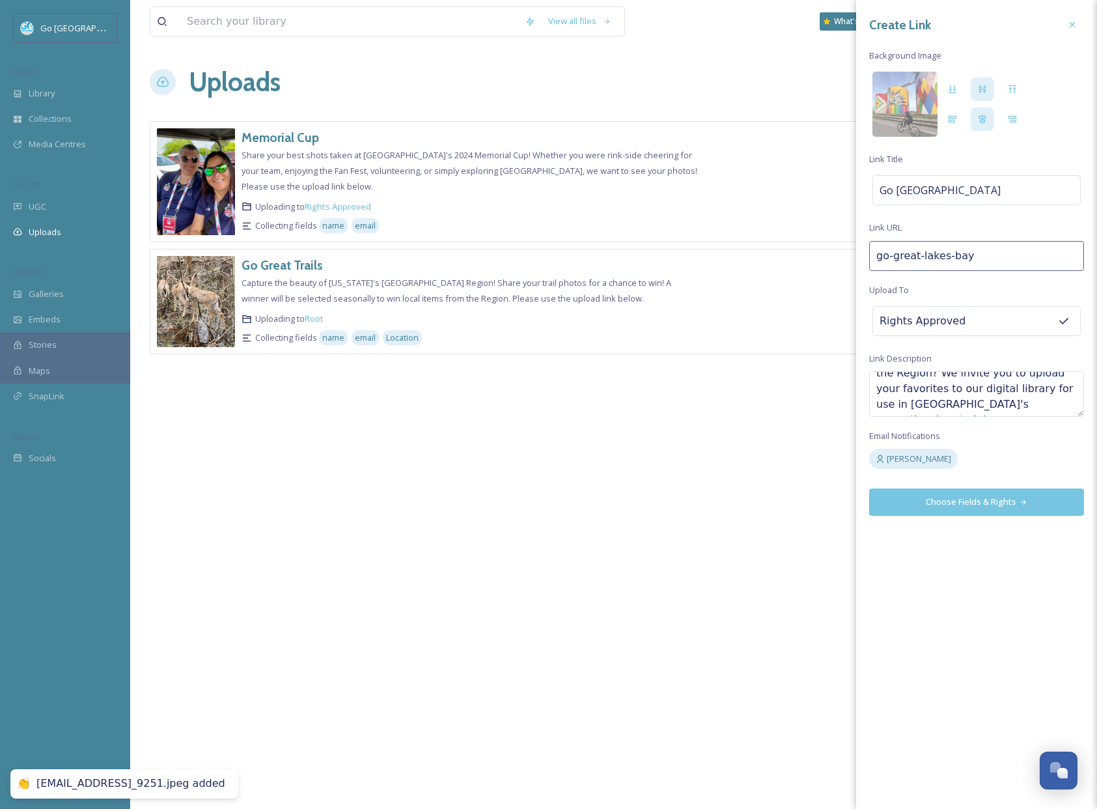
click at [972, 508] on button "Choose Fields & Rights" at bounding box center [977, 501] width 215 height 27
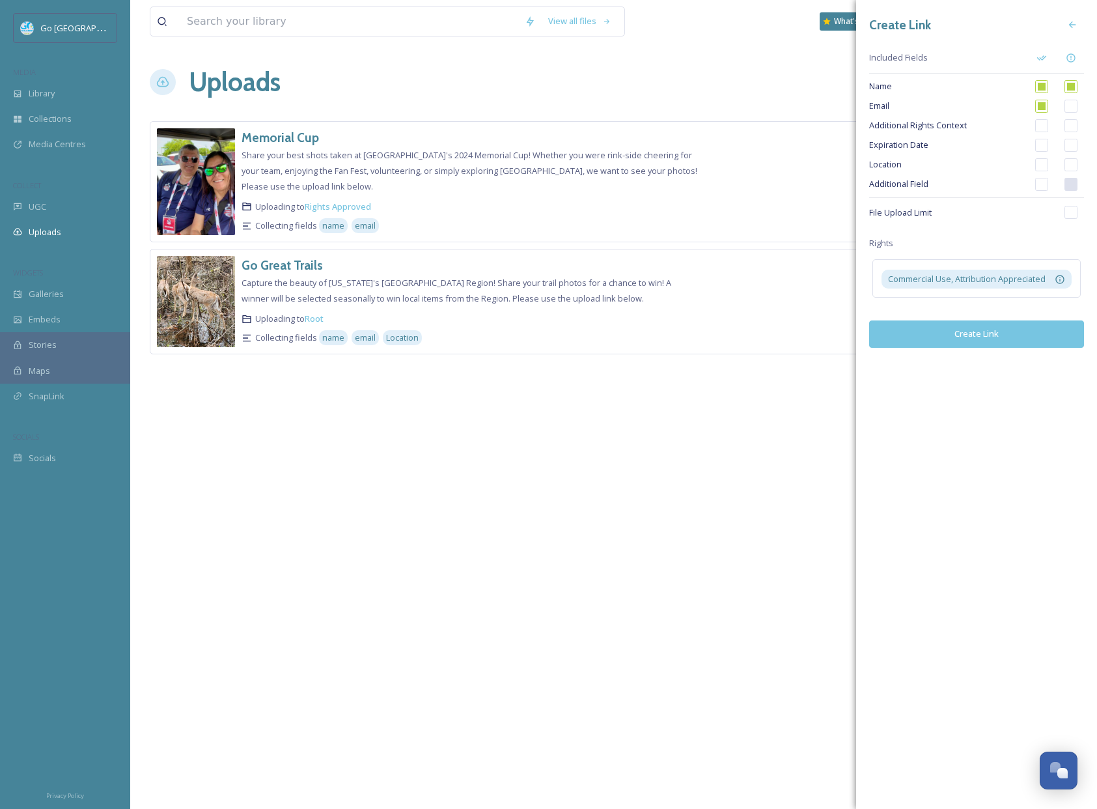
click at [1041, 159] on input "checkbox" at bounding box center [1042, 164] width 13 height 13
checkbox input "true"
click at [975, 337] on button "Create Link" at bounding box center [977, 333] width 215 height 27
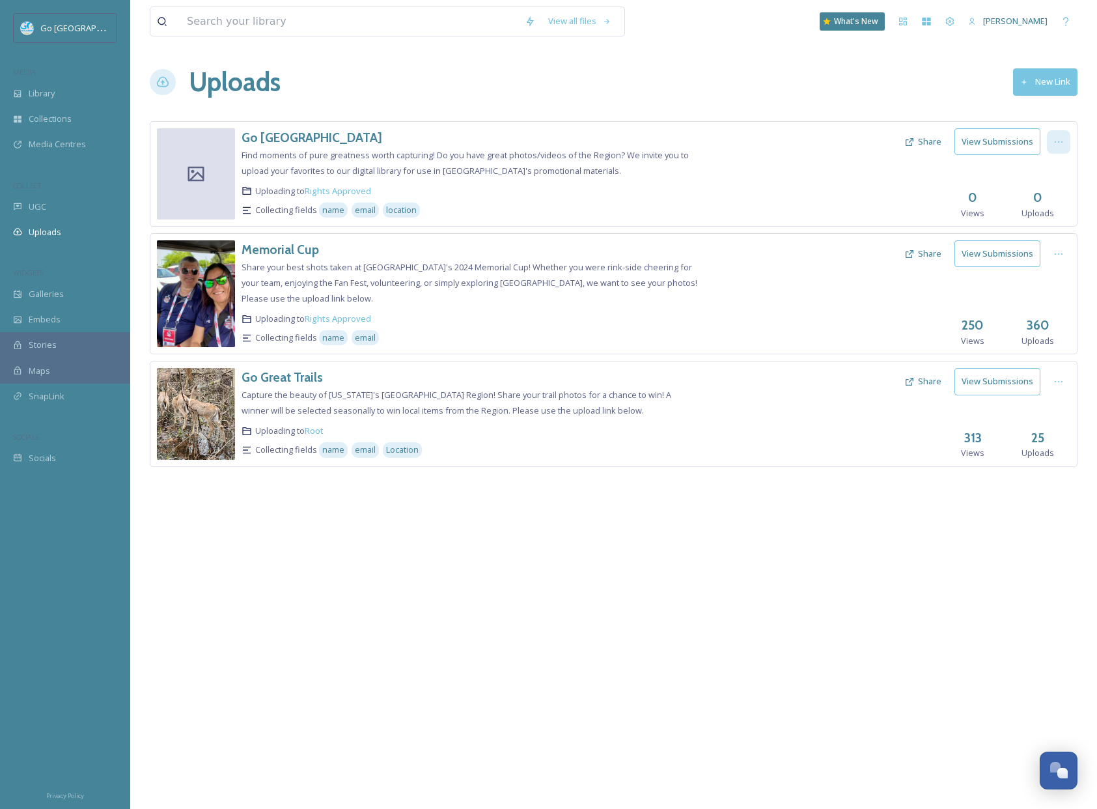
click at [1067, 137] on div at bounding box center [1058, 141] width 23 height 23
click at [1053, 171] on span "View Link" at bounding box center [1045, 170] width 36 height 12
click at [821, 94] on div "Uploads New Link" at bounding box center [614, 82] width 928 height 39
click at [926, 139] on button "Share" at bounding box center [923, 141] width 50 height 25
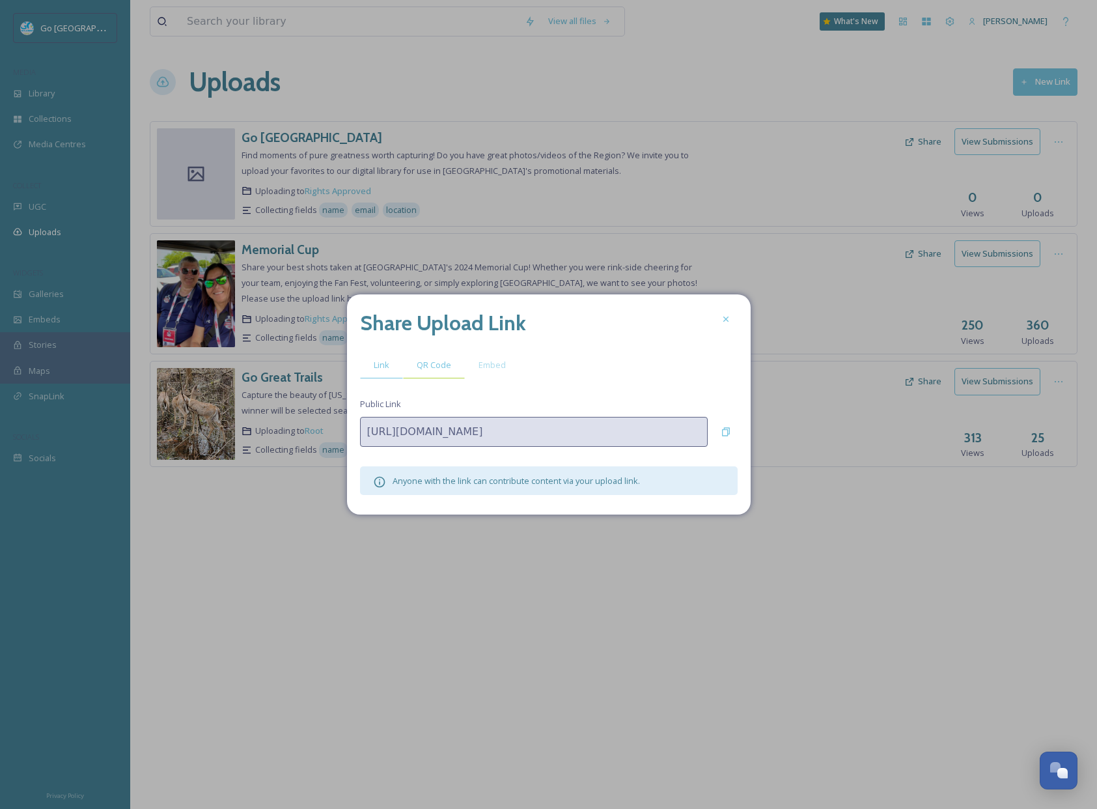
click at [444, 372] on div "QR Code" at bounding box center [434, 365] width 62 height 27
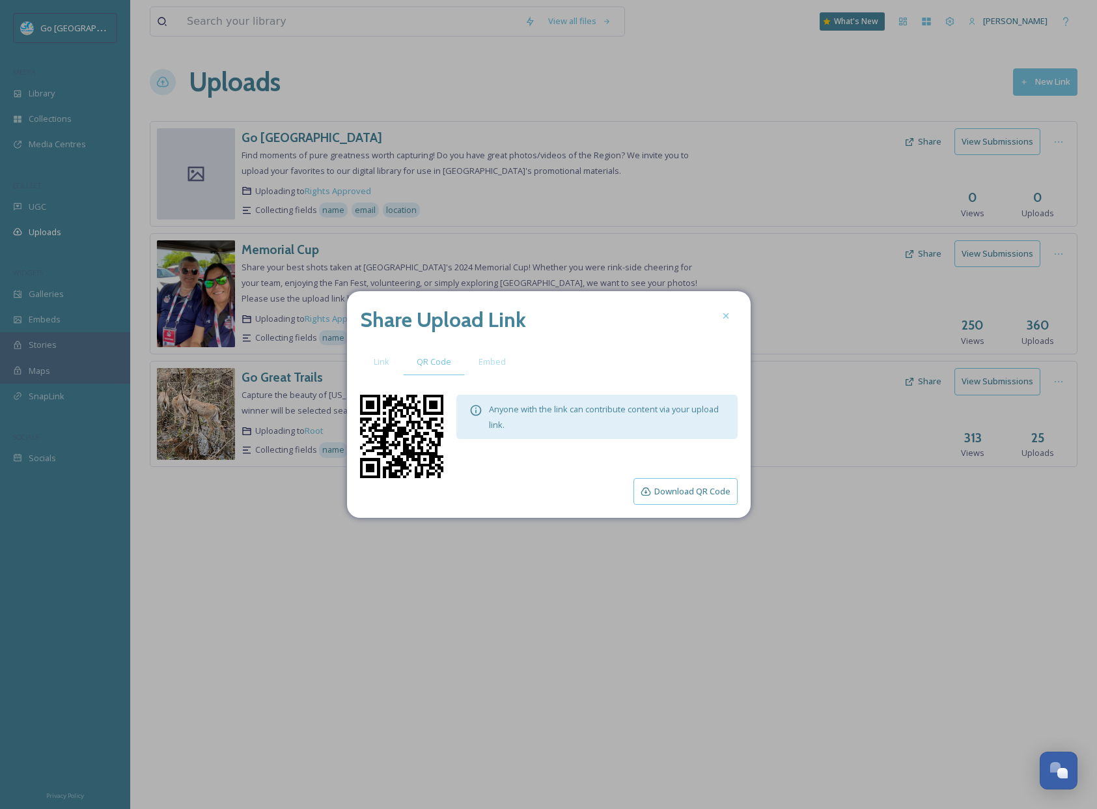
click at [688, 499] on button "Download QR Code" at bounding box center [686, 491] width 104 height 27
